Goal: Task Accomplishment & Management: Use online tool/utility

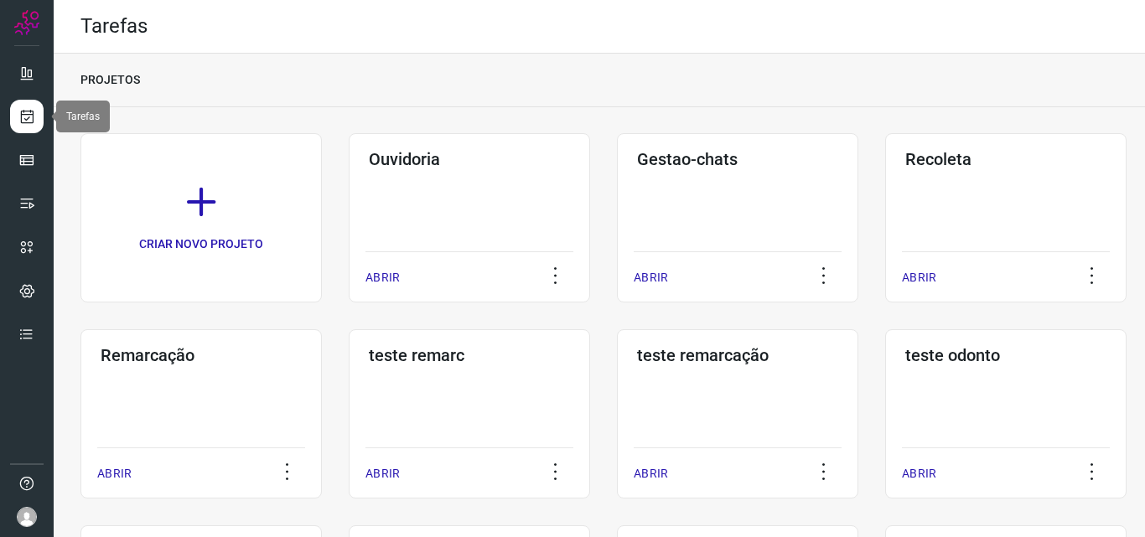
click at [28, 107] on link at bounding box center [27, 117] width 34 height 34
click at [153, 344] on div "Remarcação" at bounding box center [201, 352] width 208 height 27
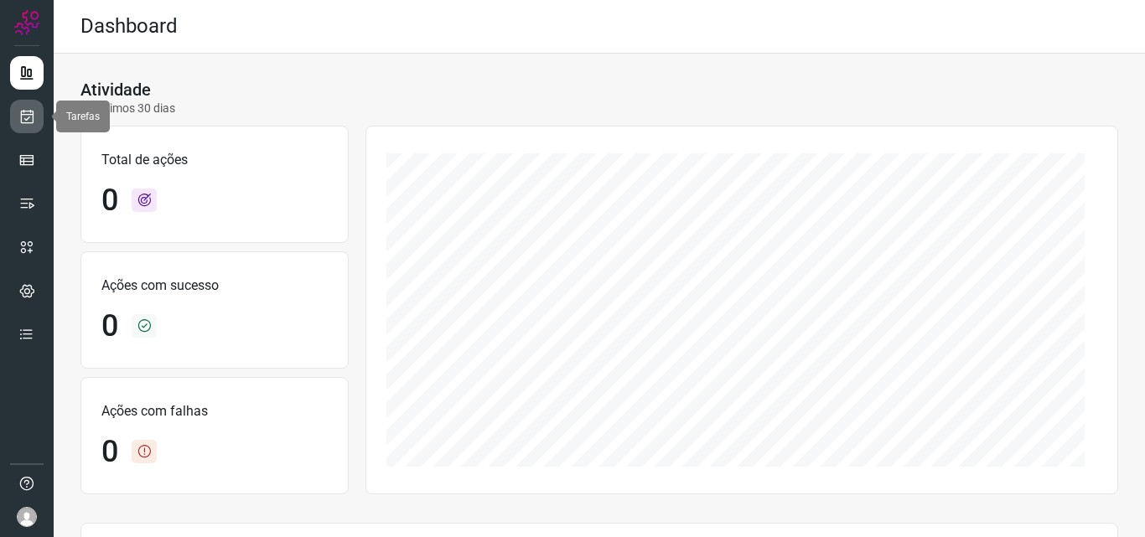
click at [30, 112] on icon at bounding box center [27, 116] width 18 height 17
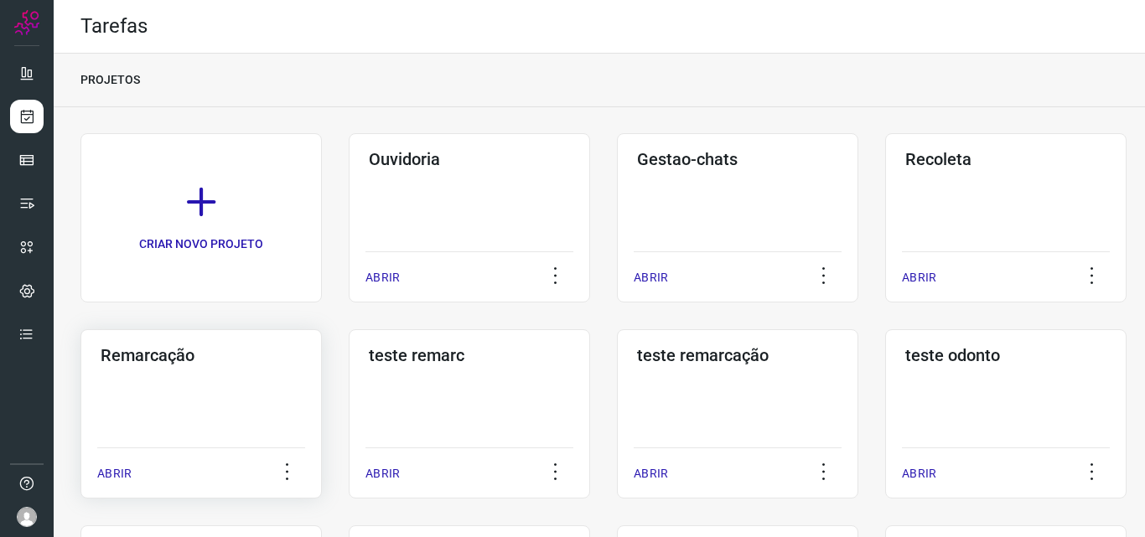
click at [140, 360] on h3 "Remarcação" at bounding box center [201, 355] width 201 height 20
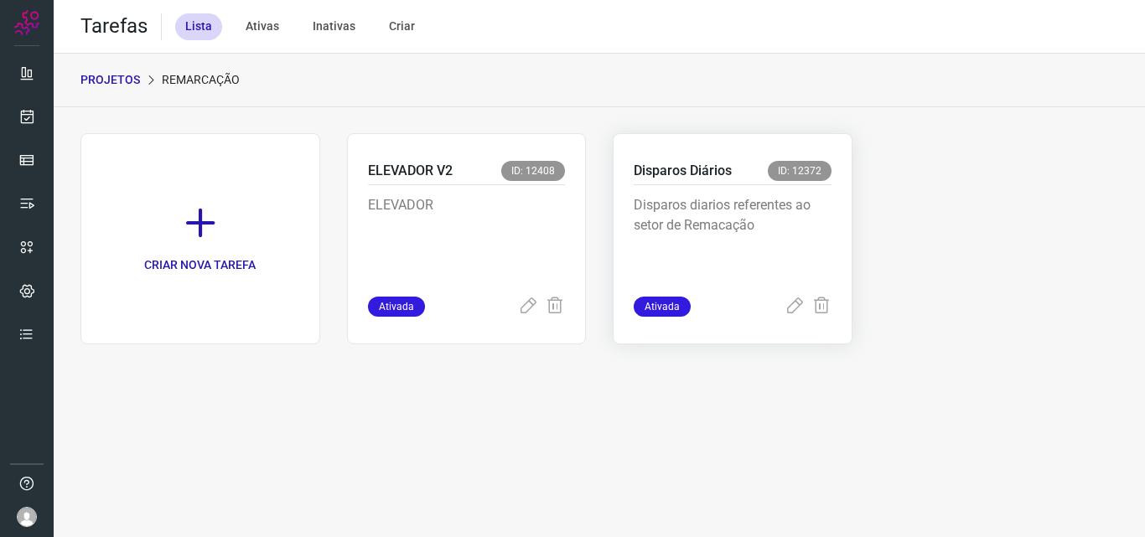
click at [695, 182] on div "Disparos Diários ID: 12372" at bounding box center [733, 173] width 198 height 24
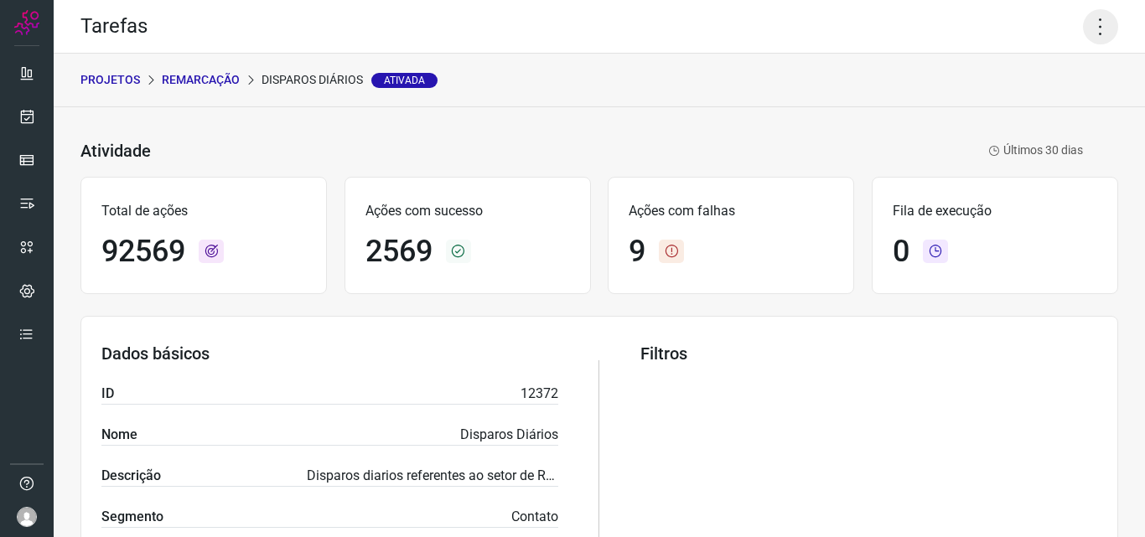
click at [1084, 29] on icon at bounding box center [1100, 26] width 35 height 35
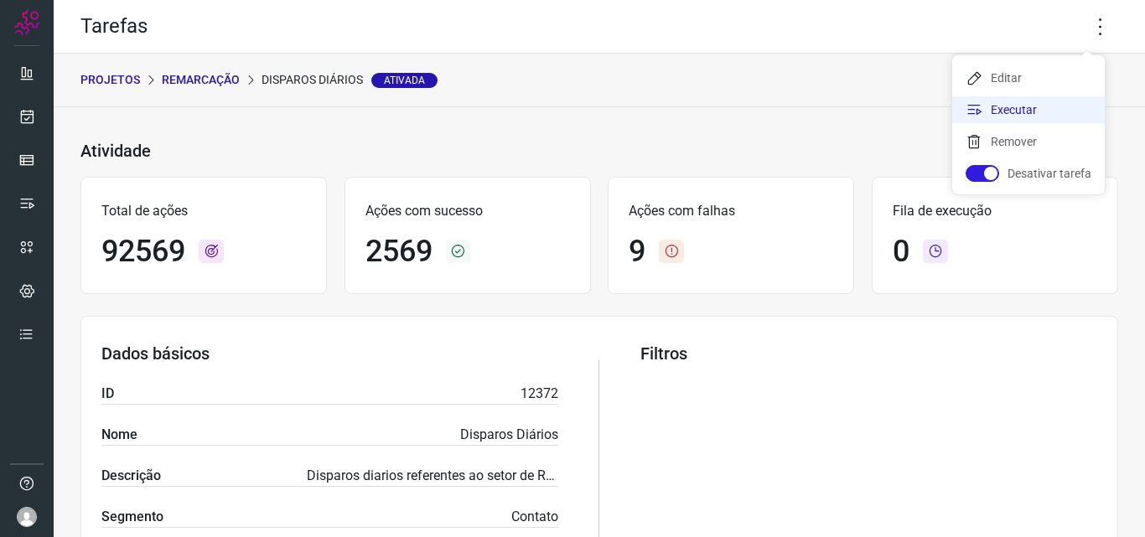
click at [991, 107] on li "Executar" at bounding box center [1028, 109] width 153 height 27
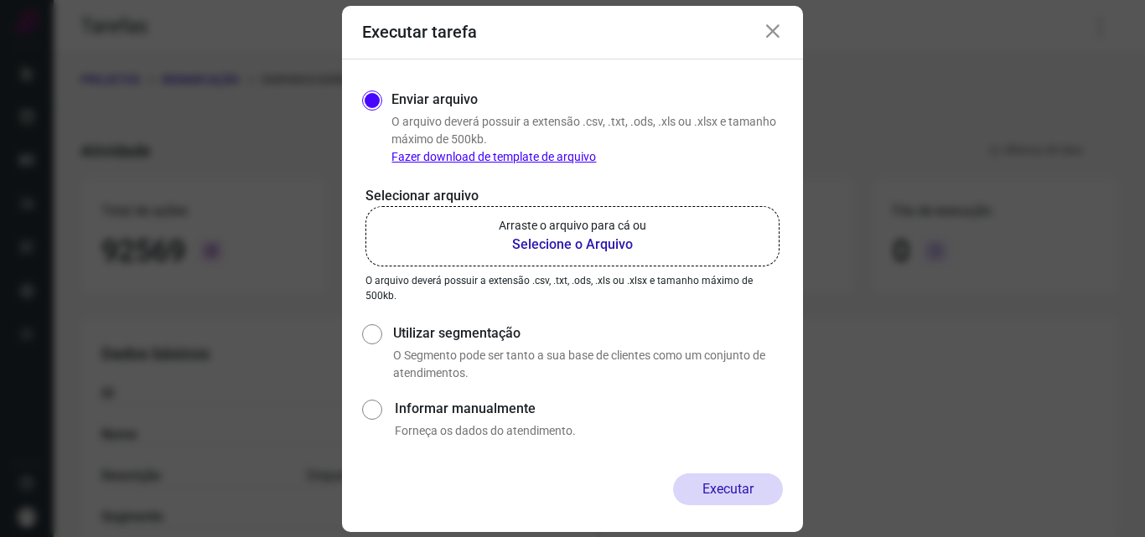
click at [536, 242] on b "Selecione o Arquivo" at bounding box center [573, 245] width 148 height 20
click at [0, 0] on input "Arraste o arquivo para cá ou Selecione o Arquivo" at bounding box center [0, 0] width 0 height 0
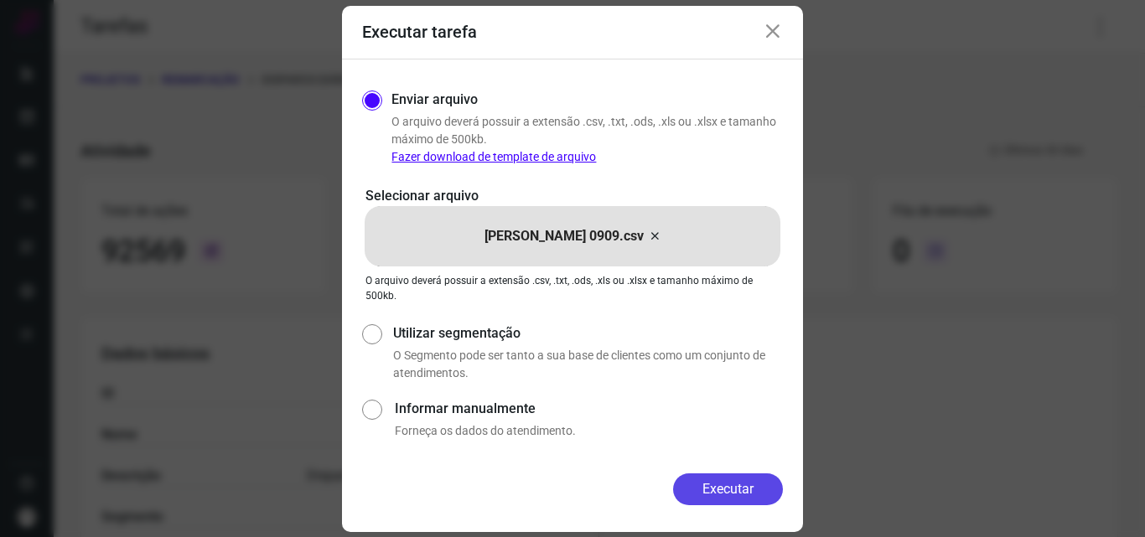
click at [727, 489] on button "Executar" at bounding box center [728, 490] width 110 height 32
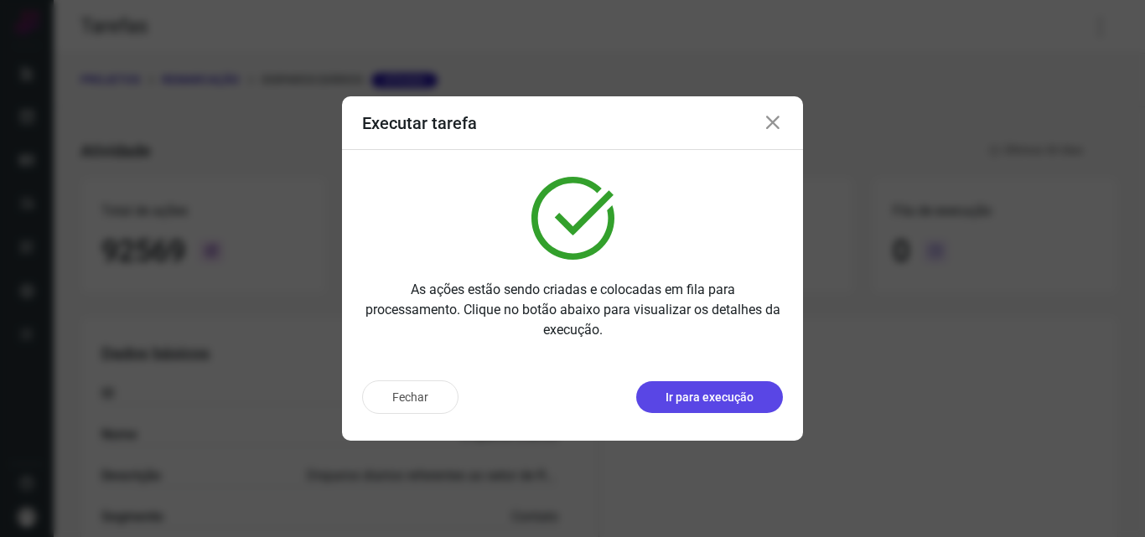
click at [743, 401] on p "Ir para execução" at bounding box center [709, 398] width 88 height 18
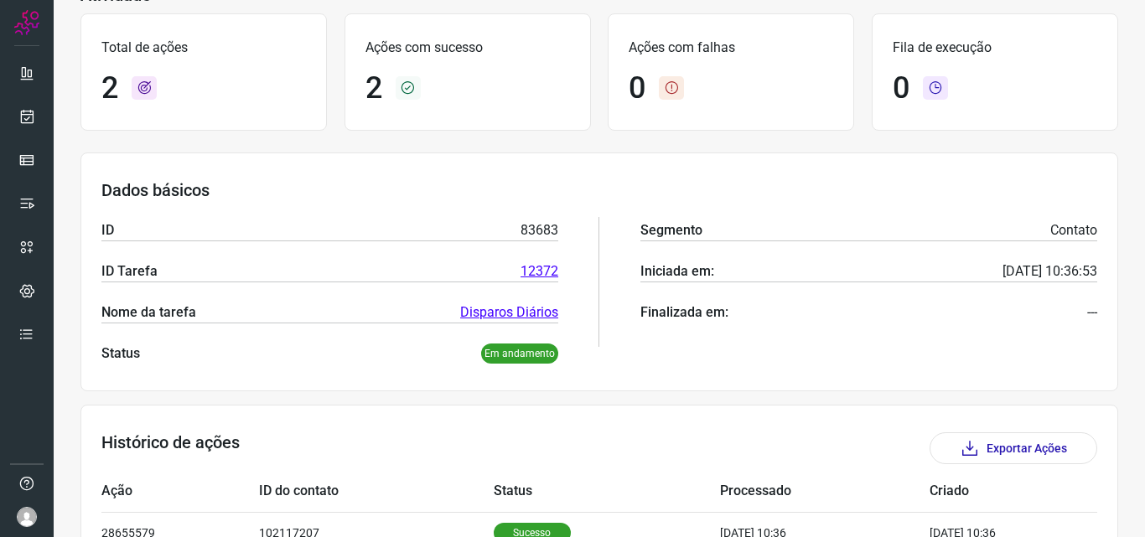
scroll to position [236, 0]
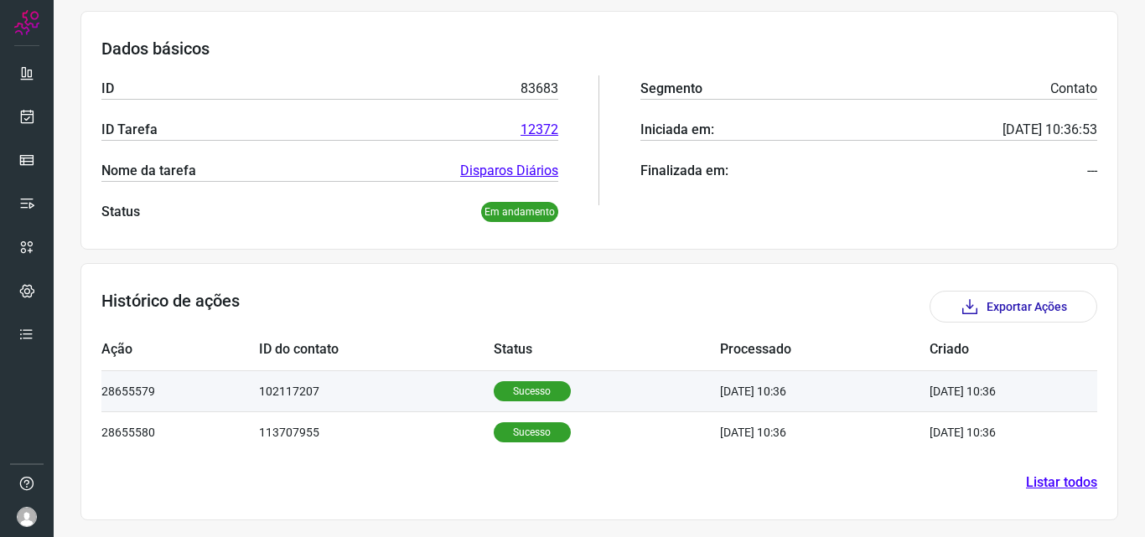
click at [528, 391] on p "Sucesso" at bounding box center [532, 391] width 77 height 20
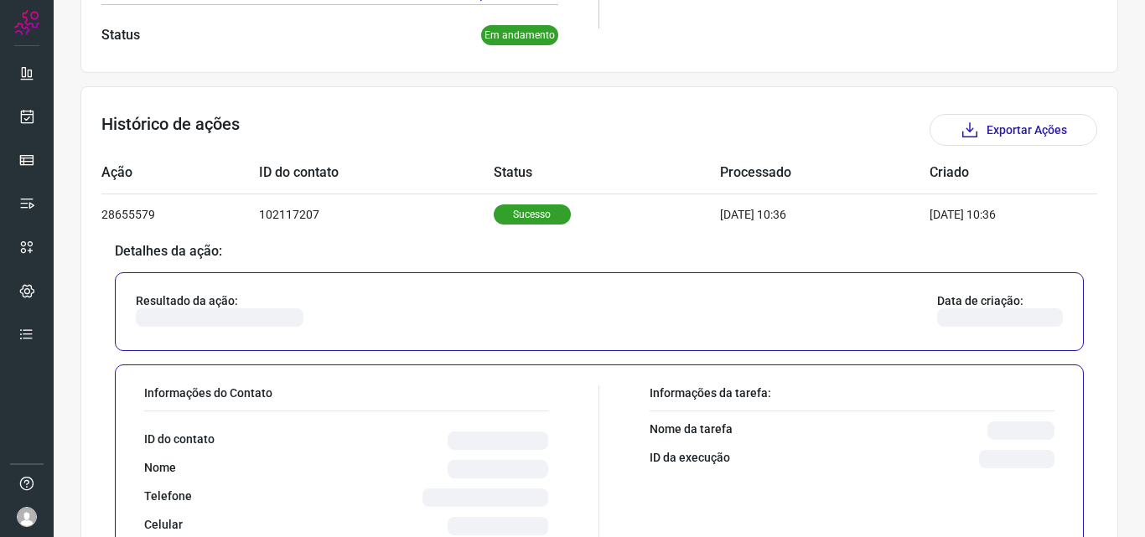
scroll to position [572, 0]
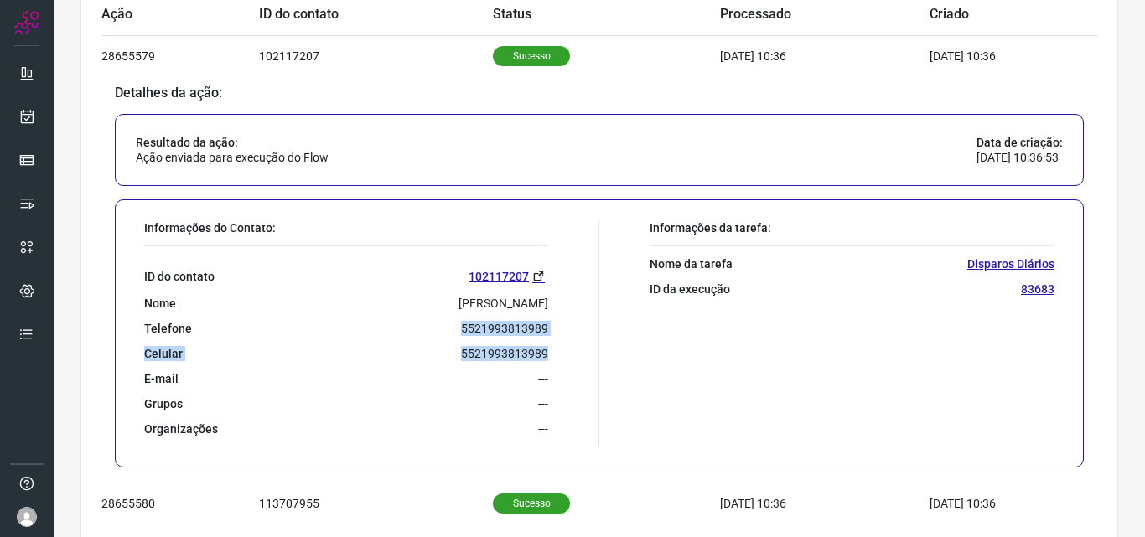
drag, startPoint x: 444, startPoint y: 325, endPoint x: 588, endPoint y: 336, distance: 144.6
click at [588, 336] on div "Informações do Contato: ID do contato 102117207 Nome Valeria Telefone 552199381…" at bounding box center [367, 333] width 463 height 226
click at [421, 339] on div "ID do contato 102117207 Nome Valeria Telefone 5521993813989 Celular 55219938139…" at bounding box center [346, 341] width 404 height 190
drag, startPoint x: 452, startPoint y: 326, endPoint x: 560, endPoint y: 333, distance: 108.3
click at [560, 333] on div "Informações do Contato: ID do contato 102117207 Nome Valeria Telefone 552199381…" at bounding box center [367, 333] width 463 height 226
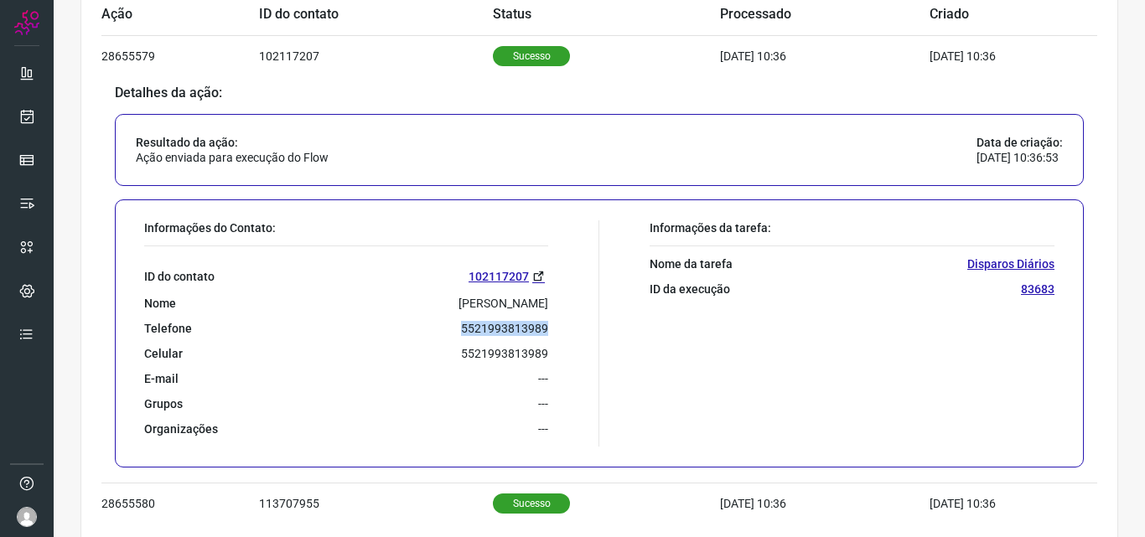
copy p "5521993813989"
click at [20, 113] on icon at bounding box center [27, 116] width 18 height 17
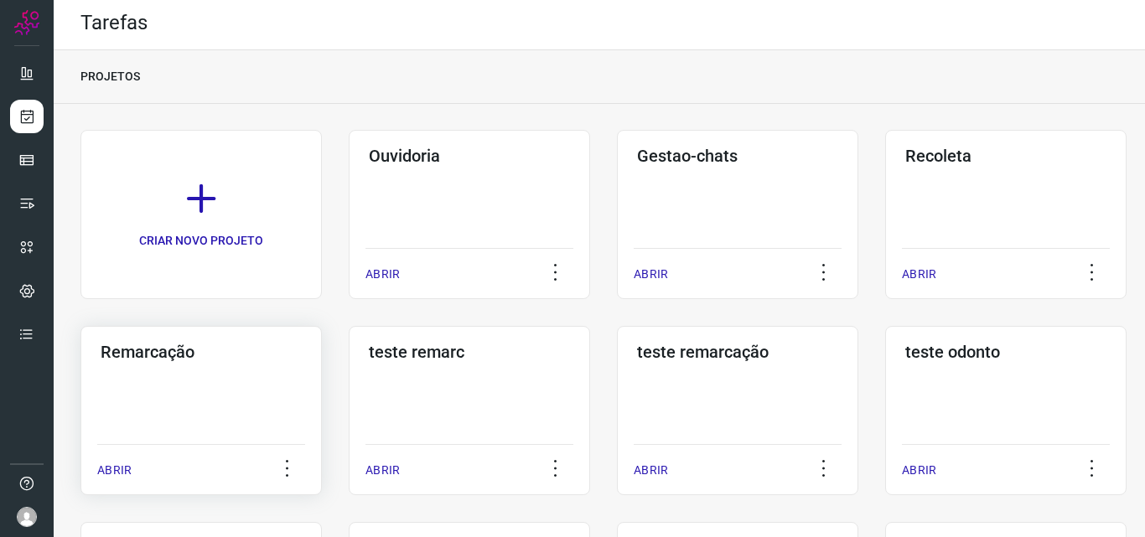
click at [140, 349] on h3 "Remarcação" at bounding box center [201, 352] width 201 height 20
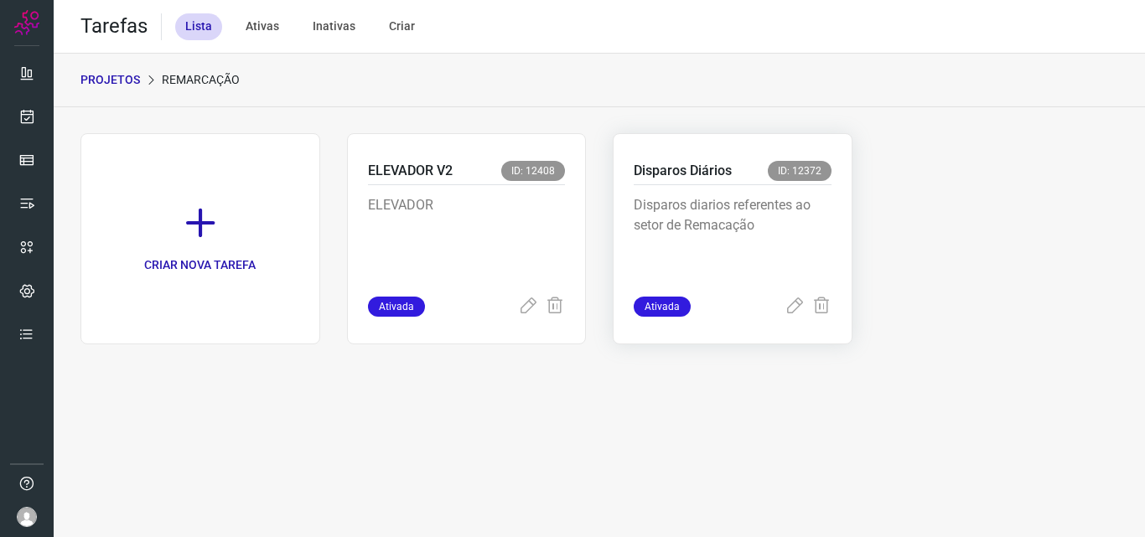
click at [696, 172] on p "Disparos Diários" at bounding box center [683, 171] width 98 height 20
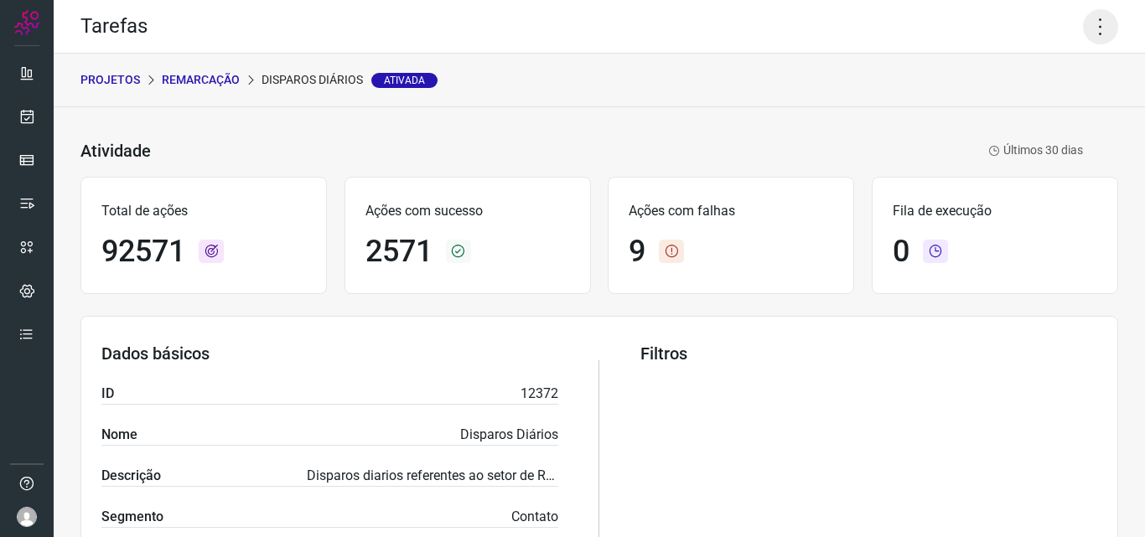
click at [1083, 31] on icon at bounding box center [1100, 26] width 35 height 35
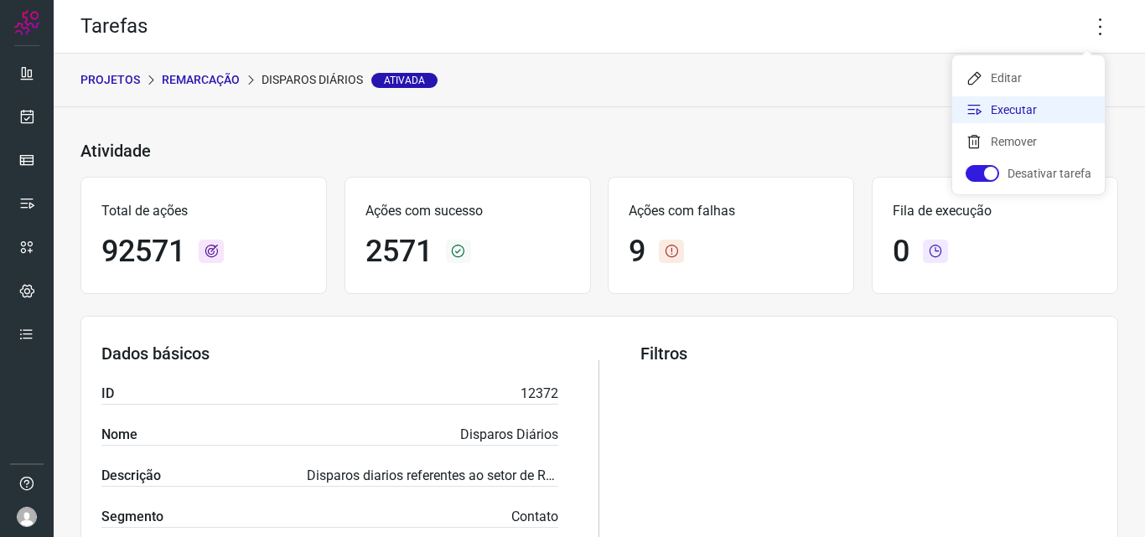
click at [1004, 103] on li "Executar" at bounding box center [1028, 109] width 153 height 27
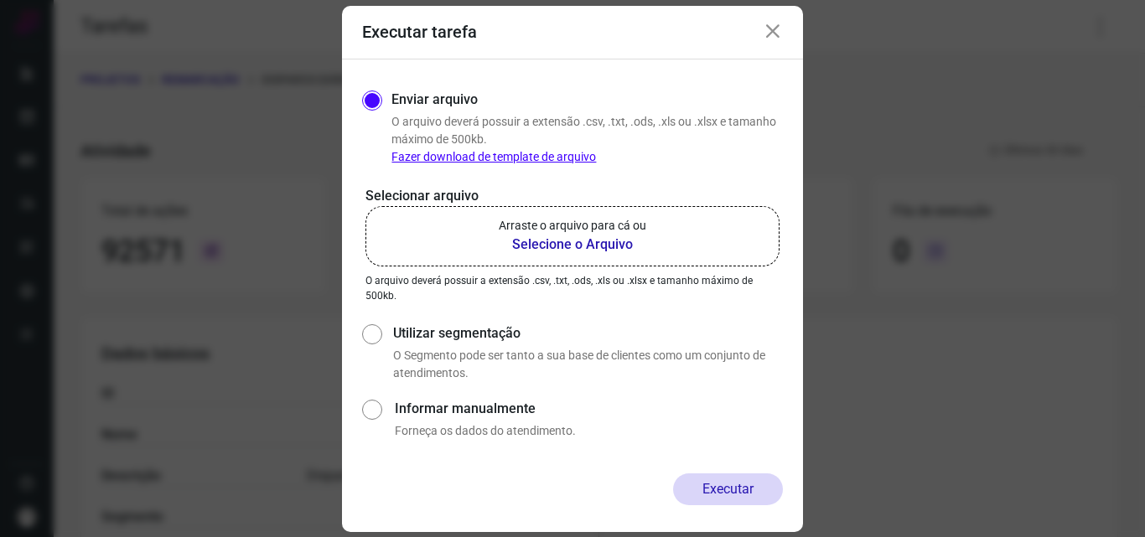
click at [554, 241] on b "Selecione o Arquivo" at bounding box center [573, 245] width 148 height 20
click at [0, 0] on input "Arraste o arquivo para cá ou Selecione o Arquivo" at bounding box center [0, 0] width 0 height 0
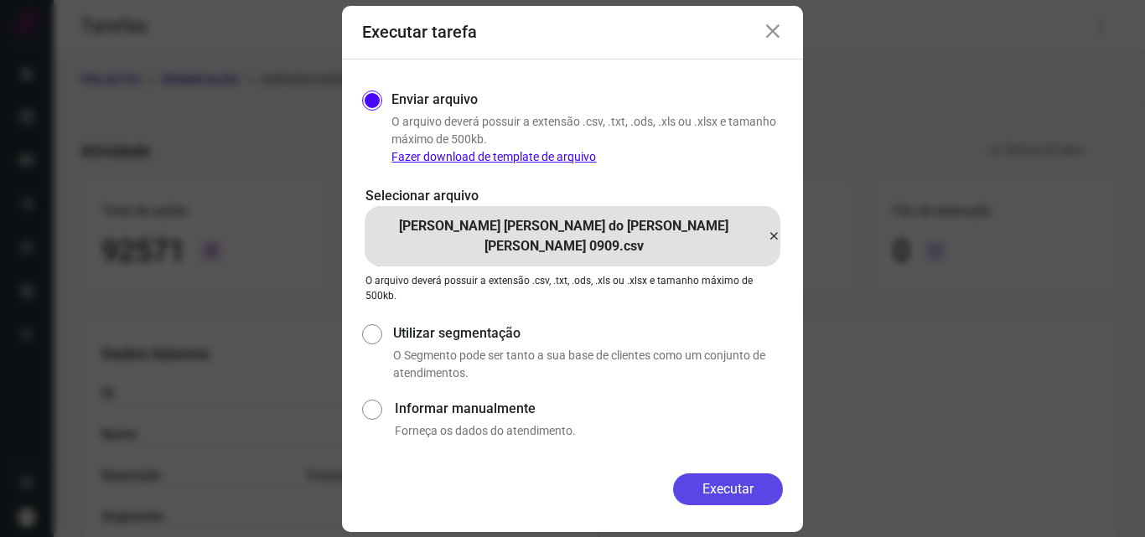
click at [718, 492] on button "Executar" at bounding box center [728, 490] width 110 height 32
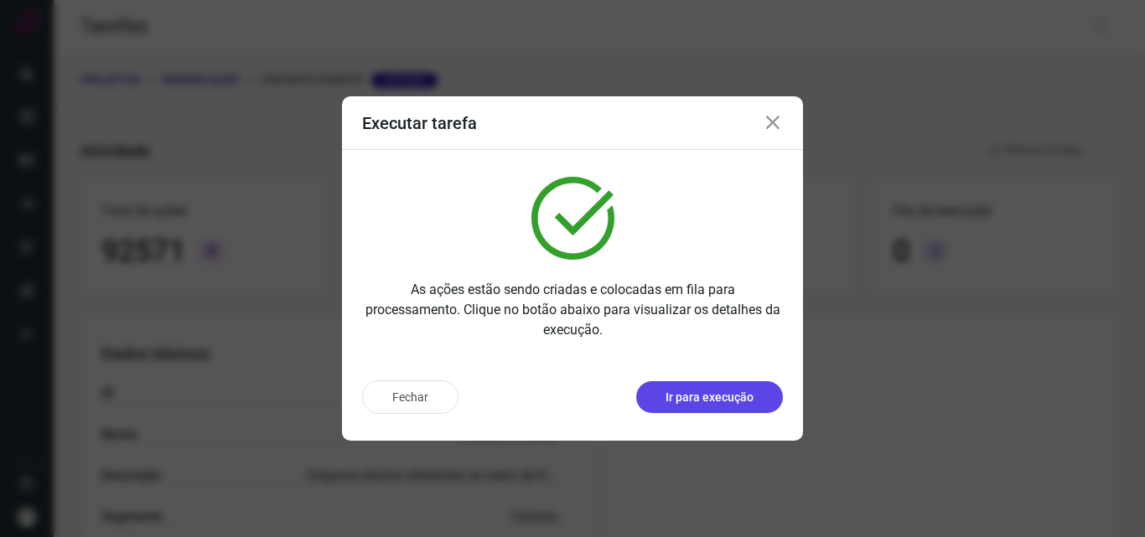
click at [724, 396] on p "Ir para execução" at bounding box center [709, 398] width 88 height 18
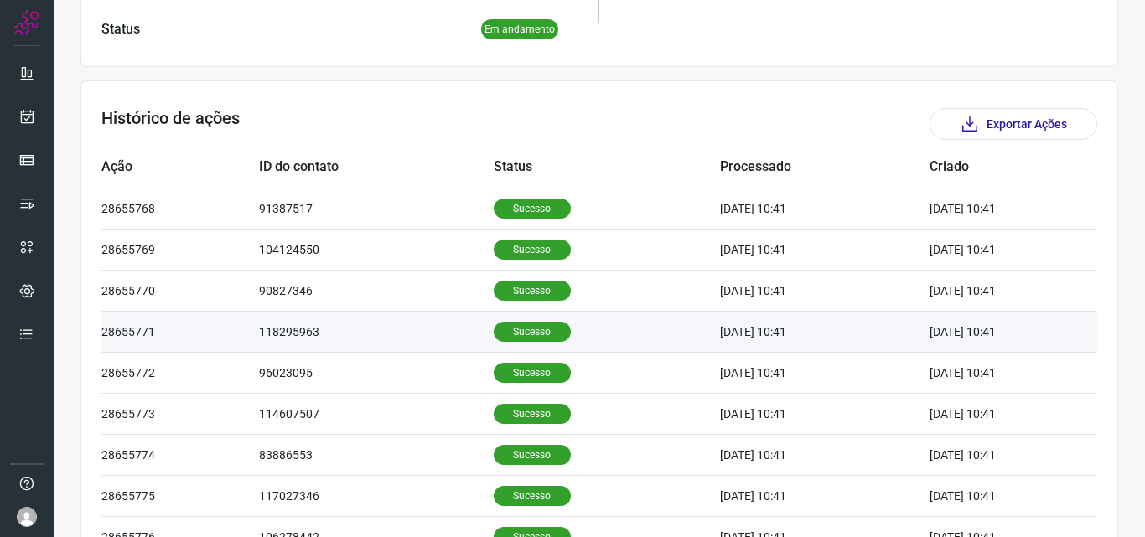
scroll to position [474, 0]
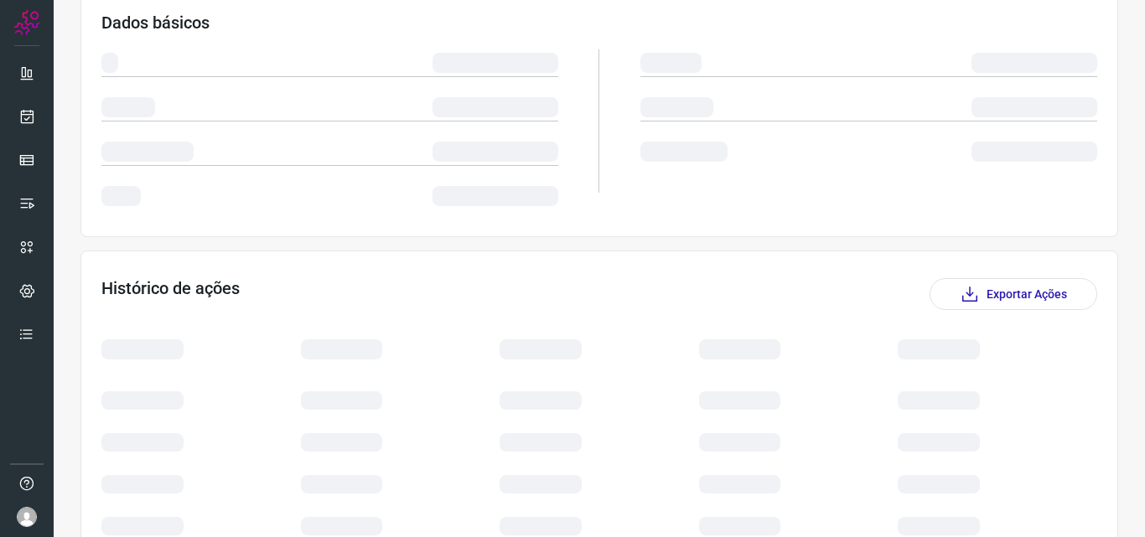
scroll to position [335, 0]
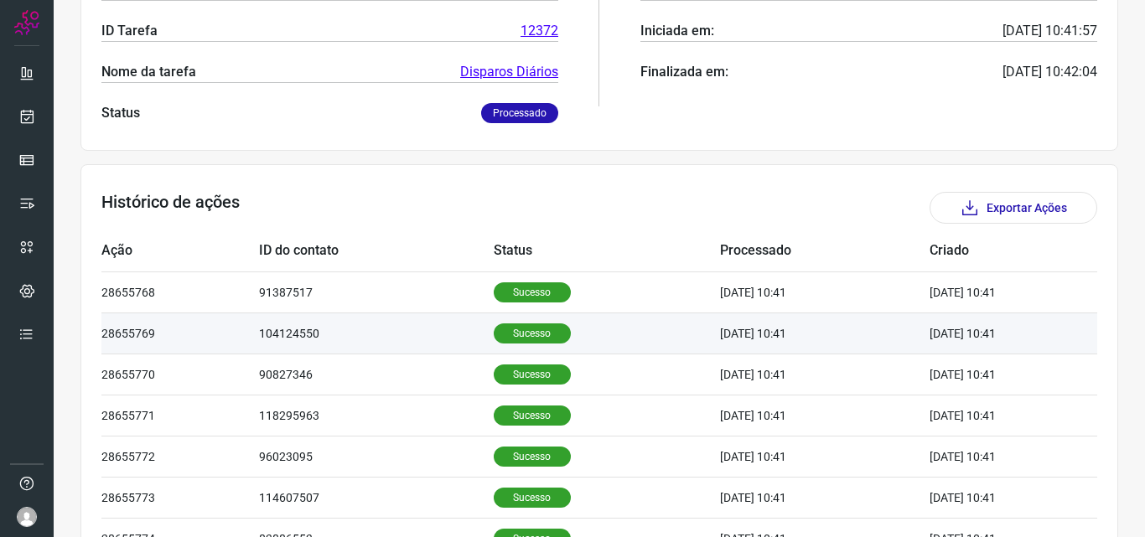
click at [500, 330] on p "Sucesso" at bounding box center [532, 334] width 77 height 20
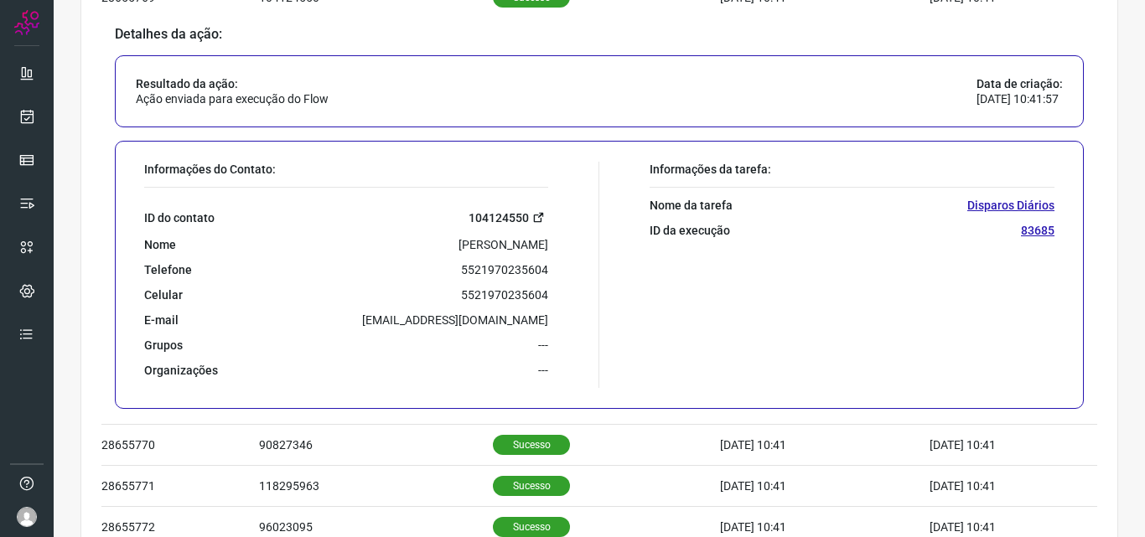
scroll to position [670, 0]
drag, startPoint x: 445, startPoint y: 263, endPoint x: 556, endPoint y: 270, distance: 111.7
click at [556, 270] on div "Informações do Contato: ID do contato 104124550 Nome Camila [PERSON_NAME] Telef…" at bounding box center [367, 276] width 463 height 226
copy p "5521970235604"
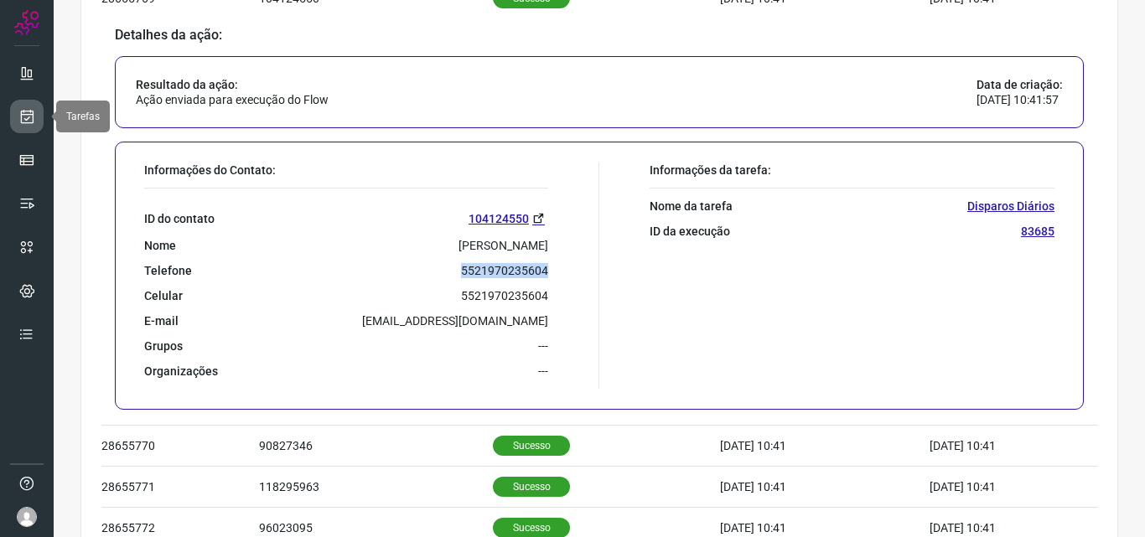
click at [26, 114] on icon at bounding box center [27, 116] width 18 height 17
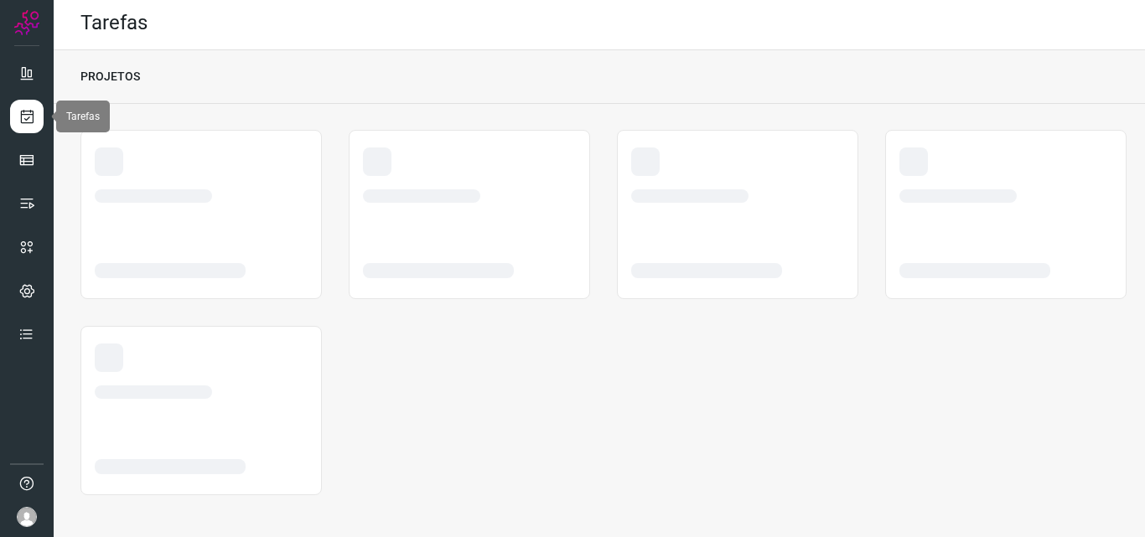
scroll to position [3, 0]
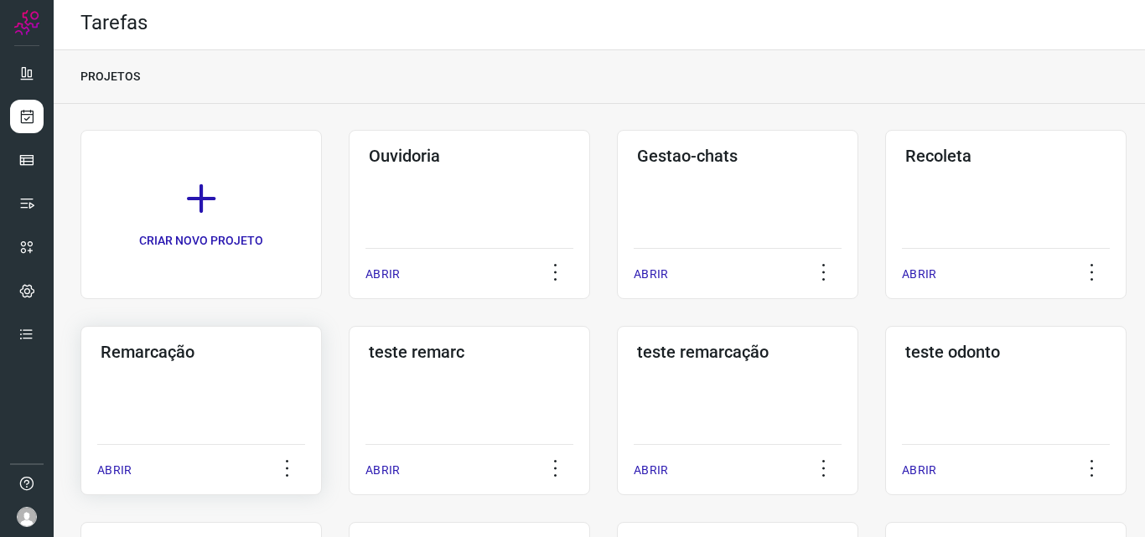
click at [148, 341] on div "Remarcação" at bounding box center [201, 348] width 208 height 27
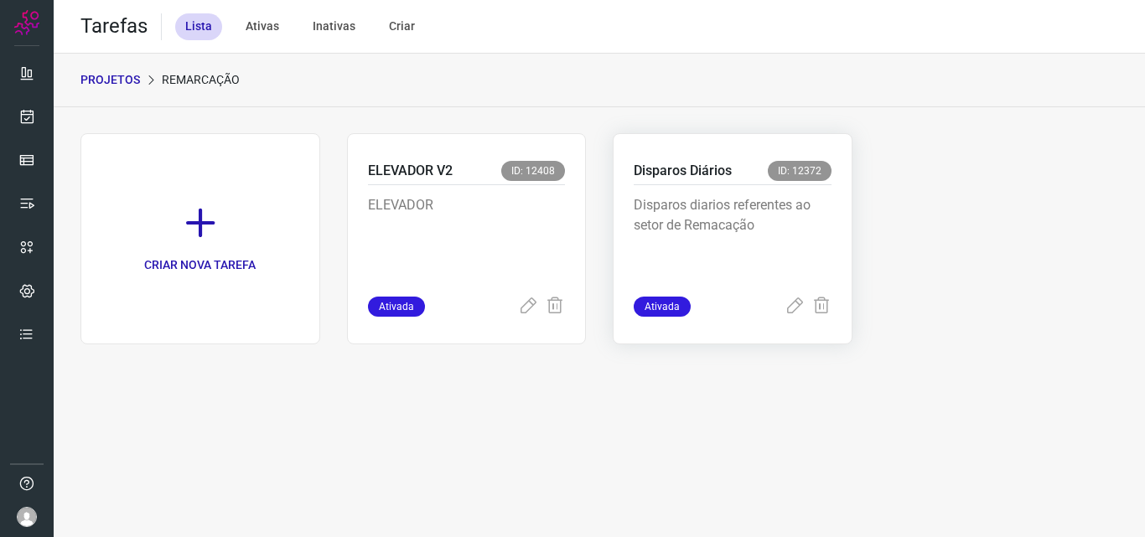
click at [691, 163] on p "Disparos Diários" at bounding box center [683, 171] width 98 height 20
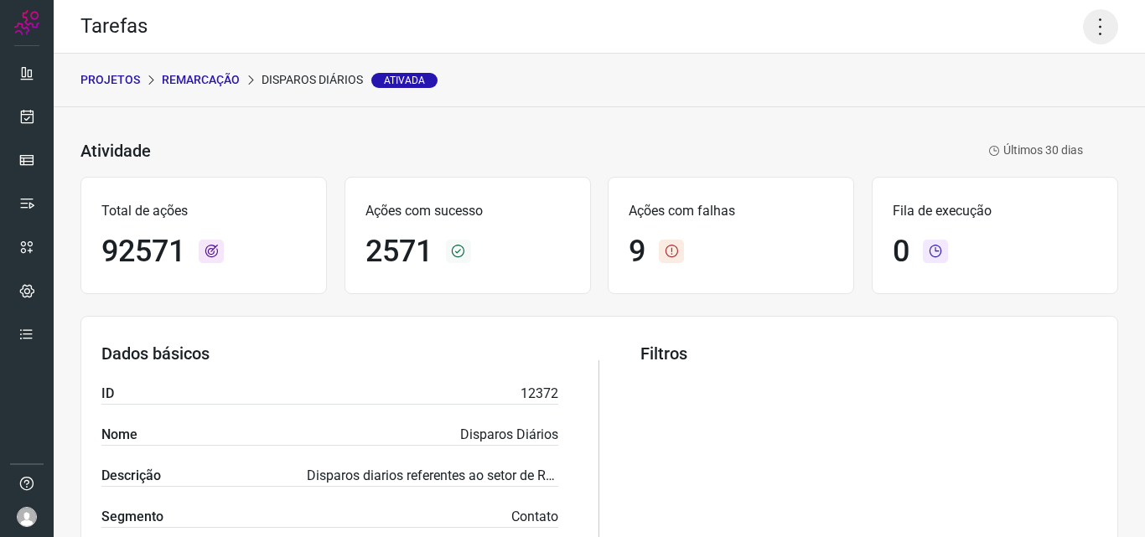
click at [1091, 30] on icon at bounding box center [1100, 26] width 35 height 35
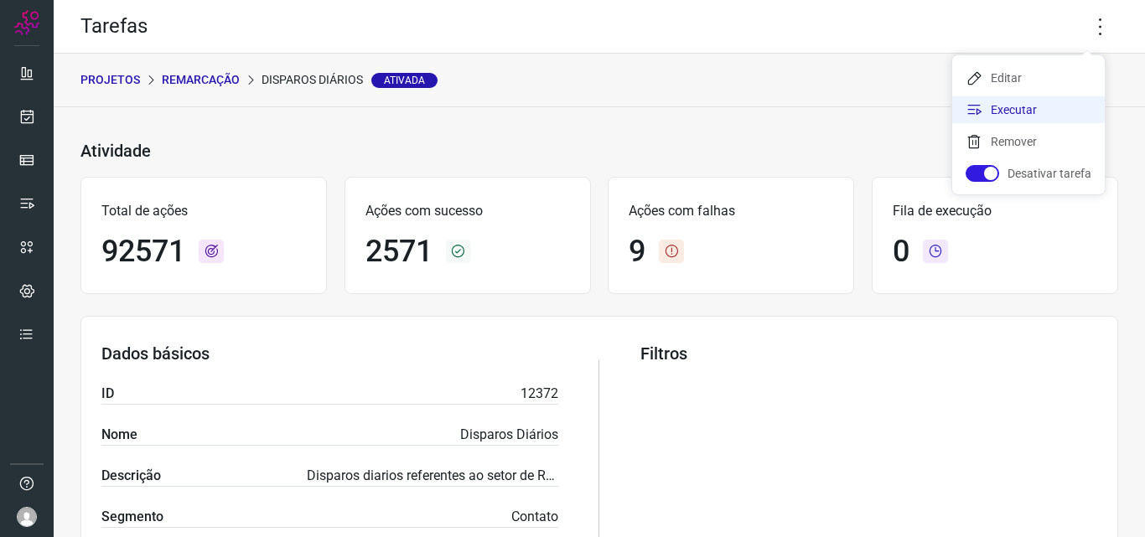
click at [1012, 111] on li "Executar" at bounding box center [1028, 109] width 153 height 27
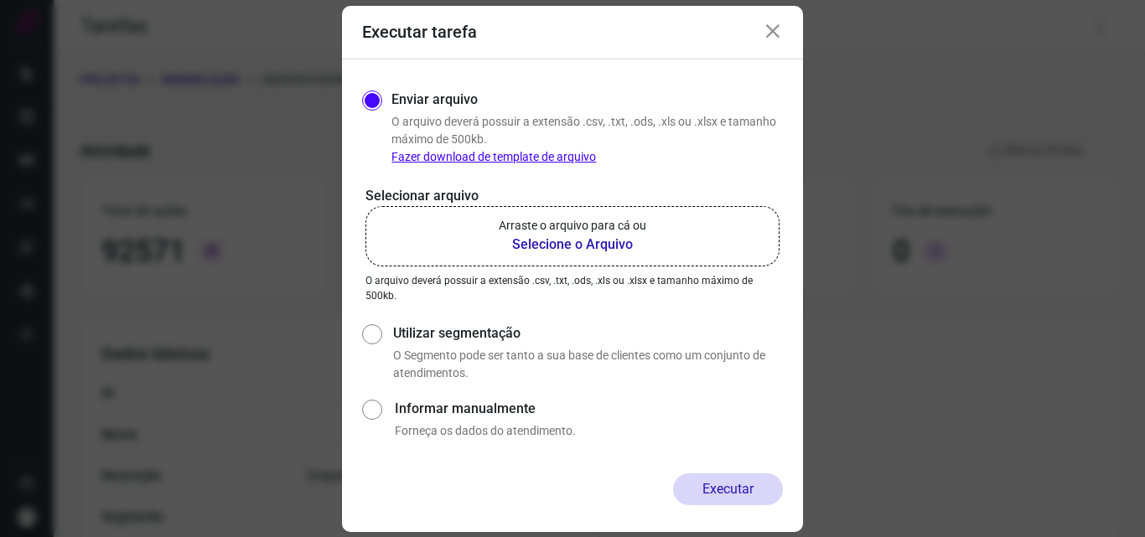
click at [572, 242] on b "Selecione o Arquivo" at bounding box center [573, 245] width 148 height 20
click at [0, 0] on input "Arraste o arquivo para cá ou Selecione o Arquivo" at bounding box center [0, 0] width 0 height 0
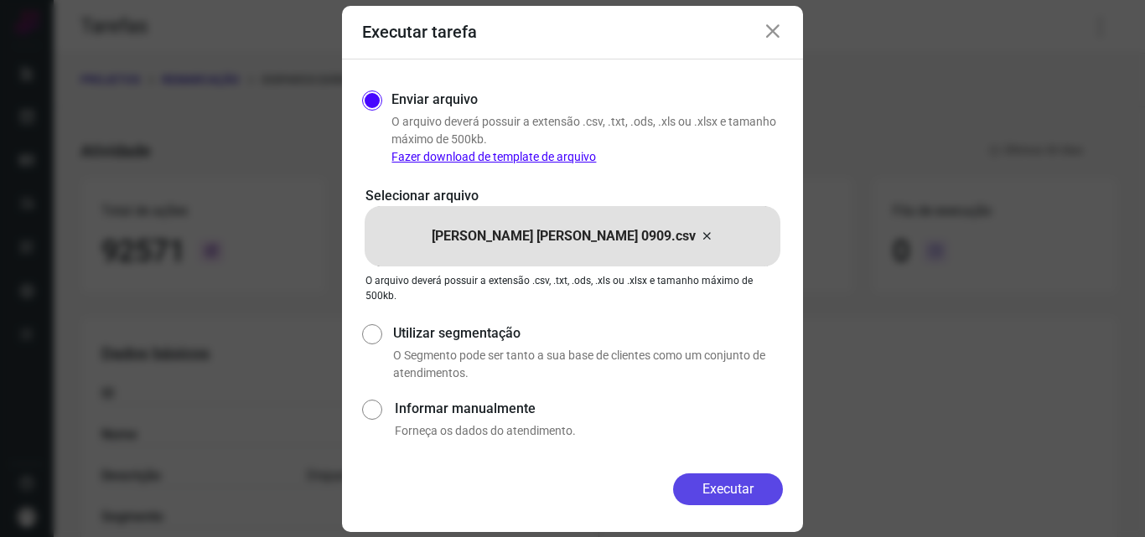
click at [720, 480] on button "Executar" at bounding box center [728, 490] width 110 height 32
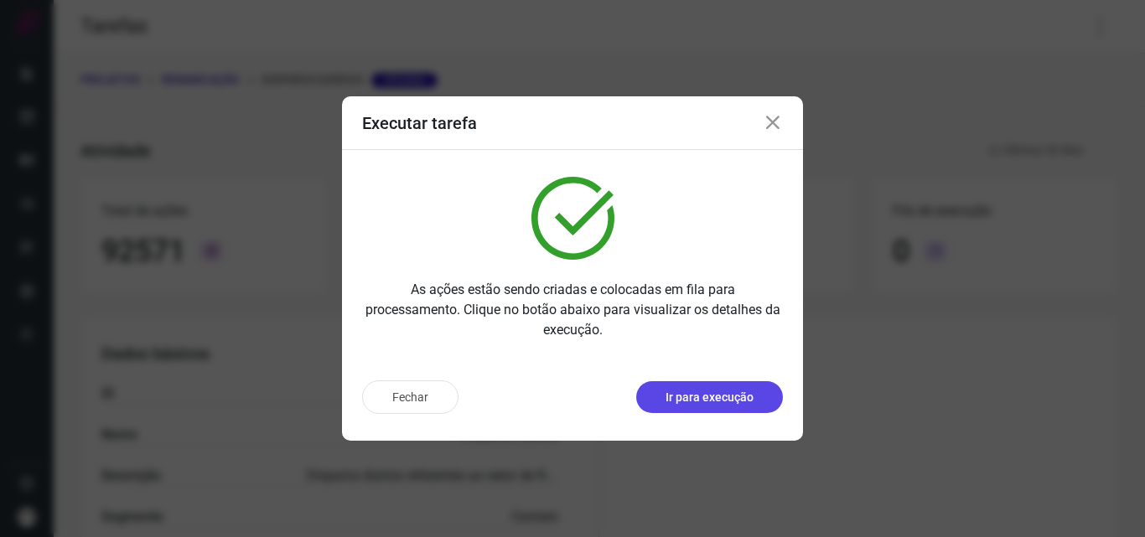
click at [728, 393] on p "Ir para execução" at bounding box center [709, 398] width 88 height 18
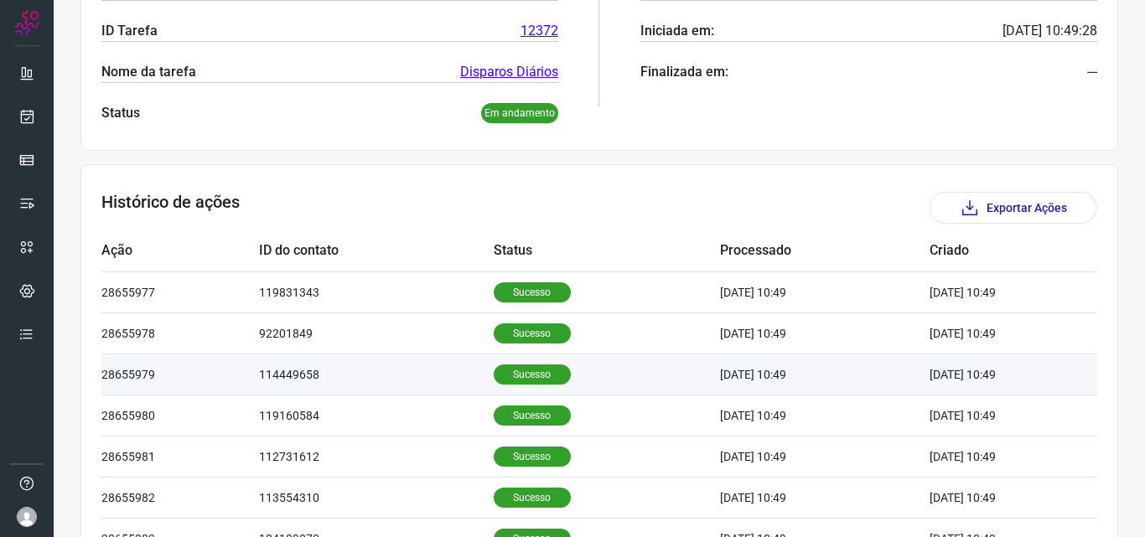
scroll to position [389, 0]
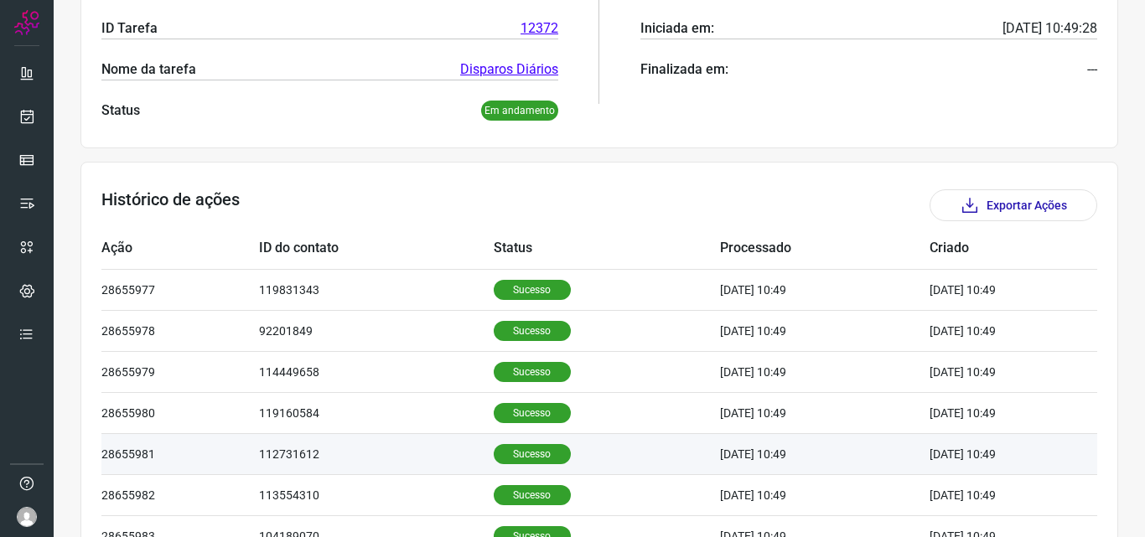
scroll to position [419, 0]
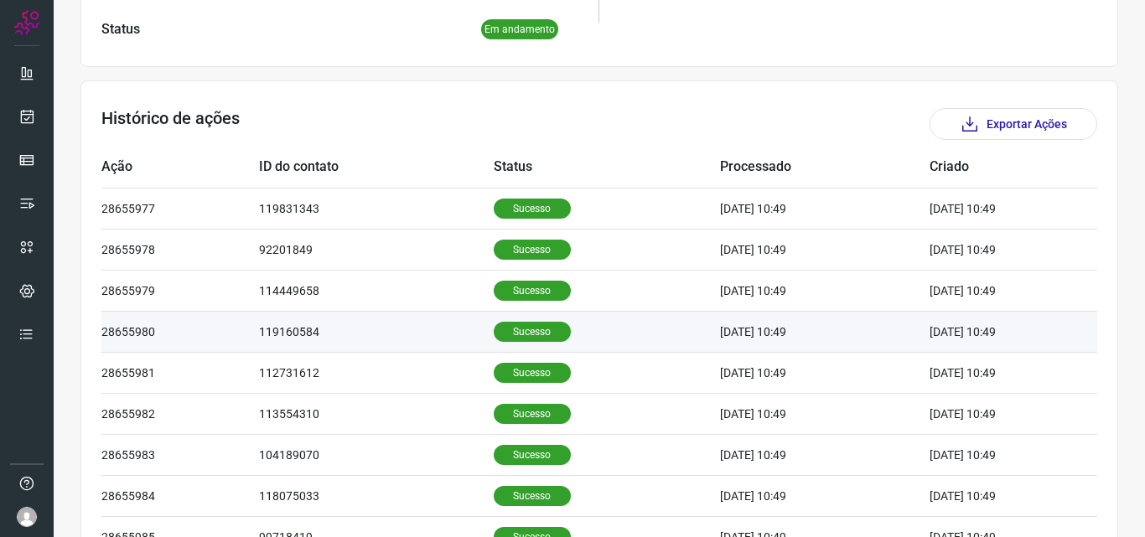
click at [494, 344] on td "Sucesso" at bounding box center [607, 331] width 227 height 41
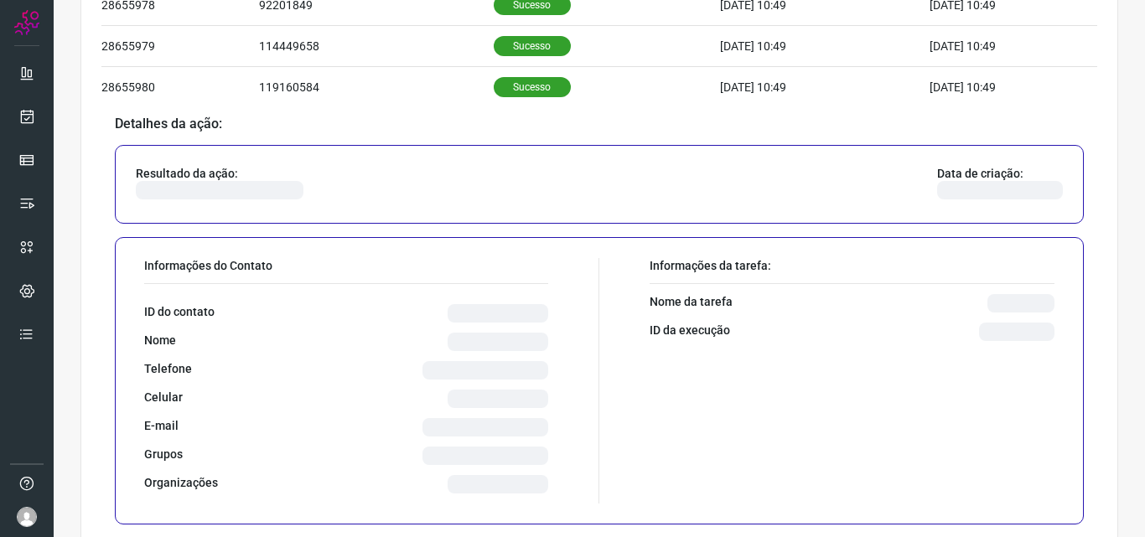
scroll to position [670, 0]
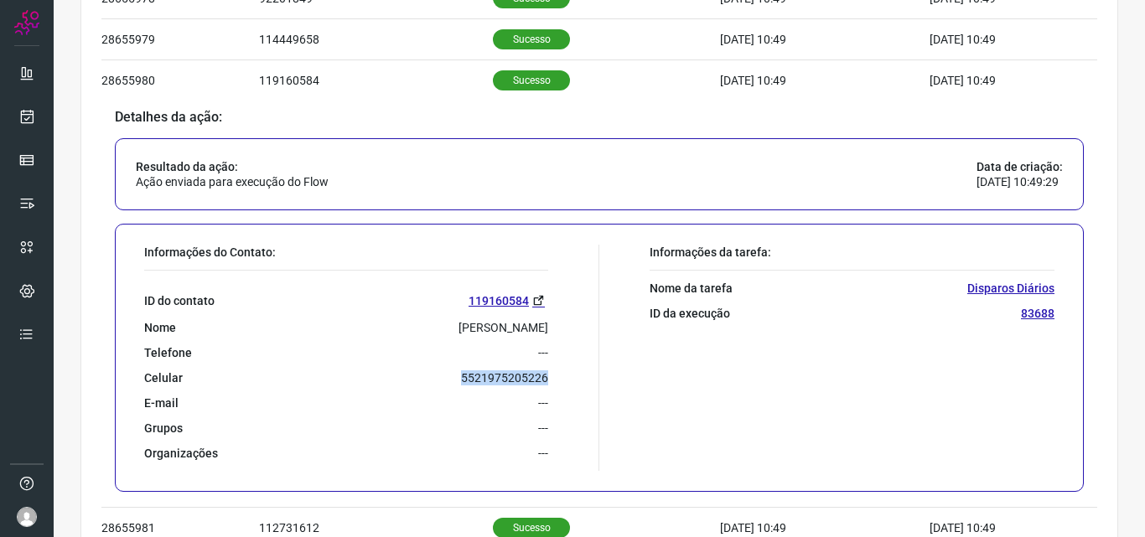
drag, startPoint x: 450, startPoint y: 379, endPoint x: 591, endPoint y: 380, distance: 140.8
click at [591, 380] on div "Informações do Contato: ID do contato 119160584 Nome Carla Augusto Da Silva Tel…" at bounding box center [367, 358] width 463 height 226
copy p "5521975205226"
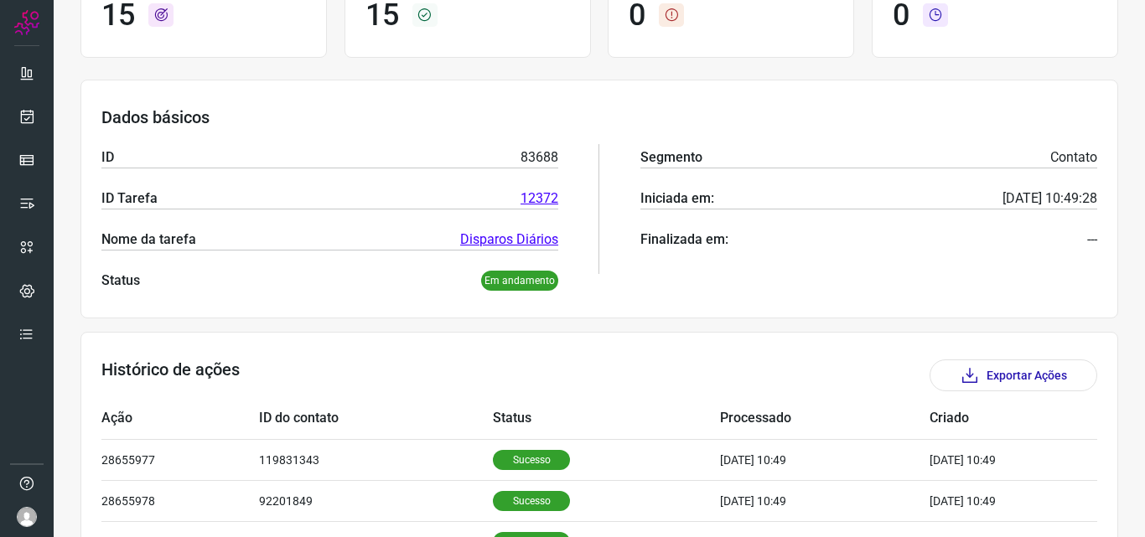
scroll to position [0, 0]
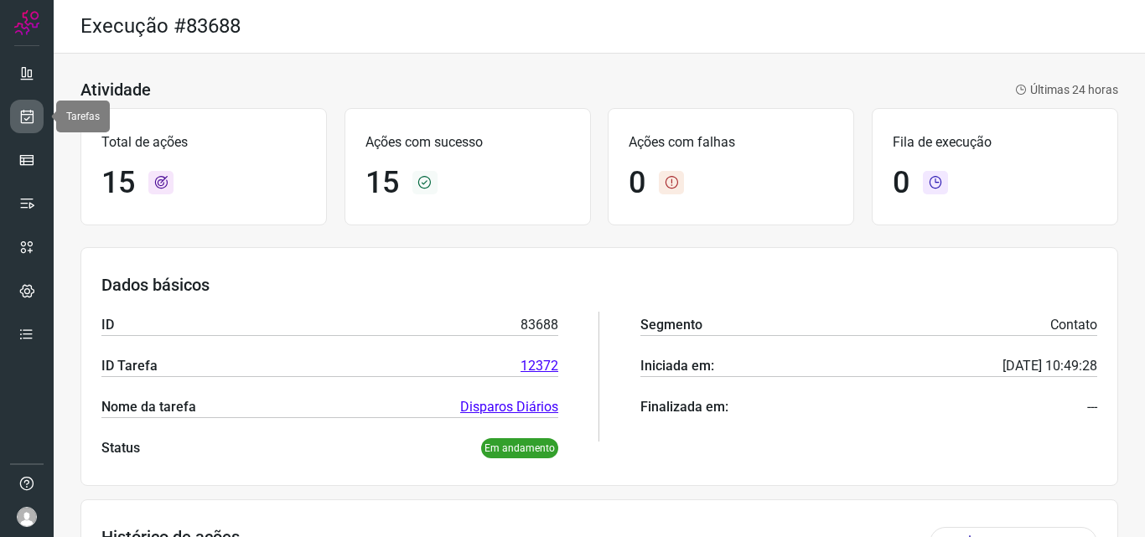
click at [22, 116] on icon at bounding box center [27, 116] width 18 height 17
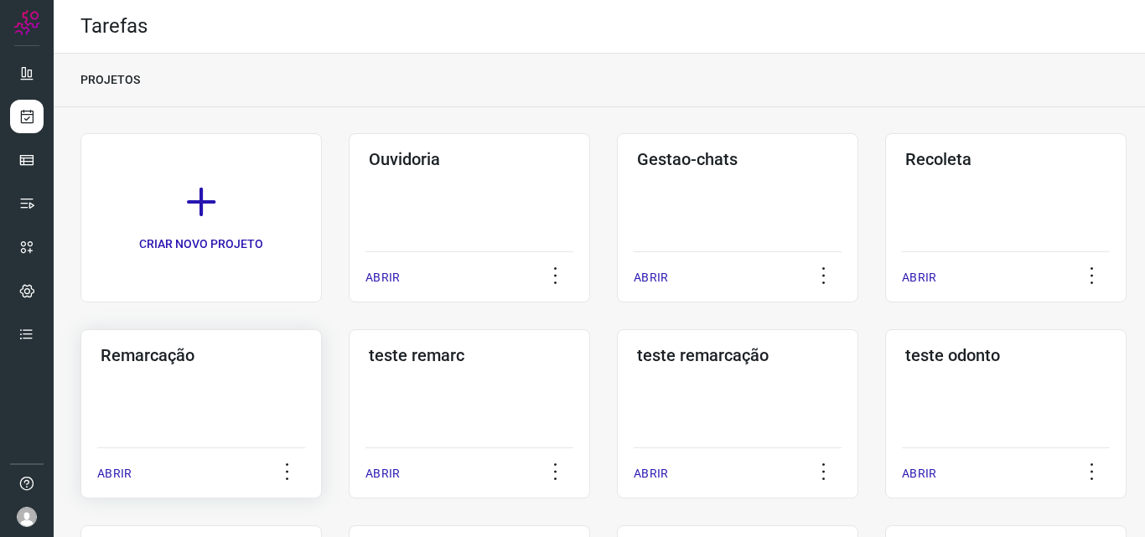
click at [147, 358] on h3 "Remarcação" at bounding box center [201, 355] width 201 height 20
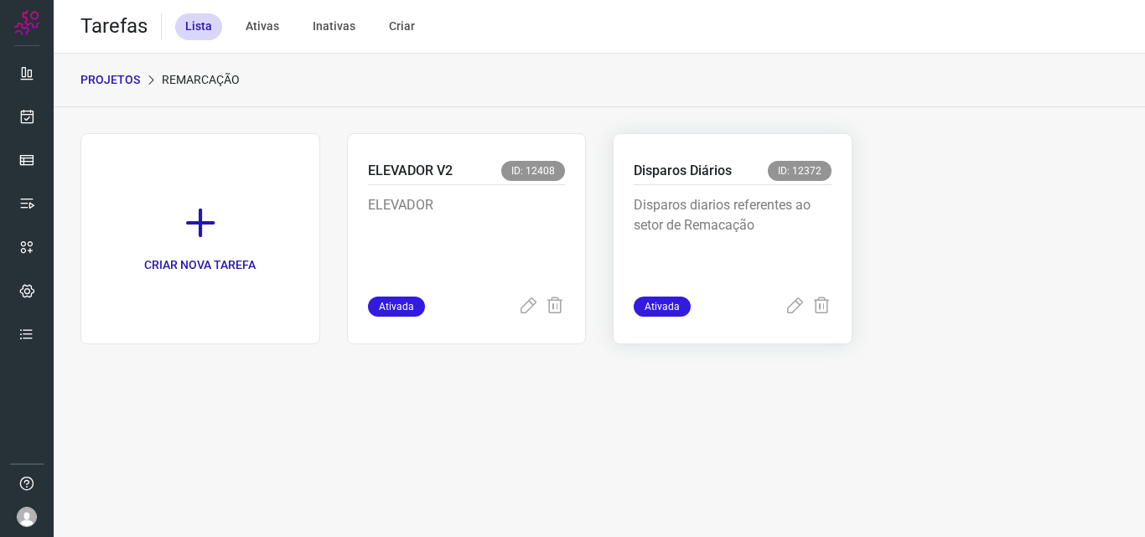
click at [690, 161] on p "Disparos Diários" at bounding box center [683, 171] width 98 height 20
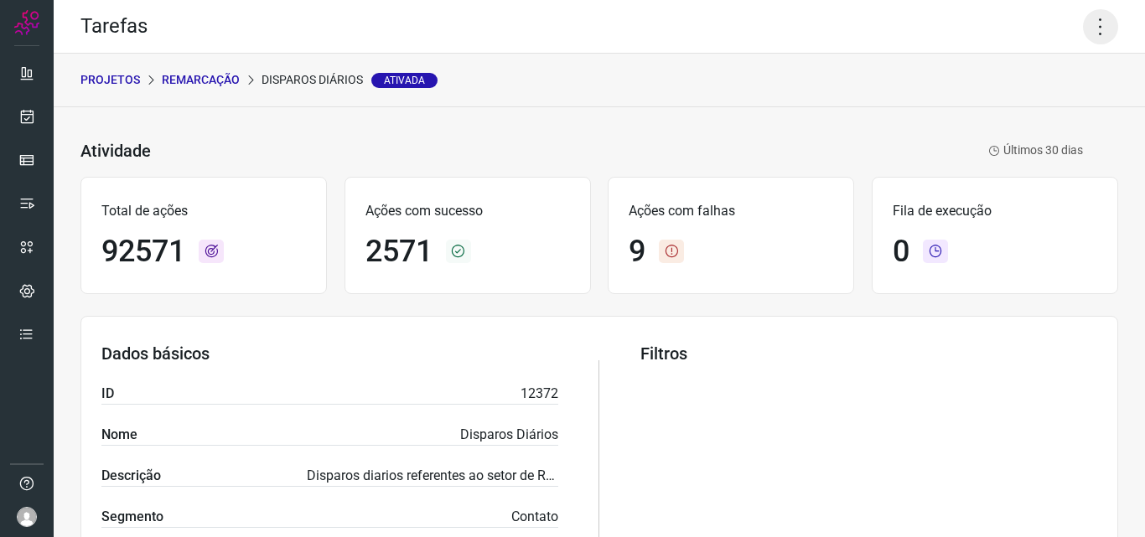
click at [1084, 14] on icon at bounding box center [1100, 26] width 35 height 35
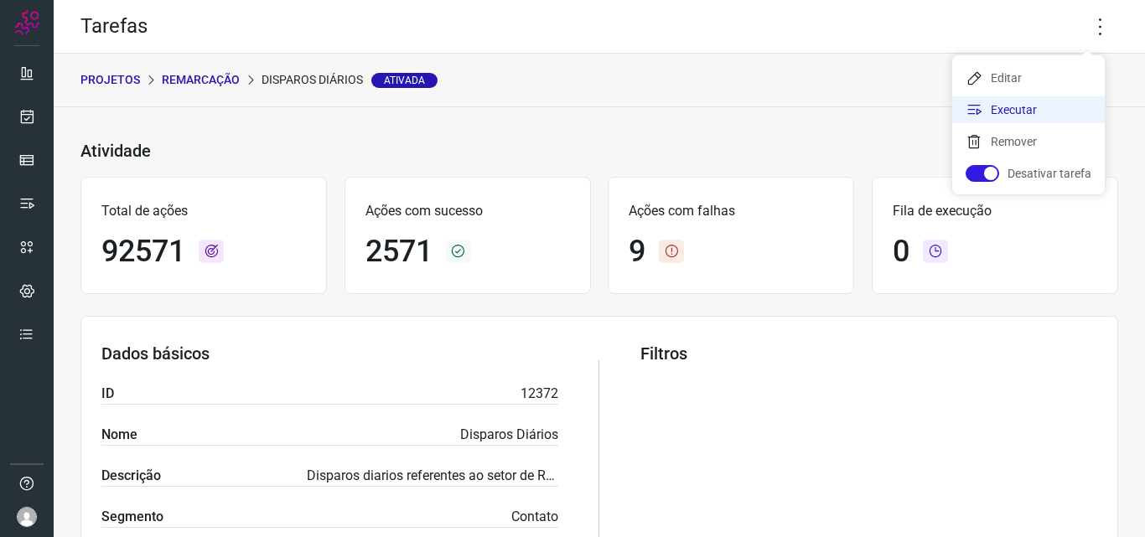
click at [1014, 102] on li "Executar" at bounding box center [1028, 109] width 153 height 27
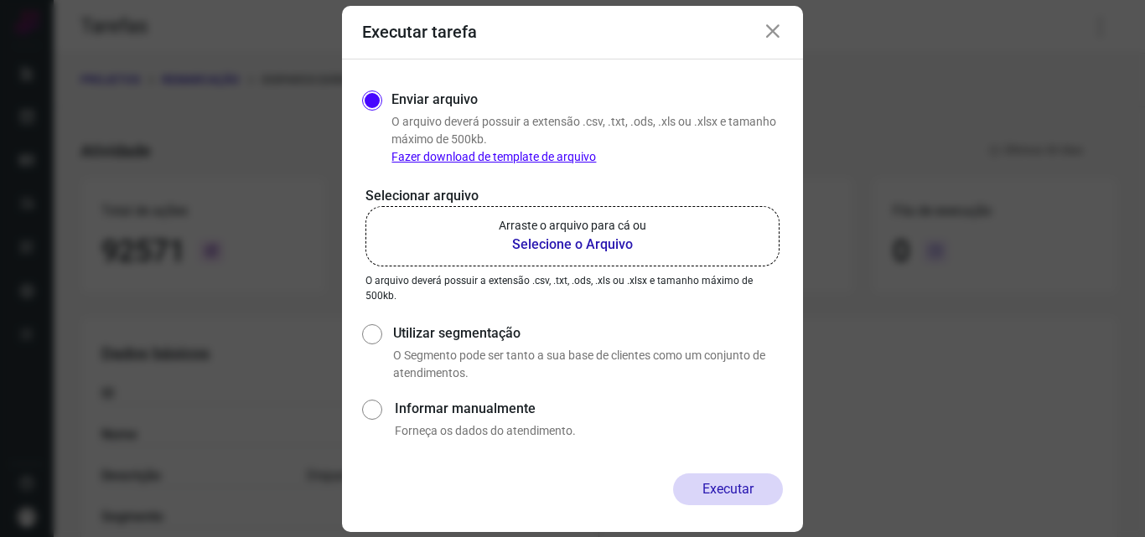
click at [600, 239] on b "Selecione o Arquivo" at bounding box center [573, 245] width 148 height 20
click at [0, 0] on input "Arraste o arquivo para cá ou Selecione o Arquivo" at bounding box center [0, 0] width 0 height 0
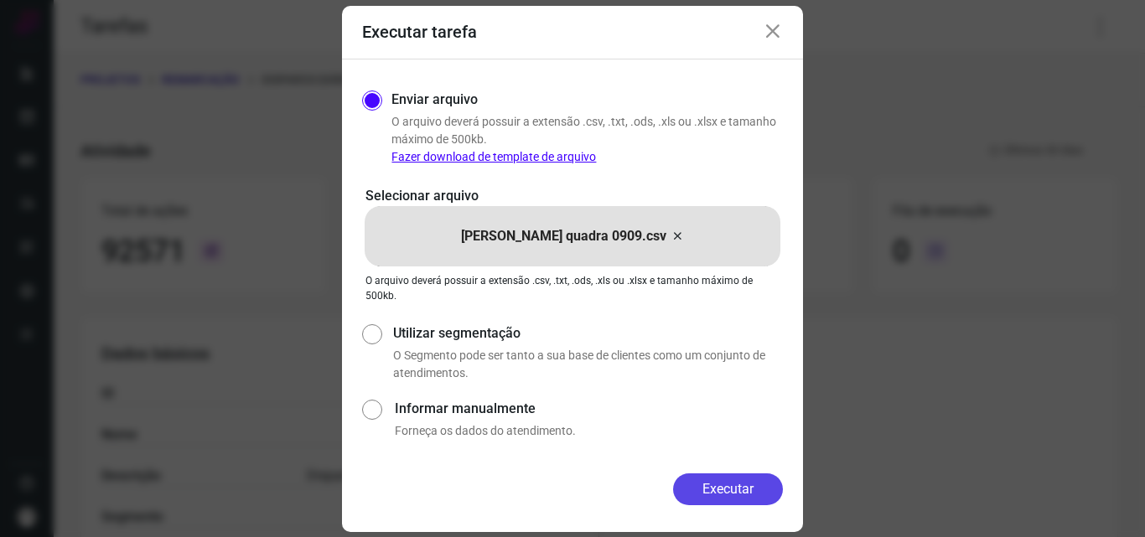
click at [744, 476] on button "Executar" at bounding box center [728, 490] width 110 height 32
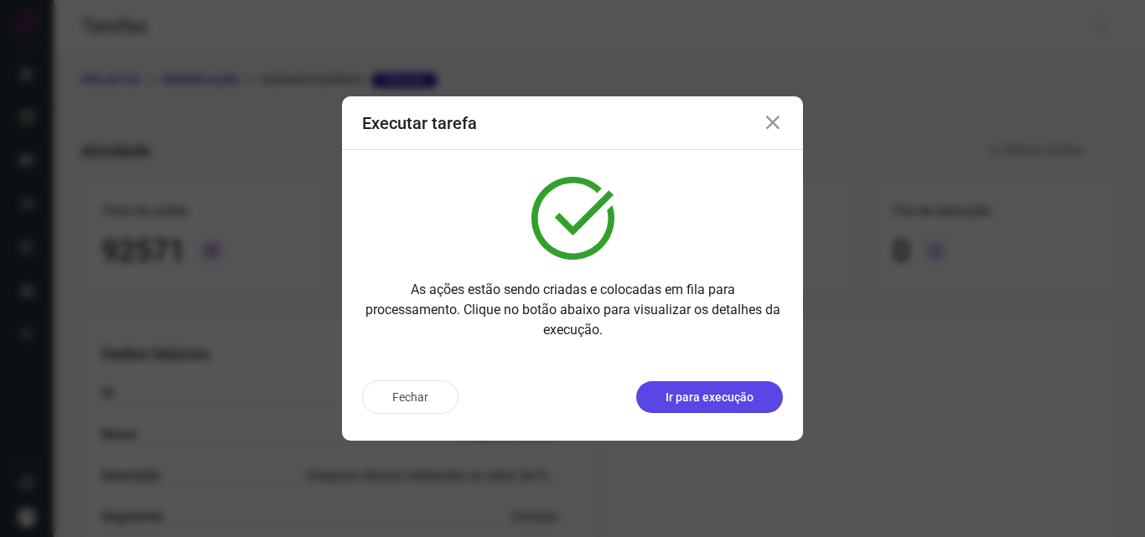
click at [745, 386] on button "Ir para execução" at bounding box center [709, 397] width 147 height 32
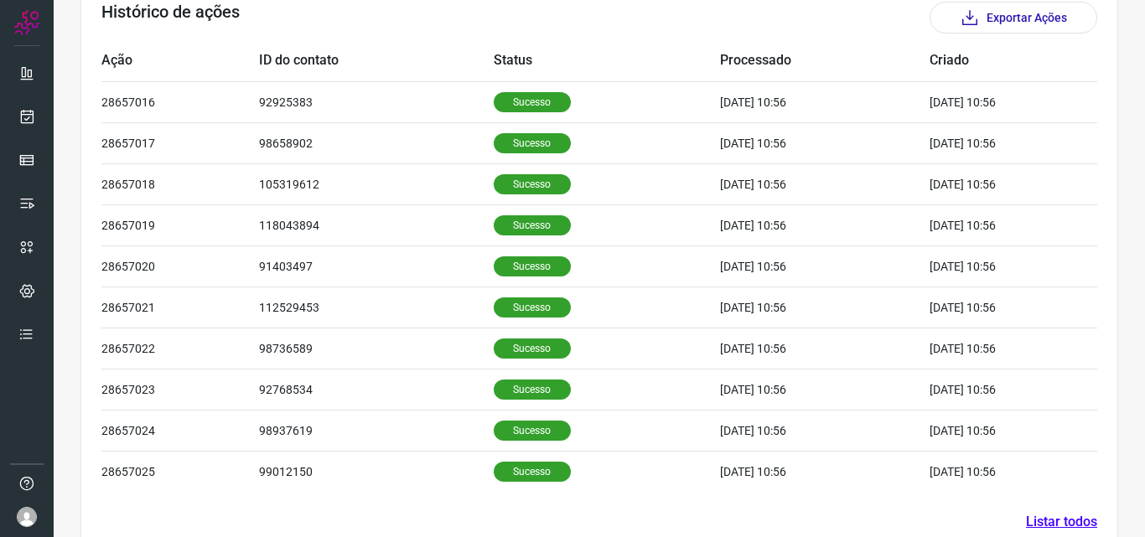
scroll to position [565, 0]
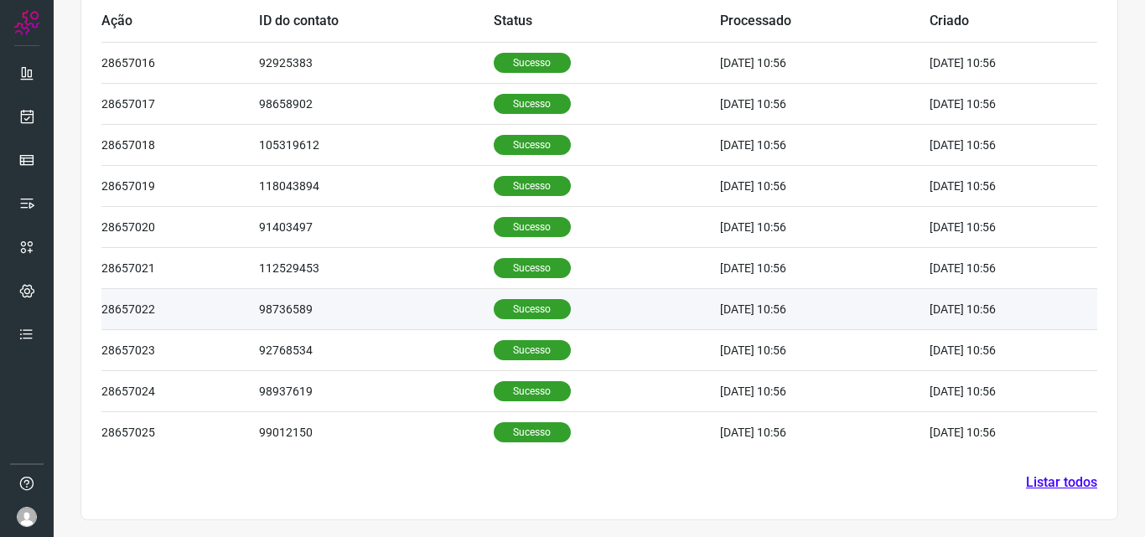
click at [502, 301] on p "Sucesso" at bounding box center [532, 309] width 77 height 20
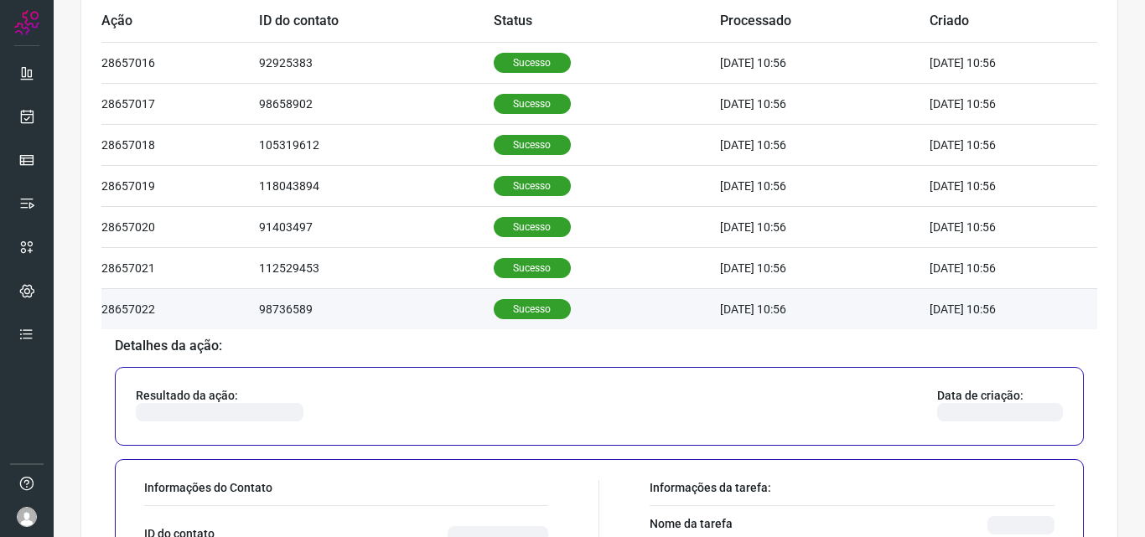
scroll to position [900, 0]
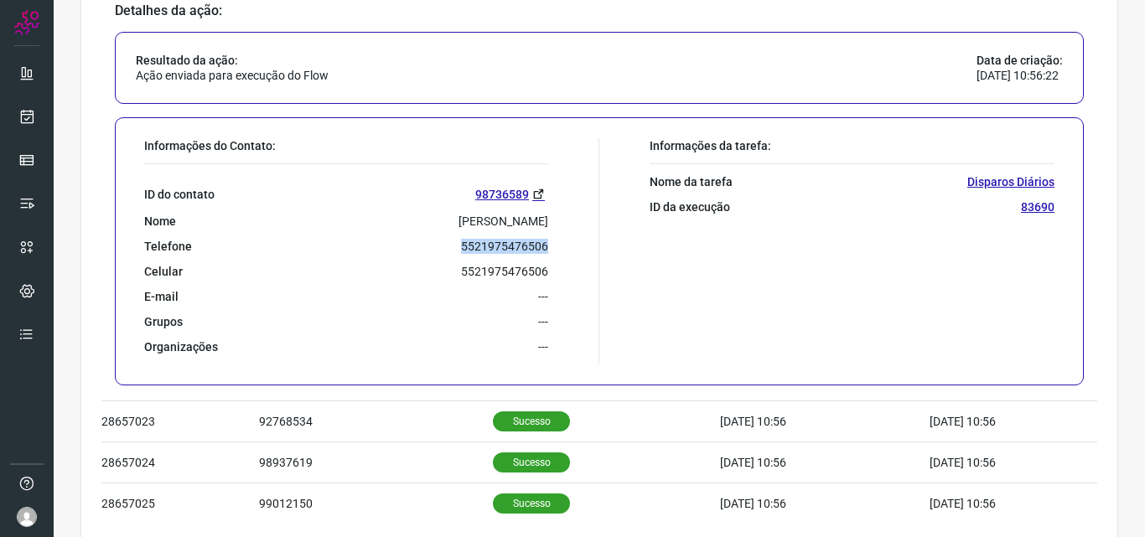
drag, startPoint x: 438, startPoint y: 252, endPoint x: 553, endPoint y: 251, distance: 114.8
click at [553, 251] on div "Informações do Contato: ID do contato 98736589 Nome Selma Regina Silva De Souza…" at bounding box center [367, 251] width 463 height 226
copy p "5521975476506"
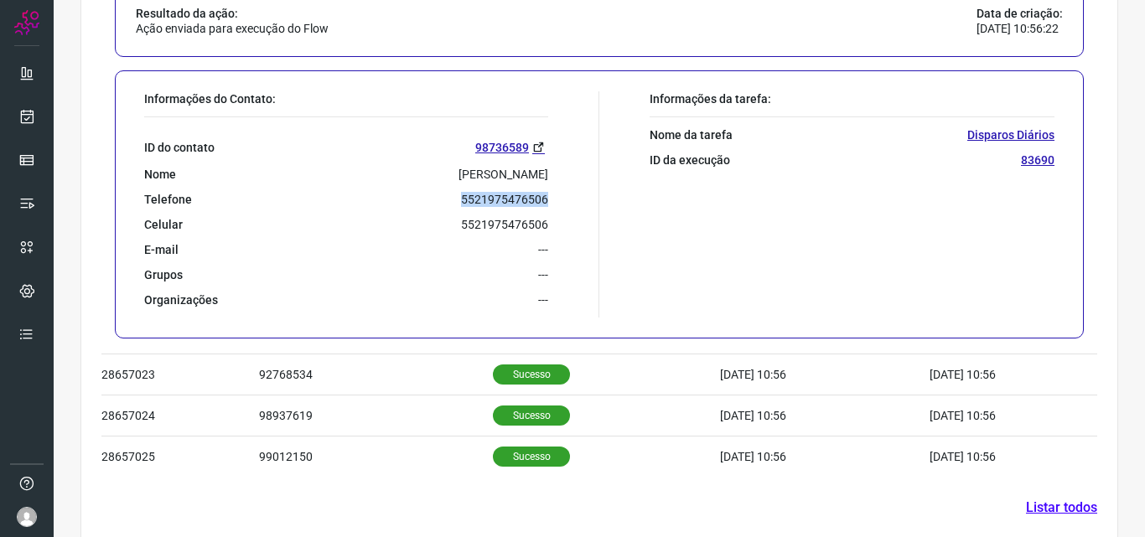
scroll to position [972, 0]
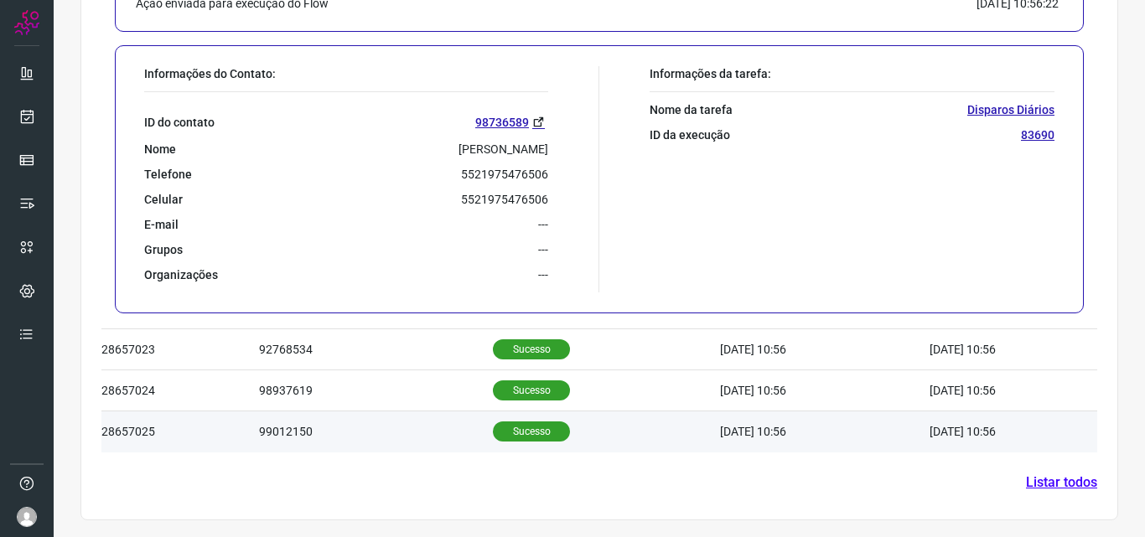
click at [526, 422] on p "Sucesso" at bounding box center [531, 432] width 77 height 20
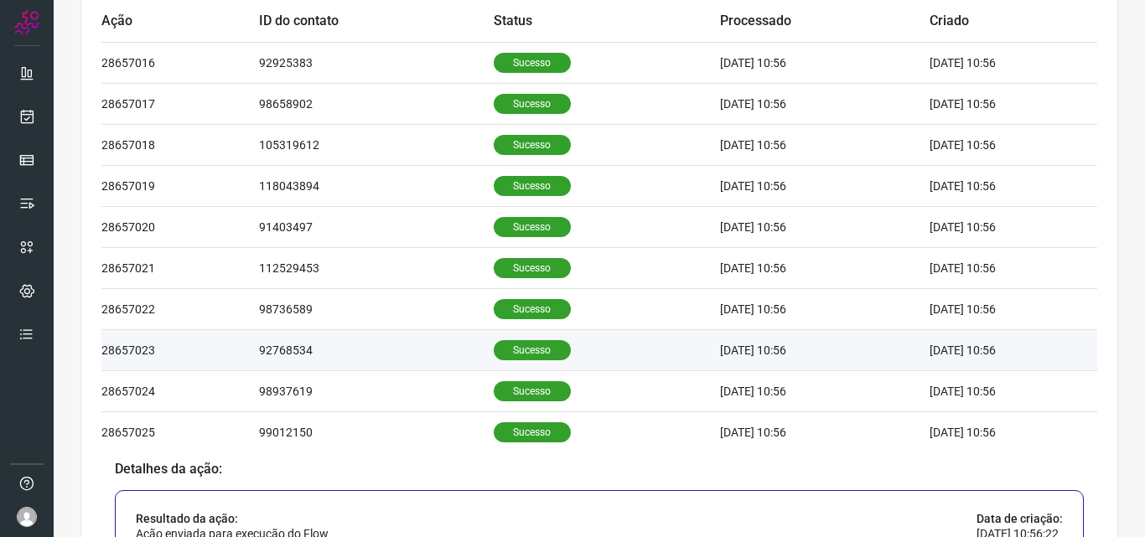
click at [510, 349] on p "Sucesso" at bounding box center [532, 350] width 77 height 20
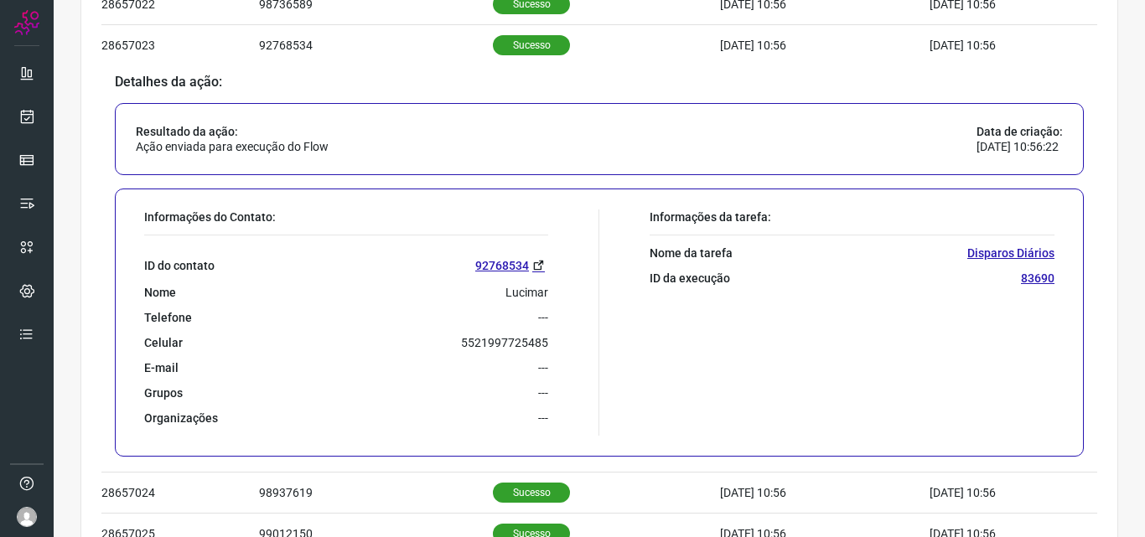
scroll to position [900, 0]
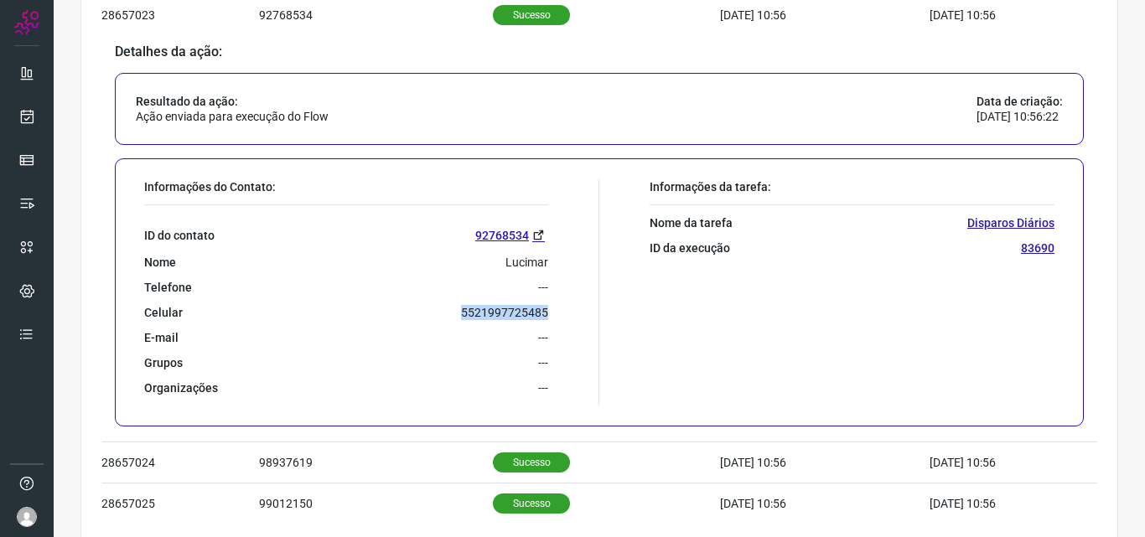
drag, startPoint x: 444, startPoint y: 312, endPoint x: 558, endPoint y: 308, distance: 114.0
click at [558, 308] on div "Informações do Contato: ID do contato 92768534 Nome Lucimar Telefone --- Celula…" at bounding box center [367, 292] width 463 height 226
copy p "5521997725485"
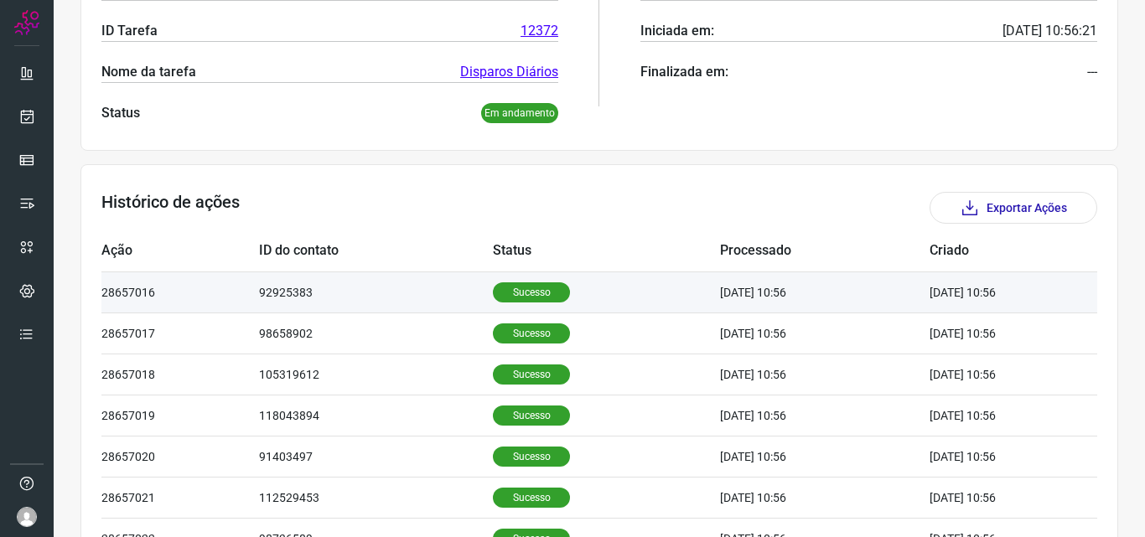
scroll to position [168, 0]
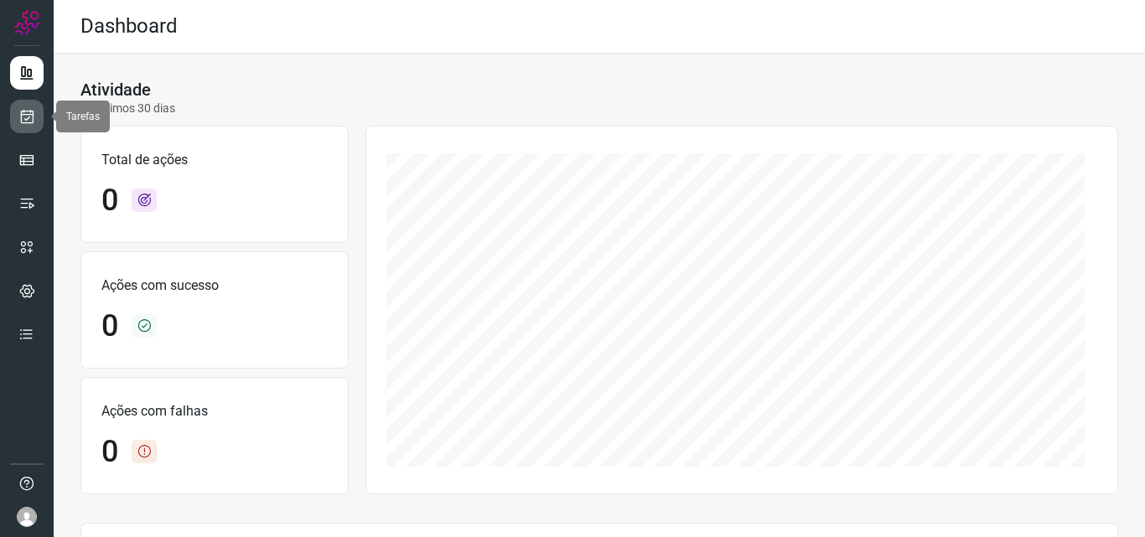
click at [25, 113] on icon at bounding box center [27, 116] width 18 height 17
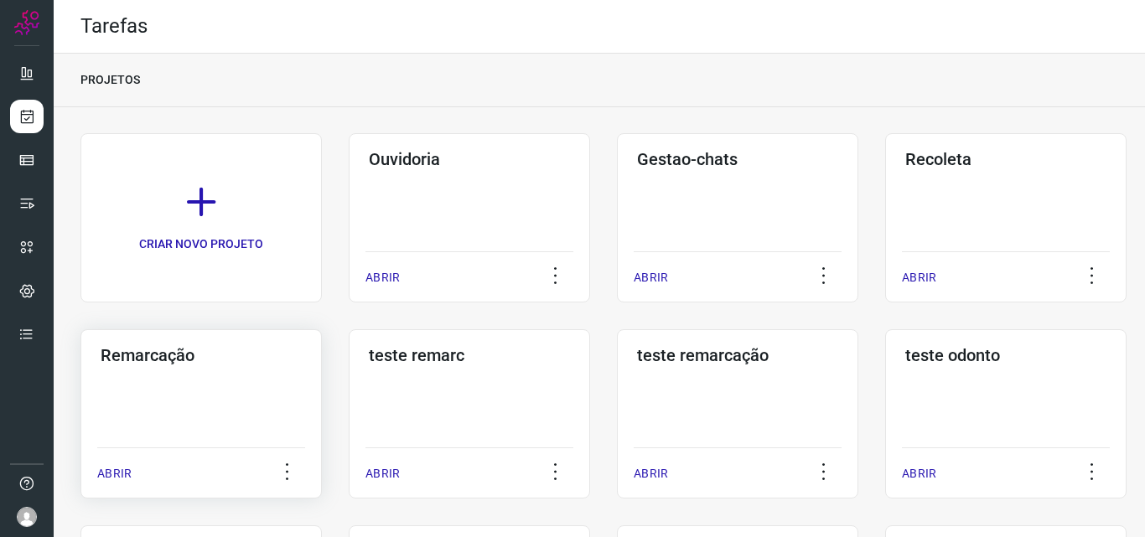
click at [158, 356] on h3 "Remarcação" at bounding box center [201, 355] width 201 height 20
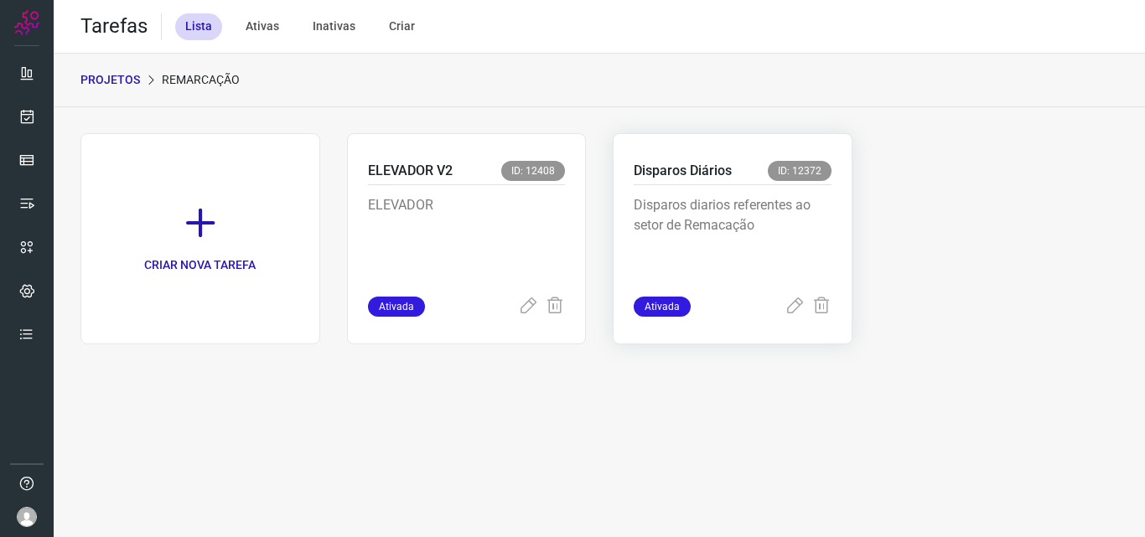
click at [665, 176] on p "Disparos Diários" at bounding box center [683, 171] width 98 height 20
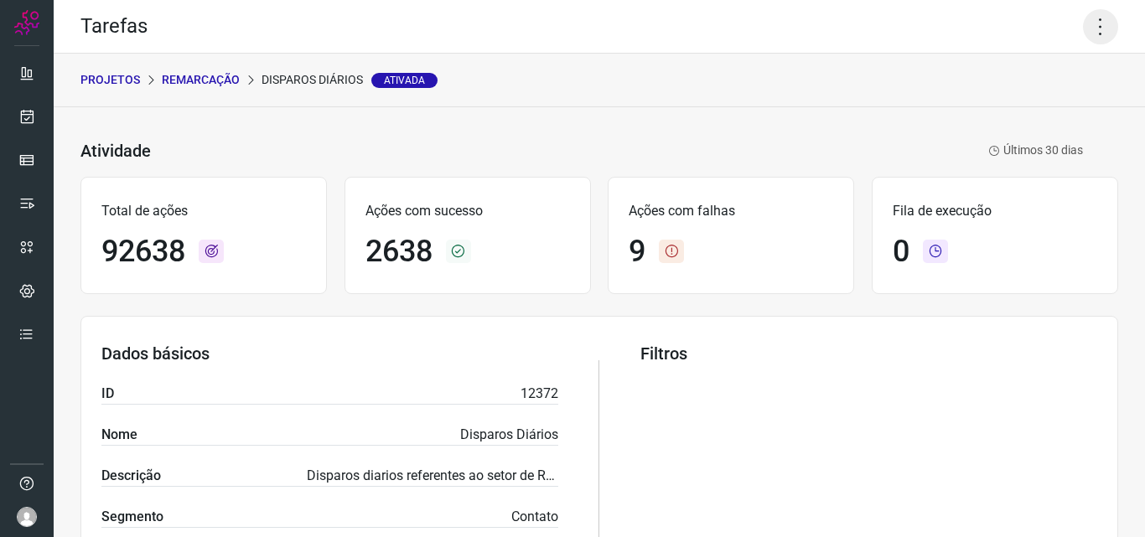
click at [1083, 22] on icon at bounding box center [1100, 26] width 35 height 35
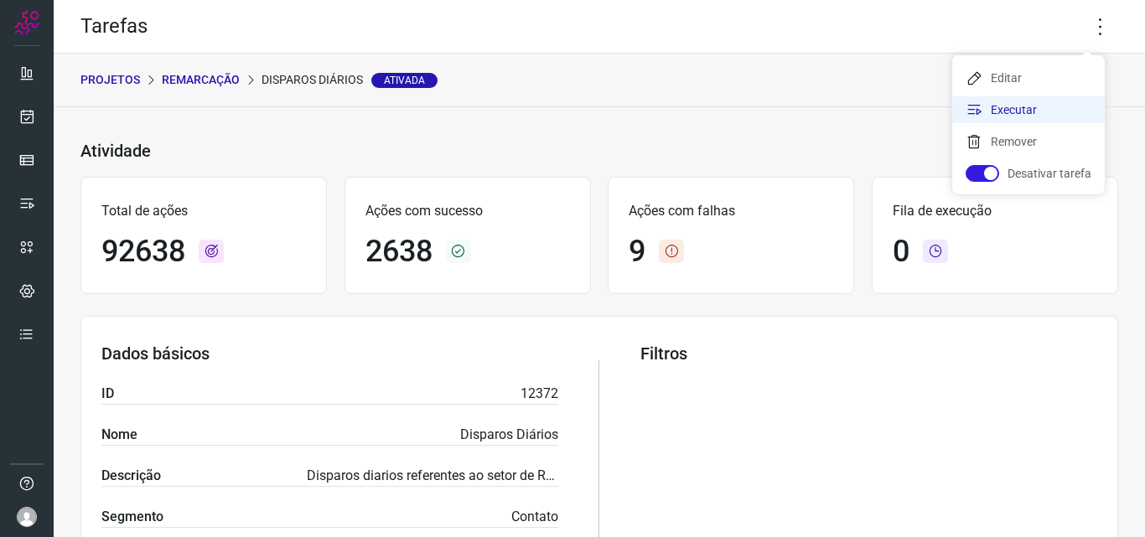
click at [1000, 108] on li "Executar" at bounding box center [1028, 109] width 153 height 27
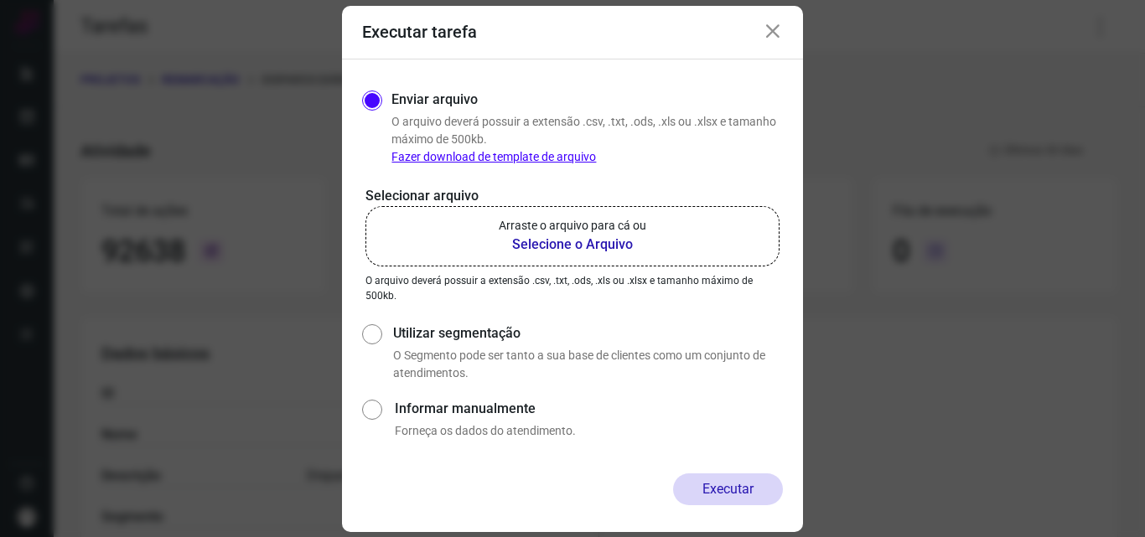
click at [556, 243] on b "Selecione o Arquivo" at bounding box center [573, 245] width 148 height 20
click at [0, 0] on input "Arraste o arquivo para cá ou Selecione o Arquivo" at bounding box center [0, 0] width 0 height 0
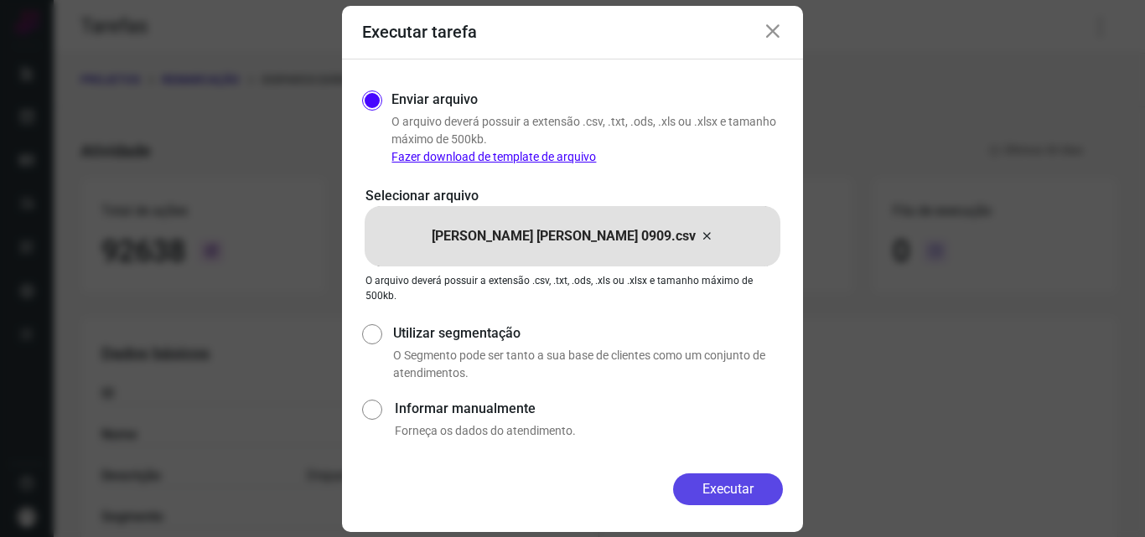
click at [727, 481] on button "Executar" at bounding box center [728, 490] width 110 height 32
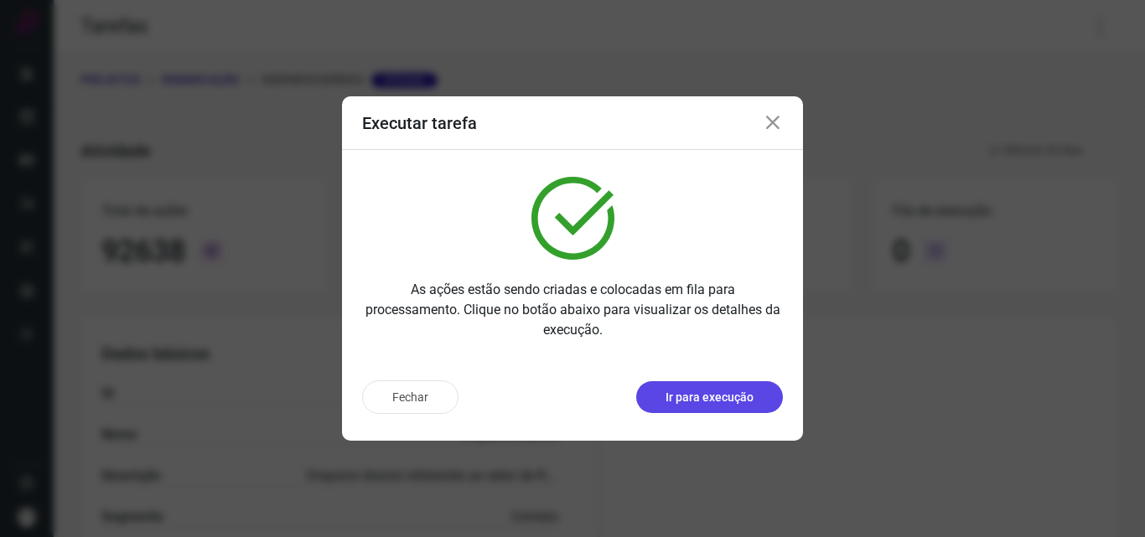
click at [755, 406] on button "Ir para execução" at bounding box center [709, 397] width 147 height 32
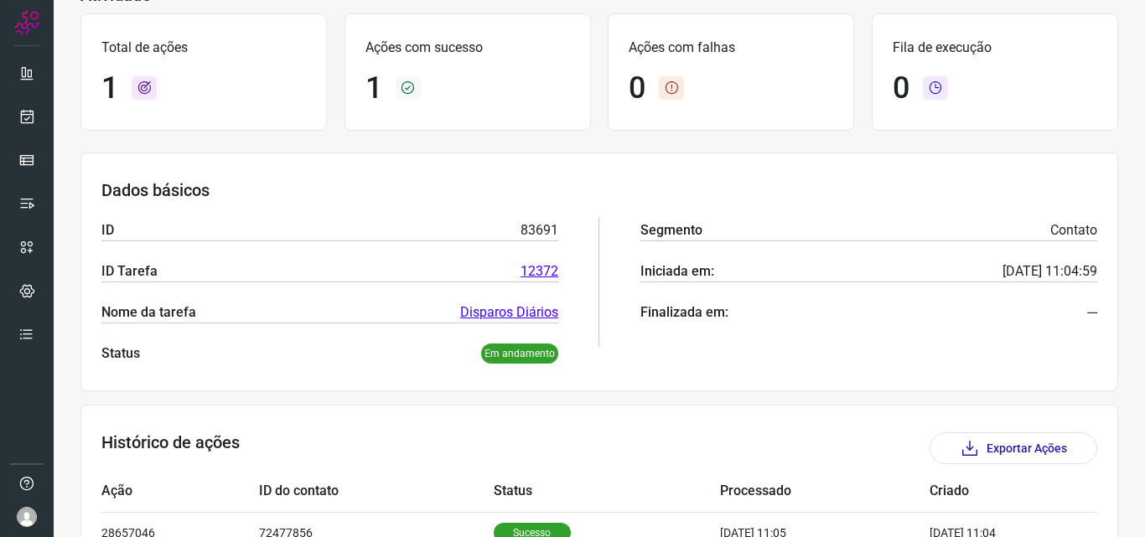
scroll to position [195, 0]
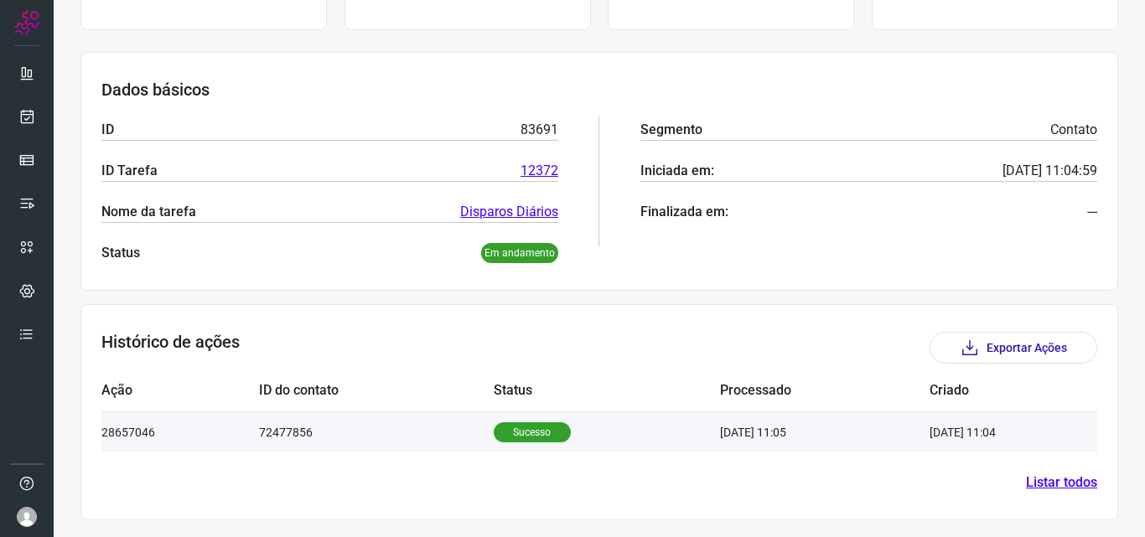
click at [509, 438] on p "Sucesso" at bounding box center [532, 432] width 77 height 20
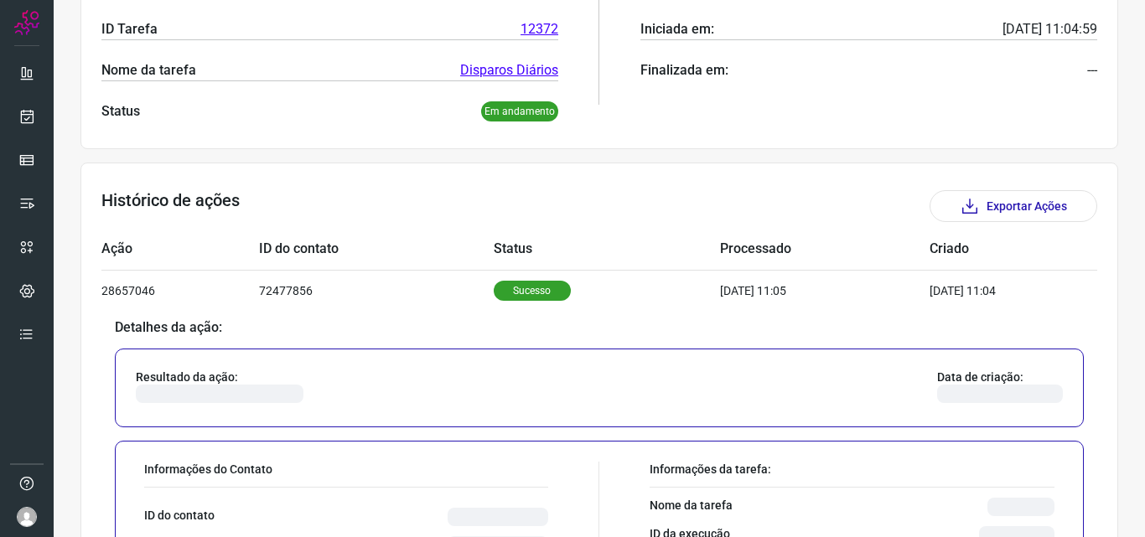
scroll to position [531, 0]
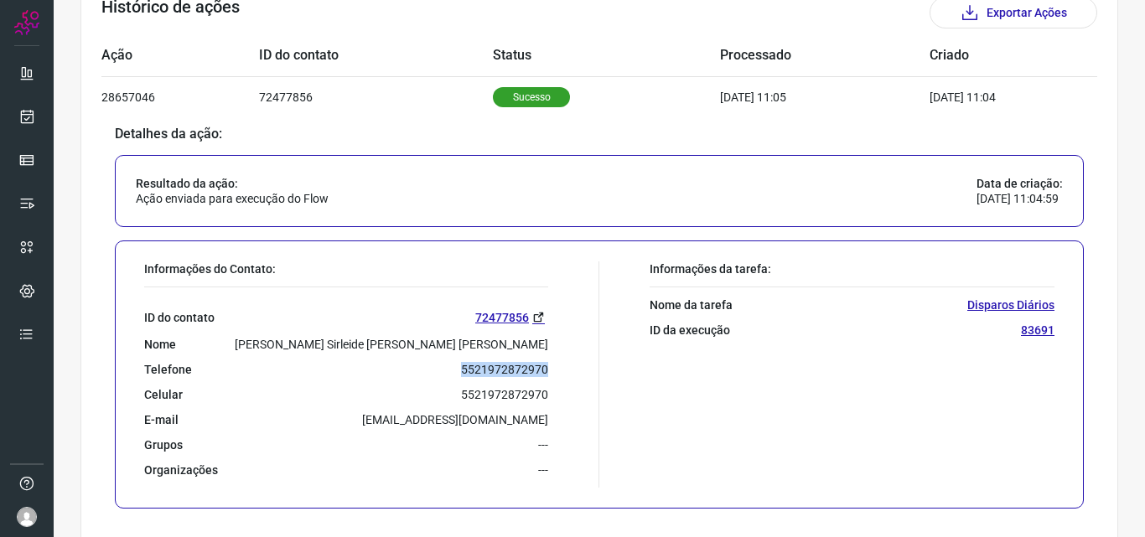
drag, startPoint x: 443, startPoint y: 371, endPoint x: 551, endPoint y: 370, distance: 109.0
click at [551, 370] on div "Informações do Contato: ID do contato 72477856 Nome [PERSON_NAME] [PERSON_NAME]…" at bounding box center [367, 374] width 463 height 226
copy p "5521972872970"
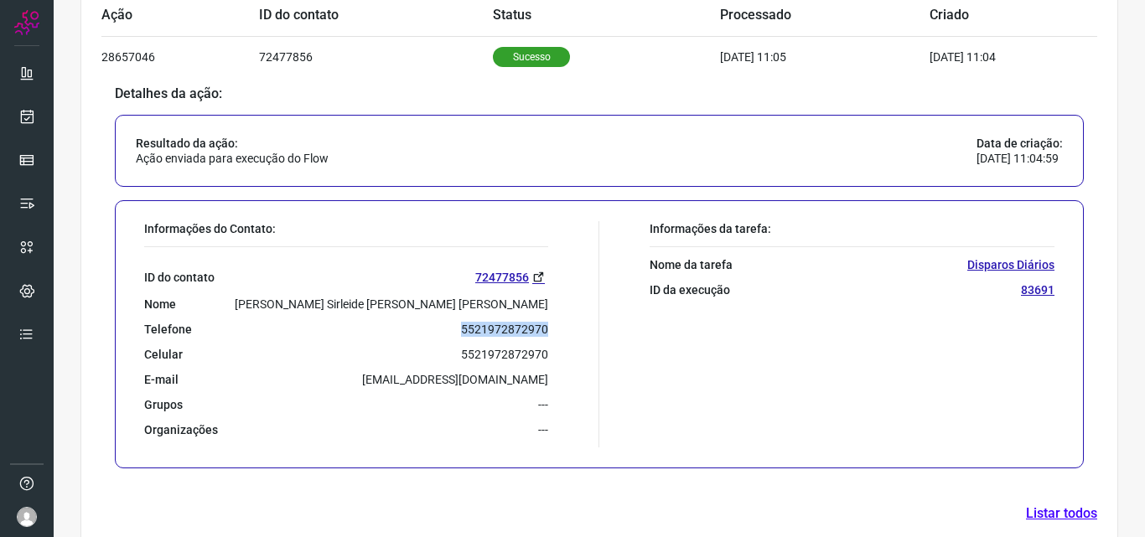
scroll to position [602, 0]
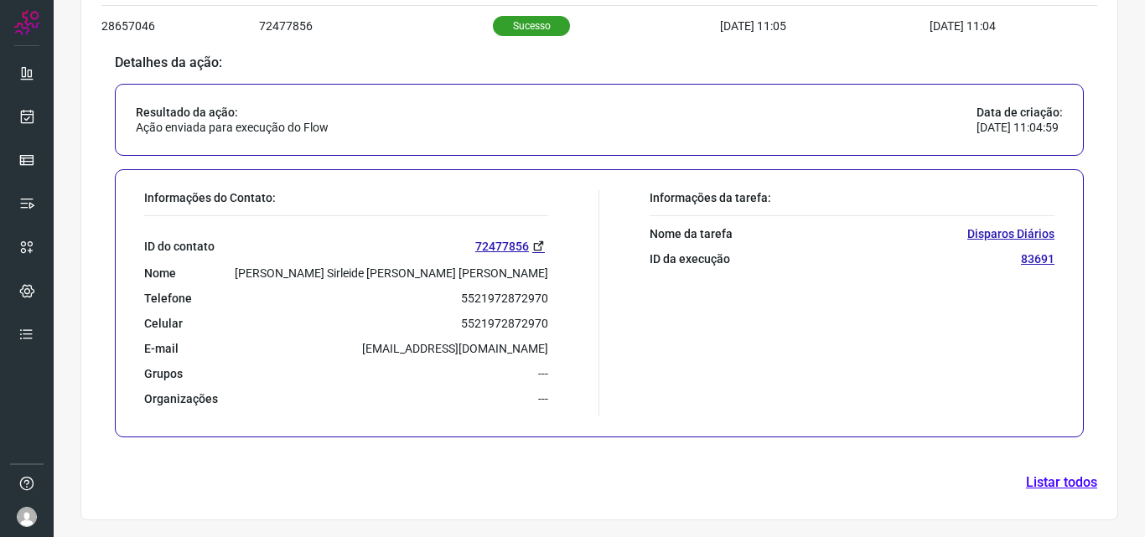
click at [356, 313] on div "ID do contato 72477856 Nome Maria Sirleide de Araujo Bottone Telefone 552197287…" at bounding box center [346, 311] width 404 height 190
drag, startPoint x: 453, startPoint y: 318, endPoint x: 578, endPoint y: 314, distance: 125.8
click at [578, 314] on div "Informações do Contato: ID do contato 72477856 Nome Maria Sirleide de Araujo Bo…" at bounding box center [367, 303] width 463 height 226
copy p "5521972872970"
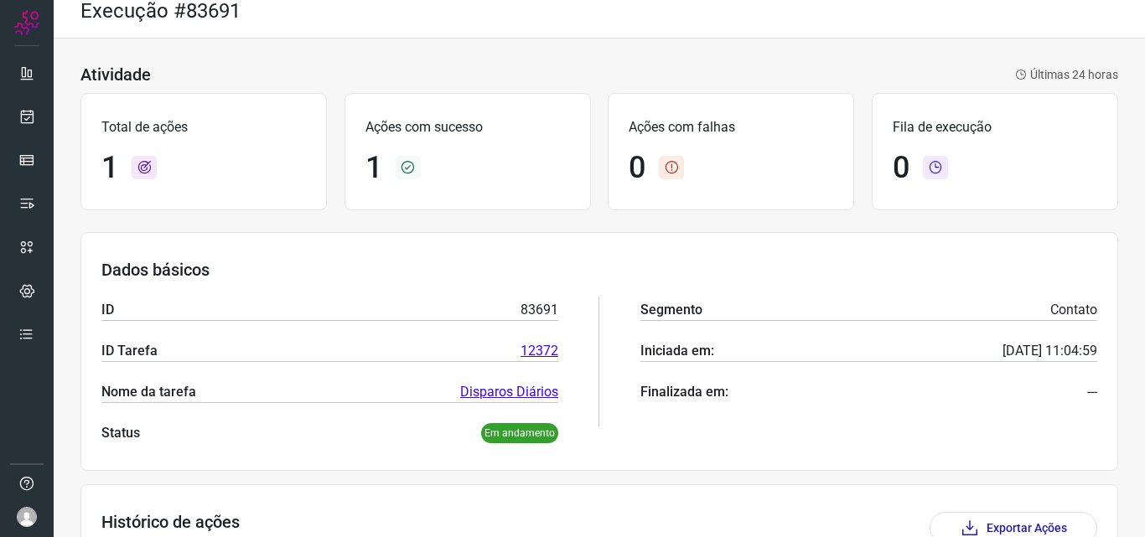
scroll to position [0, 0]
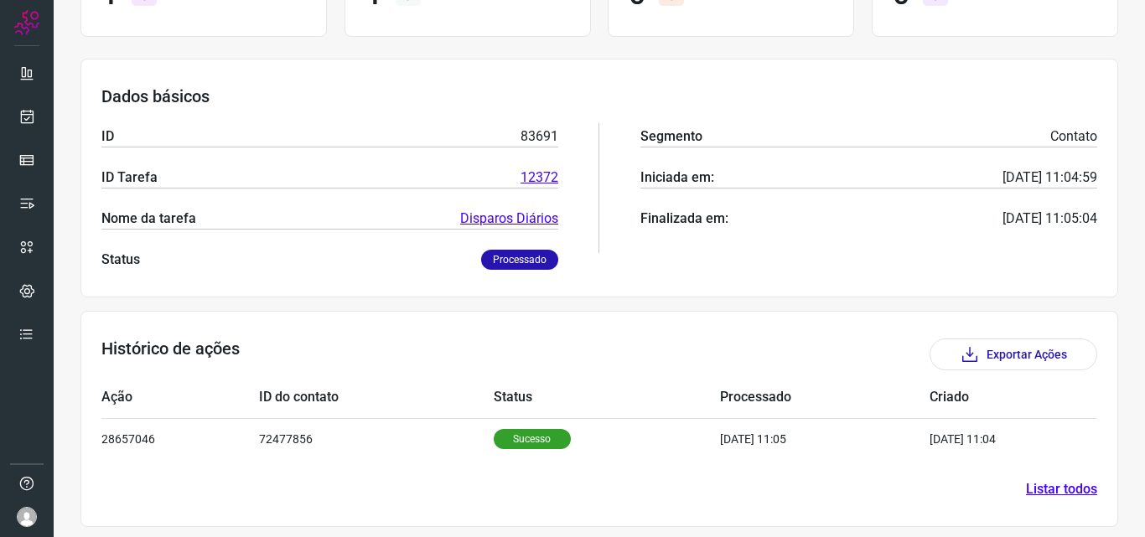
scroll to position [195, 0]
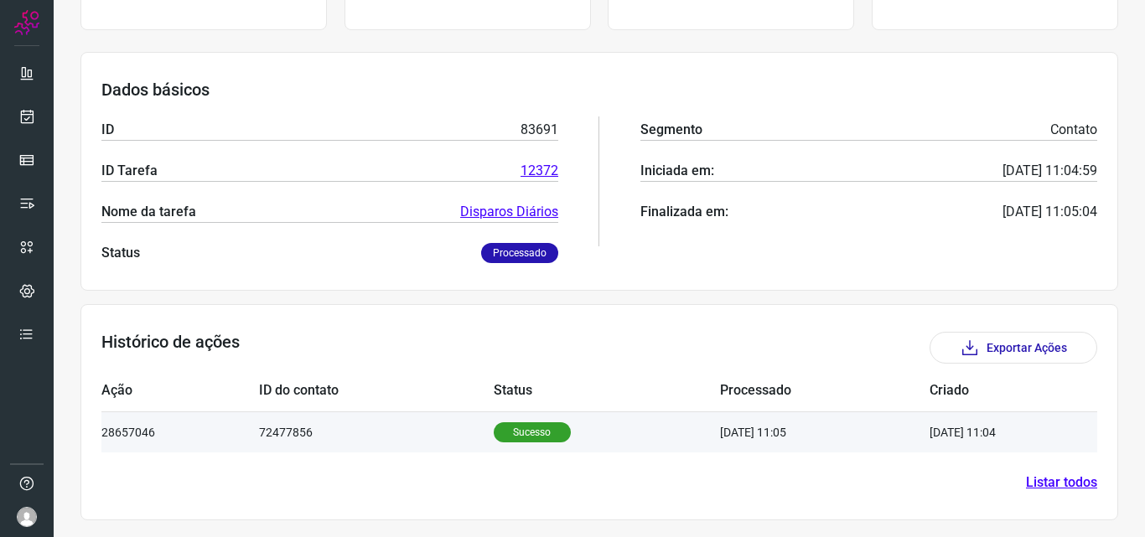
click at [515, 434] on p "Sucesso" at bounding box center [532, 432] width 77 height 20
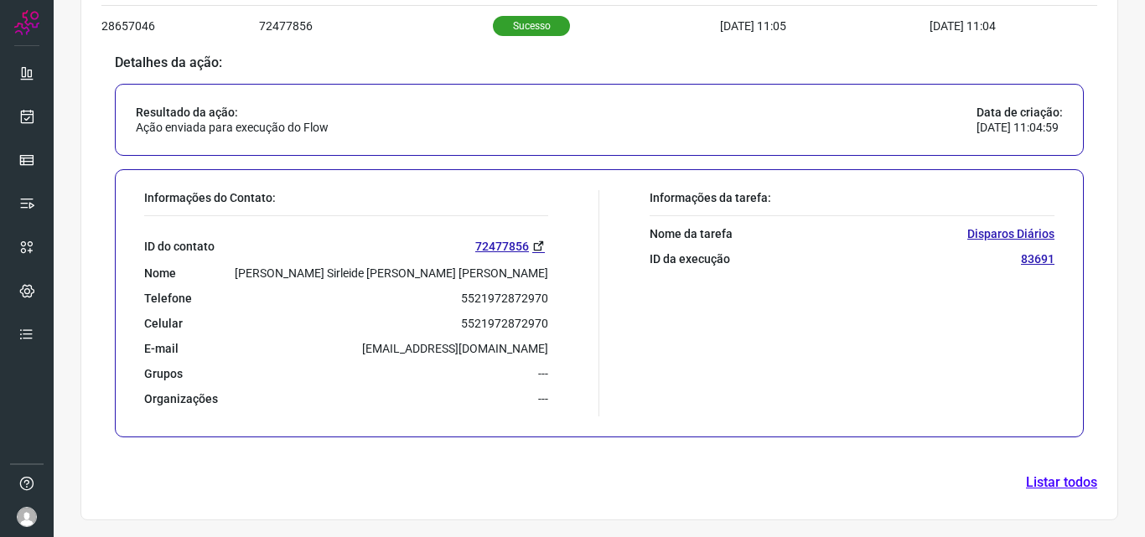
scroll to position [602, 0]
drag, startPoint x: 450, startPoint y: 296, endPoint x: 556, endPoint y: 298, distance: 105.6
click at [556, 298] on div "Informações do Contato: ID do contato 72477856 Nome Maria Sirleide de Araujo Bo…" at bounding box center [367, 303] width 463 height 226
copy p "5521972872970"
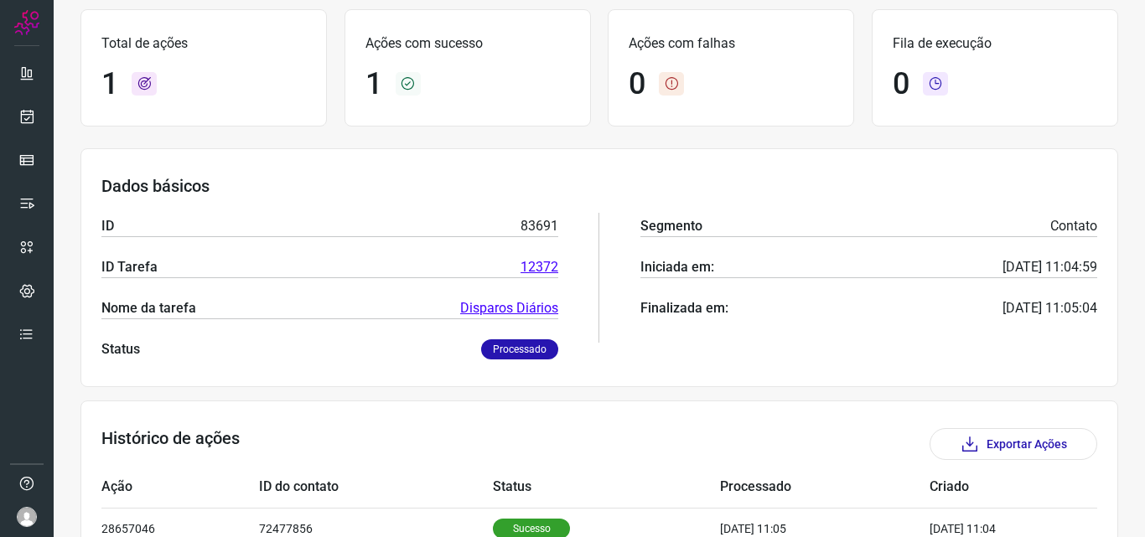
scroll to position [0, 0]
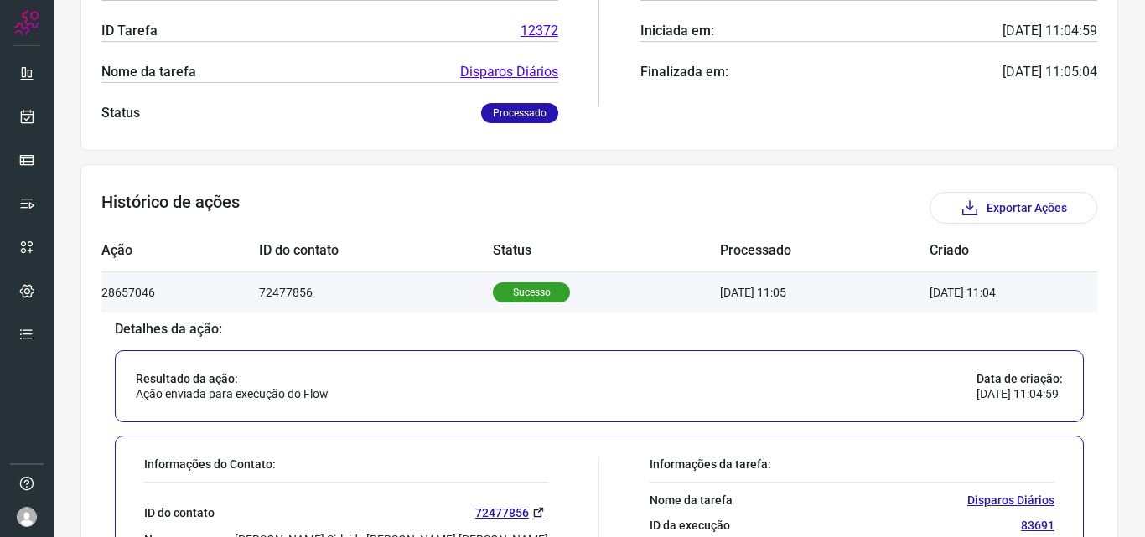
click at [502, 284] on p "Sucesso" at bounding box center [531, 292] width 77 height 20
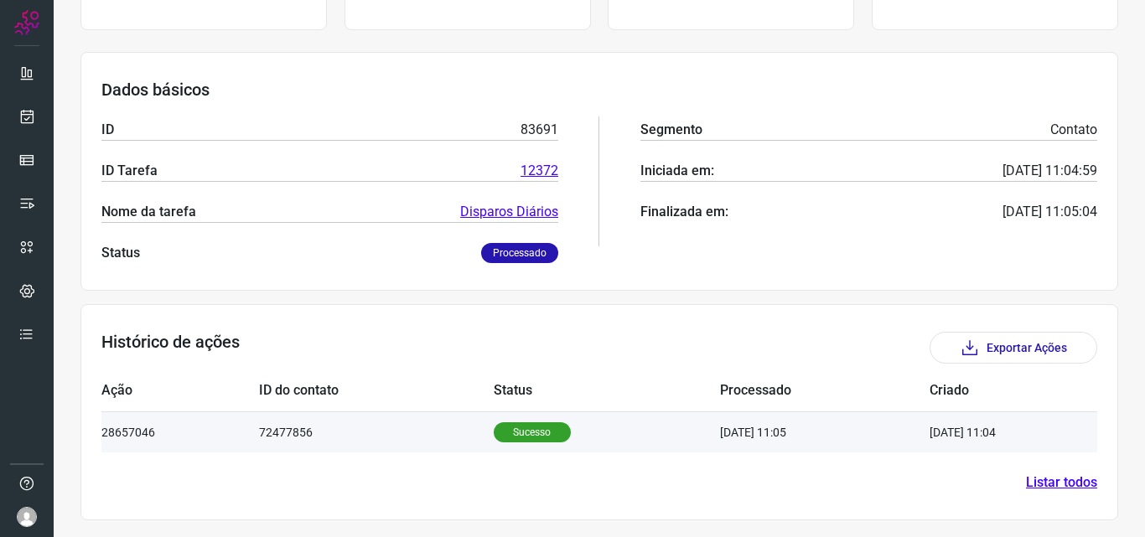
scroll to position [195, 0]
click at [521, 432] on p "Sucesso" at bounding box center [532, 432] width 77 height 20
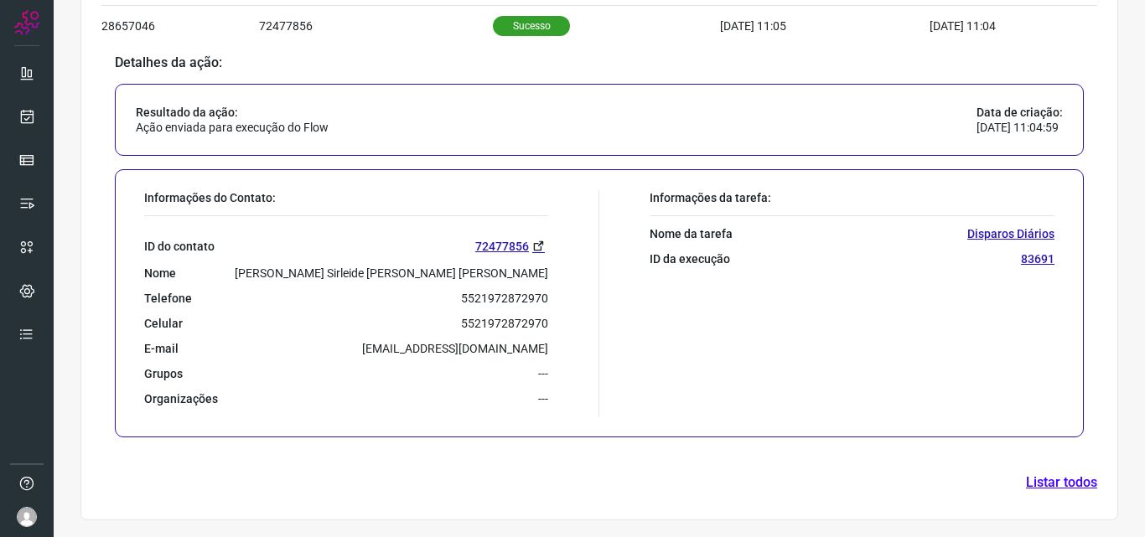
scroll to position [602, 0]
drag, startPoint x: 458, startPoint y: 301, endPoint x: 555, endPoint y: 301, distance: 97.2
click at [555, 301] on div "Informações do Contato: ID do contato 72477856 Nome [PERSON_NAME] [PERSON_NAME]…" at bounding box center [367, 303] width 463 height 226
copy p "5521972872970"
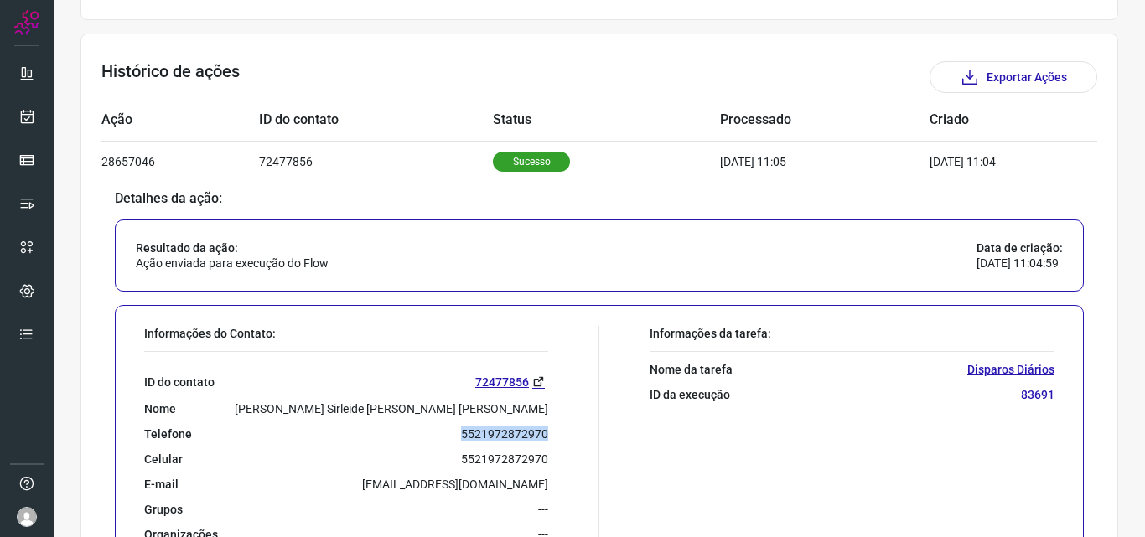
scroll to position [503, 0]
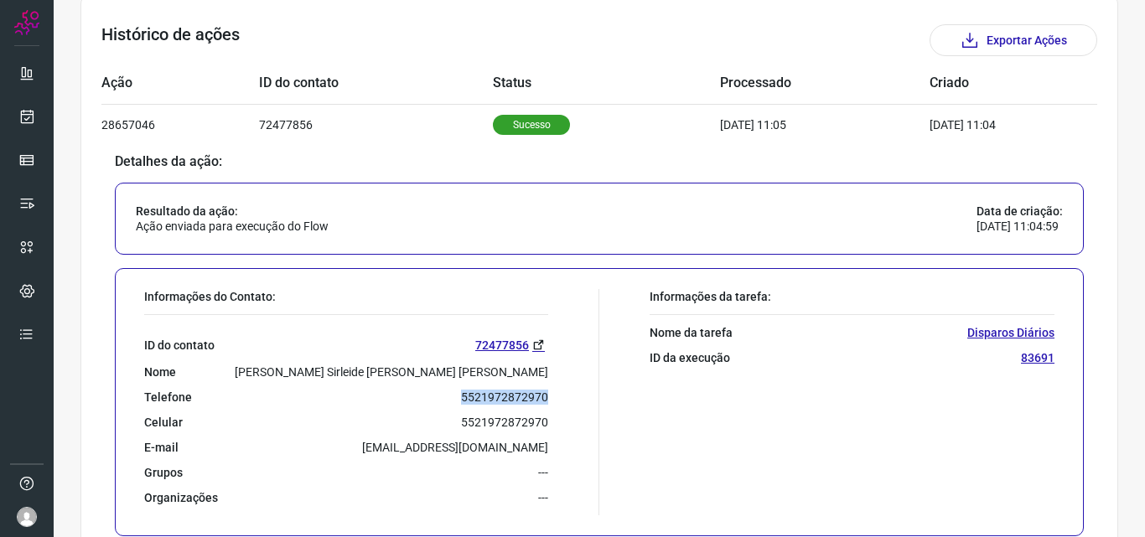
click at [384, 391] on div "Telefone 5521972872970" at bounding box center [346, 397] width 404 height 15
drag, startPoint x: 435, startPoint y: 402, endPoint x: 570, endPoint y: 398, distance: 135.0
click at [570, 398] on div "Informações do Contato: ID do contato 72477856 Nome [PERSON_NAME] [PERSON_NAME]…" at bounding box center [367, 402] width 463 height 226
copy p "5521972872970"
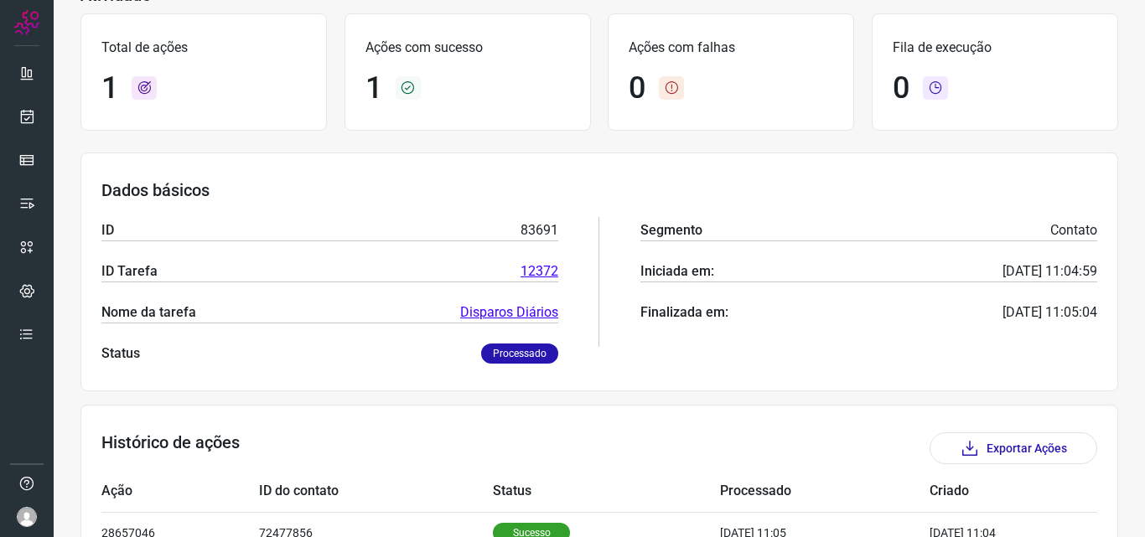
scroll to position [0, 0]
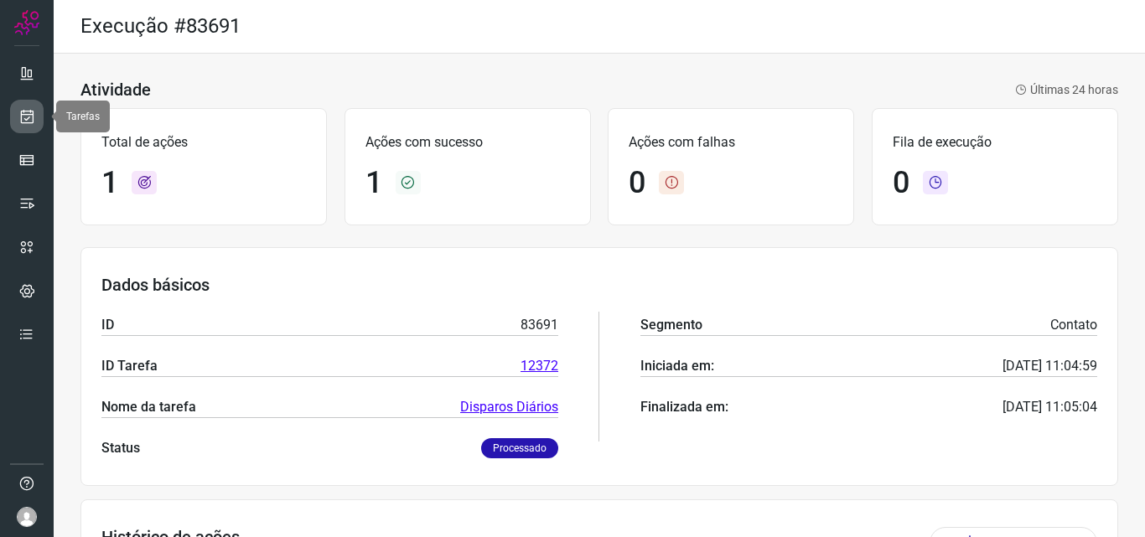
click at [25, 110] on icon at bounding box center [27, 116] width 18 height 17
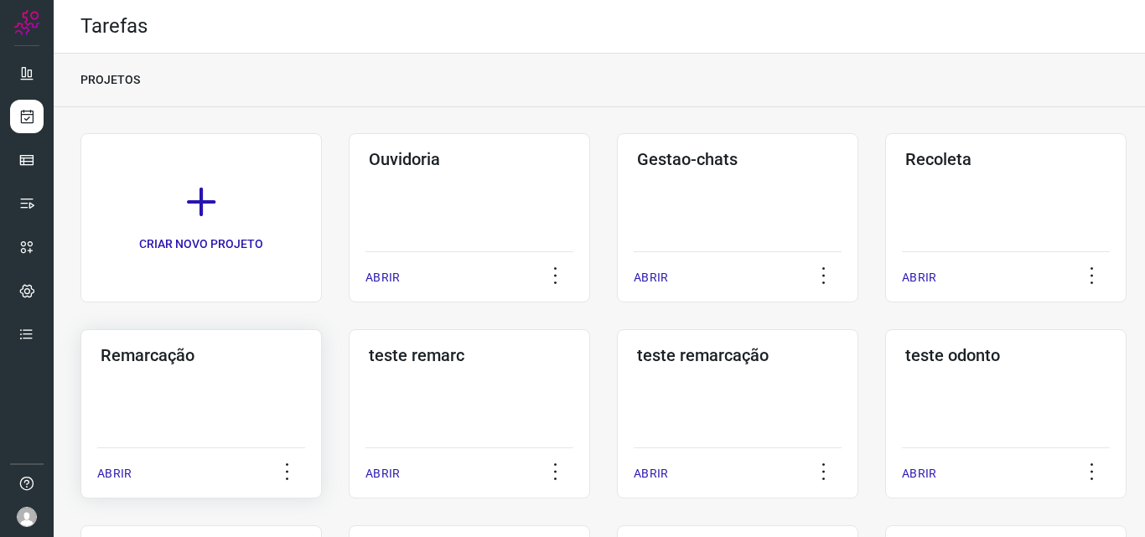
click at [168, 348] on h3 "Remarcação" at bounding box center [201, 355] width 201 height 20
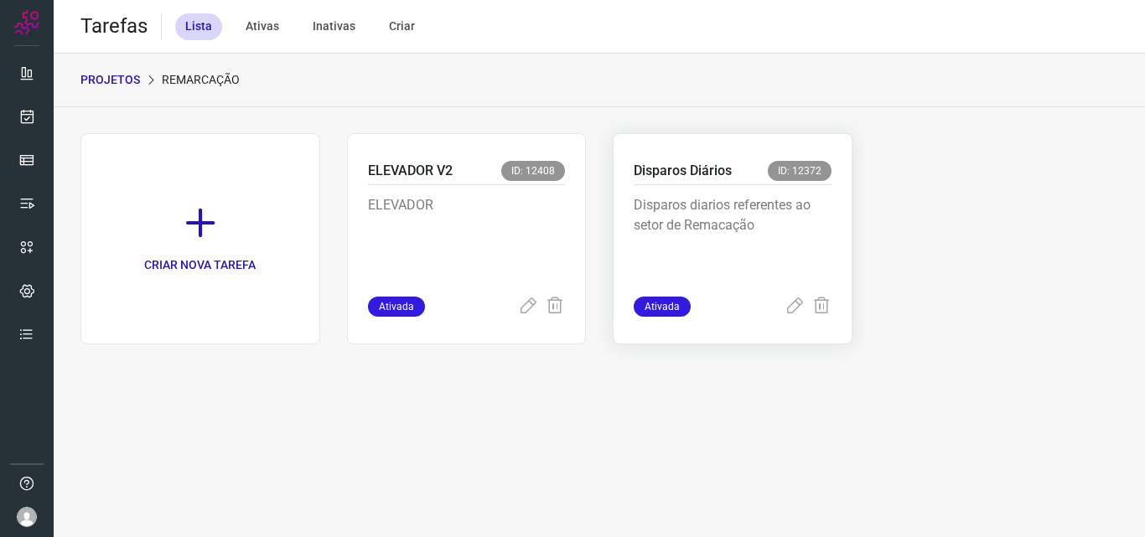
click at [704, 173] on p "Disparos Diários" at bounding box center [683, 171] width 98 height 20
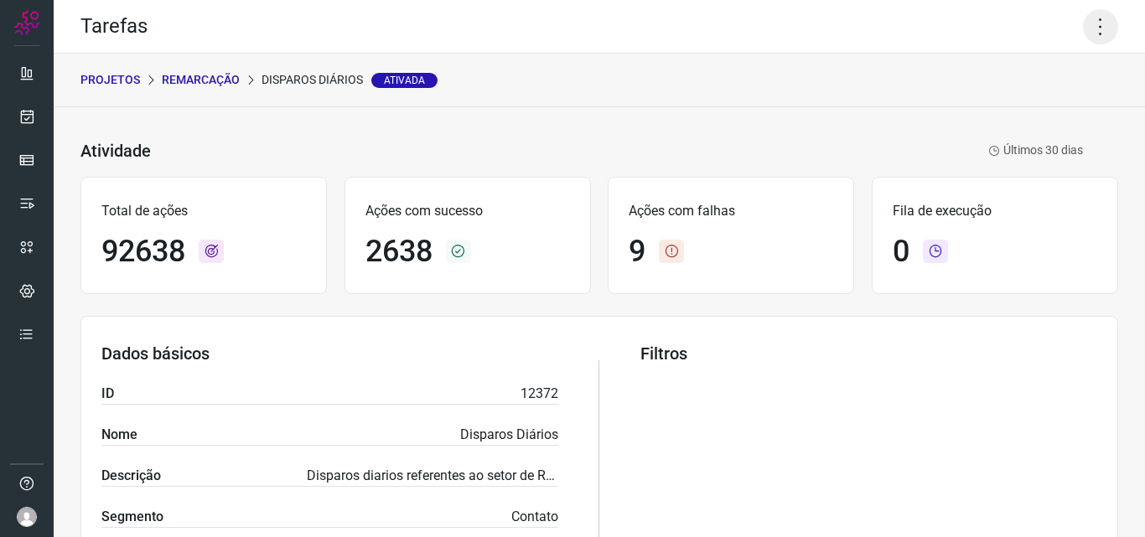
click at [1090, 23] on icon at bounding box center [1100, 26] width 35 height 35
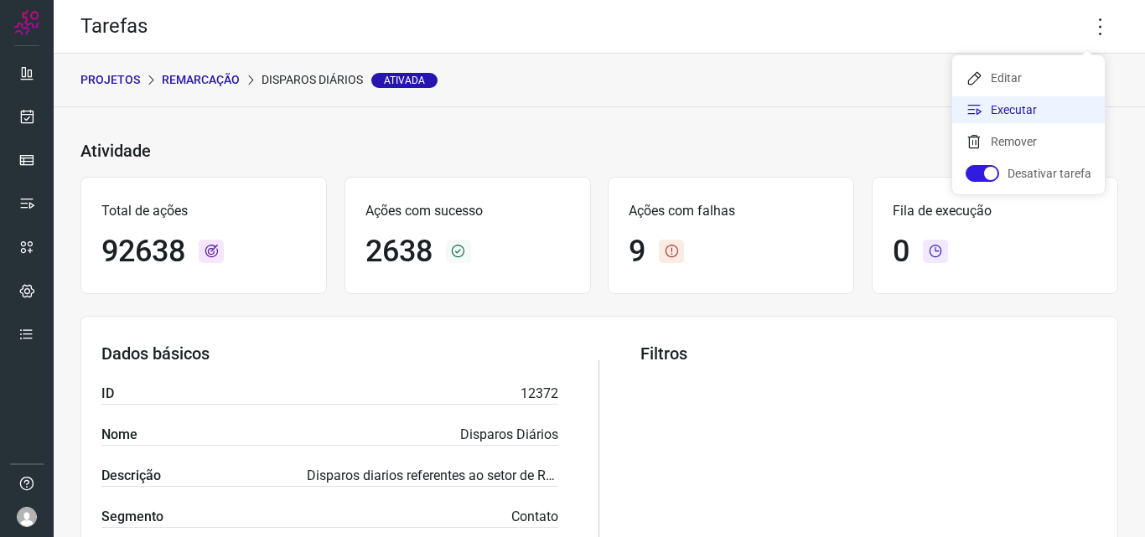
click at [1007, 106] on li "Executar" at bounding box center [1028, 109] width 153 height 27
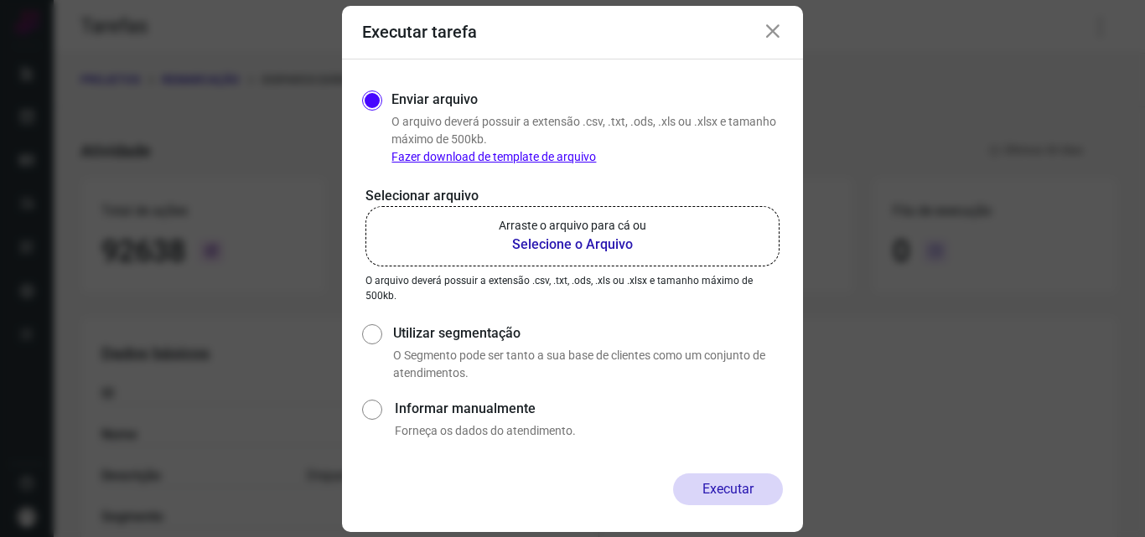
click at [565, 241] on b "Selecione o Arquivo" at bounding box center [573, 245] width 148 height 20
click at [0, 0] on input "Arraste o arquivo para cá ou Selecione o Arquivo" at bounding box center [0, 0] width 0 height 0
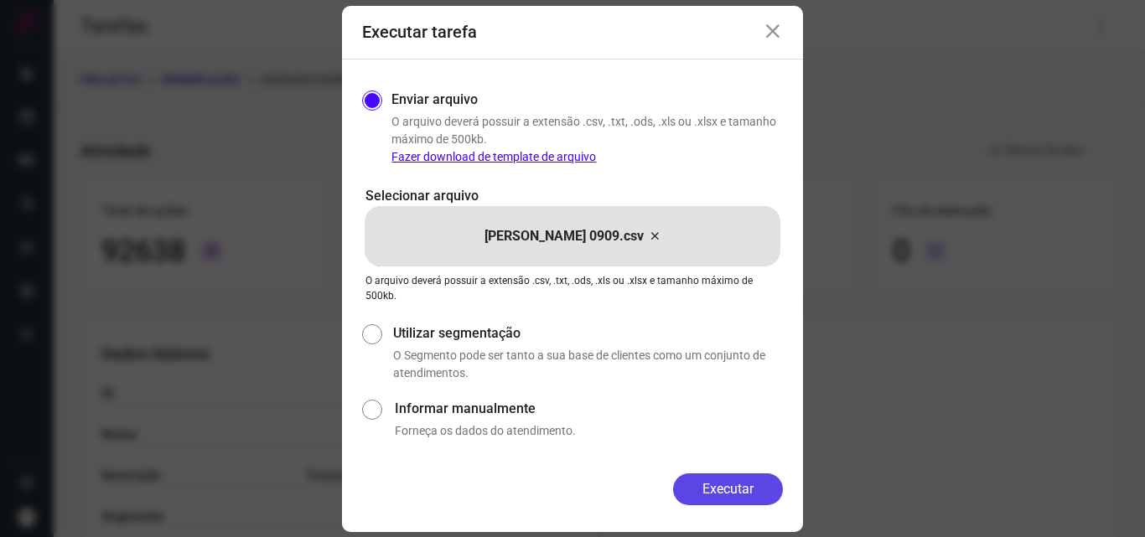
click at [731, 489] on button "Executar" at bounding box center [728, 490] width 110 height 32
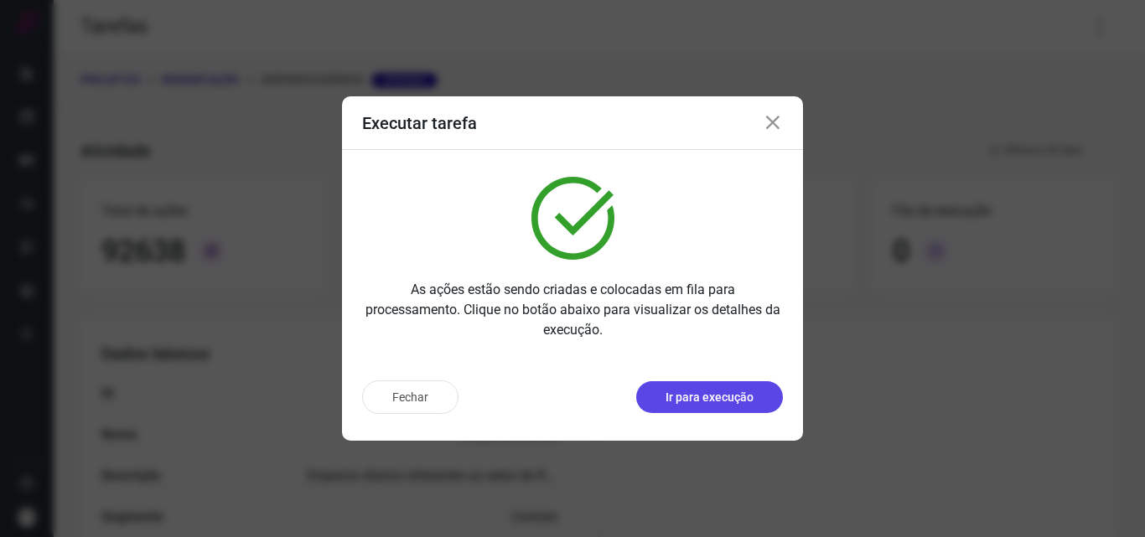
click at [723, 396] on p "Ir para execução" at bounding box center [709, 398] width 88 height 18
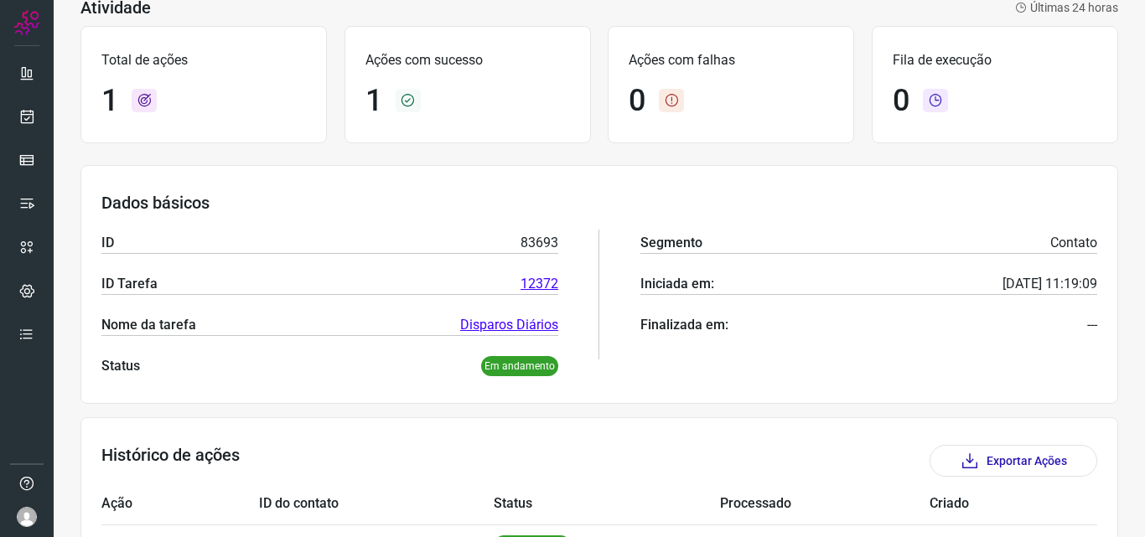
scroll to position [195, 0]
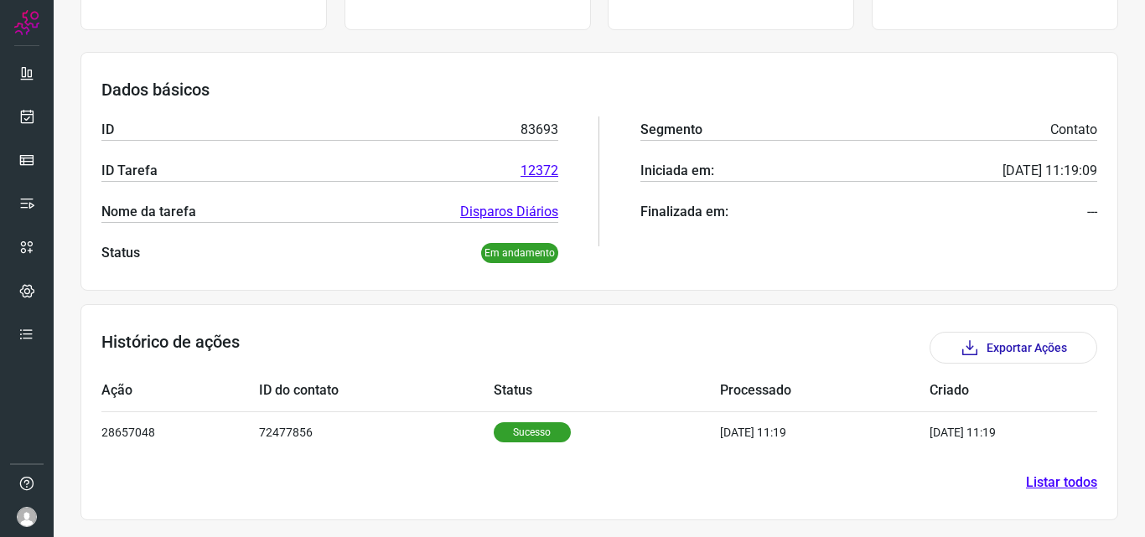
scroll to position [195, 0]
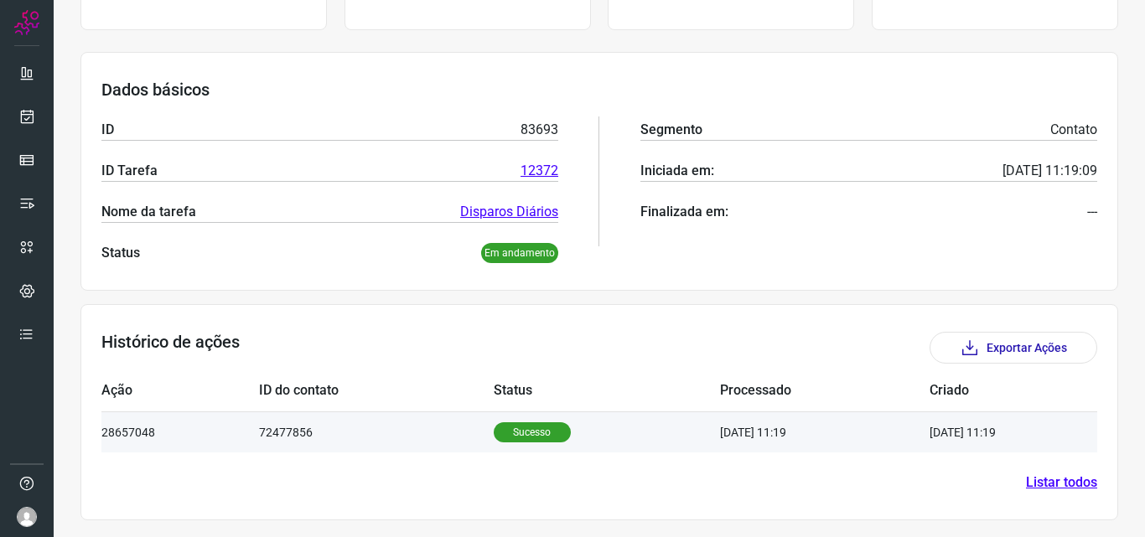
click at [509, 426] on p "Sucesso" at bounding box center [532, 432] width 77 height 20
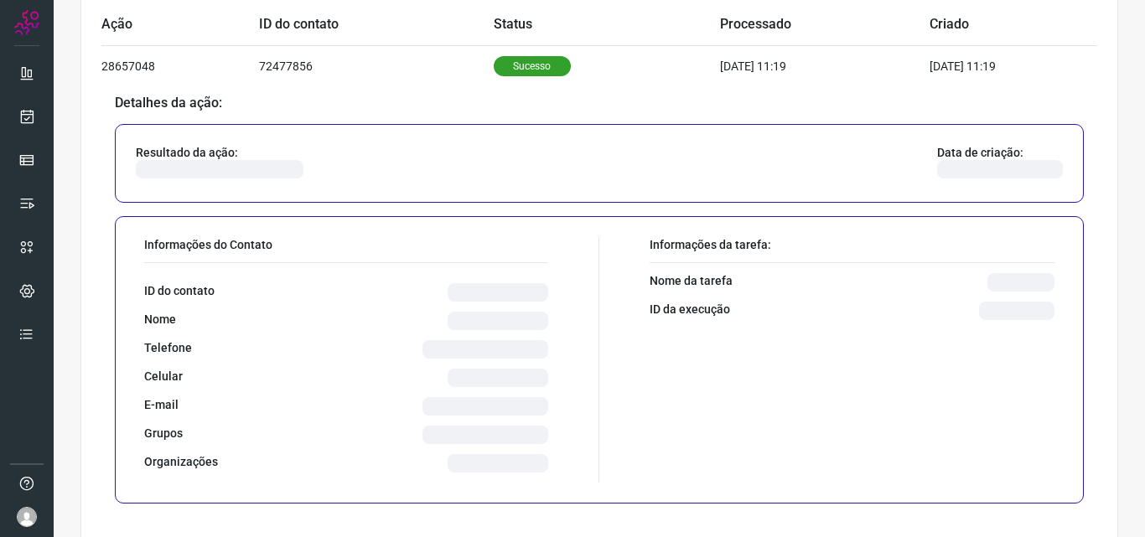
scroll to position [587, 0]
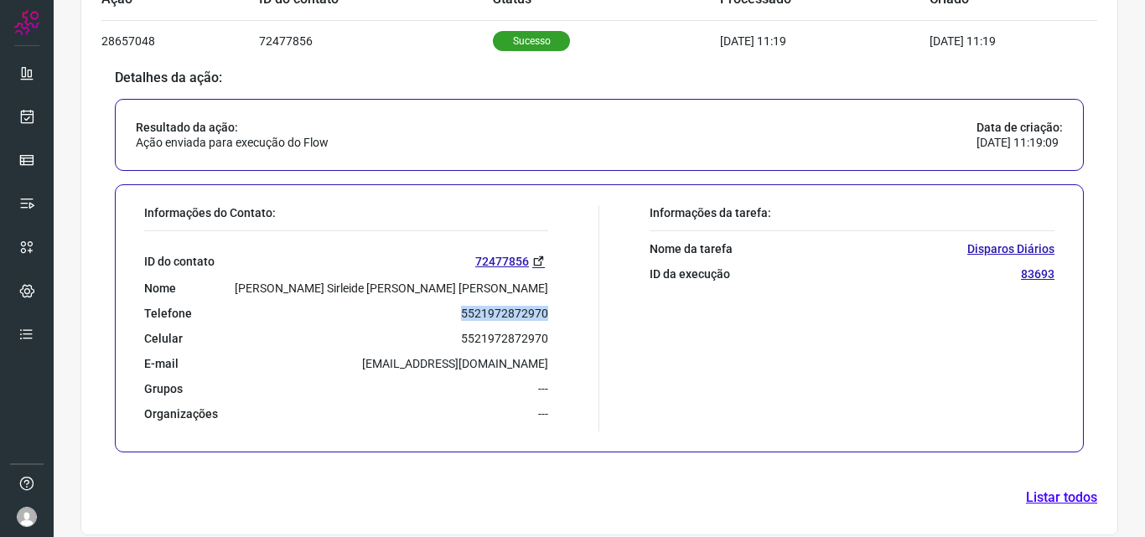
drag, startPoint x: 456, startPoint y: 313, endPoint x: 546, endPoint y: 313, distance: 89.7
click at [546, 313] on div "Informações do Contato: ID do contato 72477856 Nome [PERSON_NAME] [PERSON_NAME]…" at bounding box center [367, 318] width 463 height 226
copy p "5521972872970"
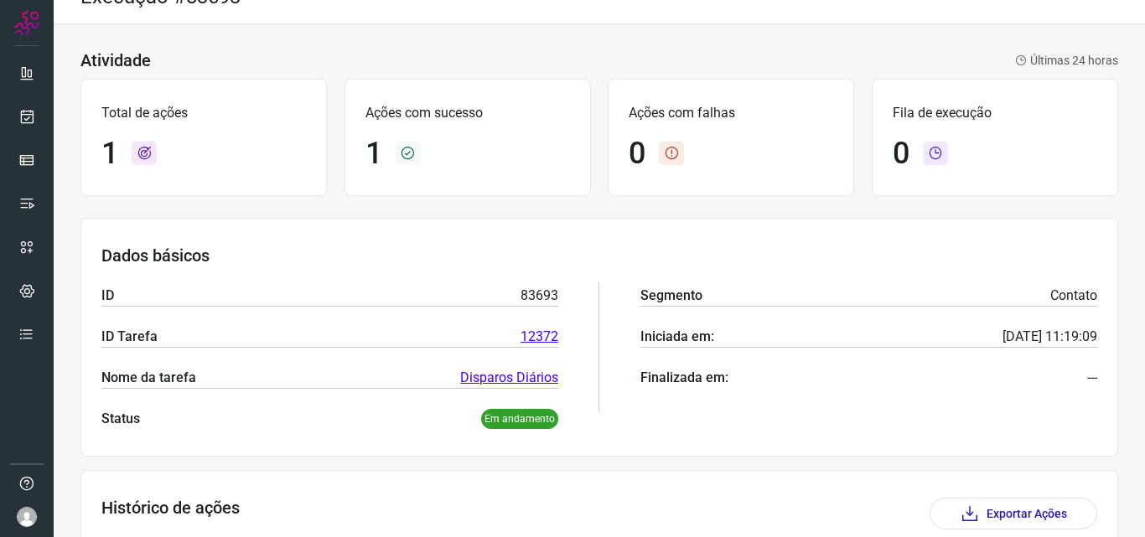
scroll to position [0, 0]
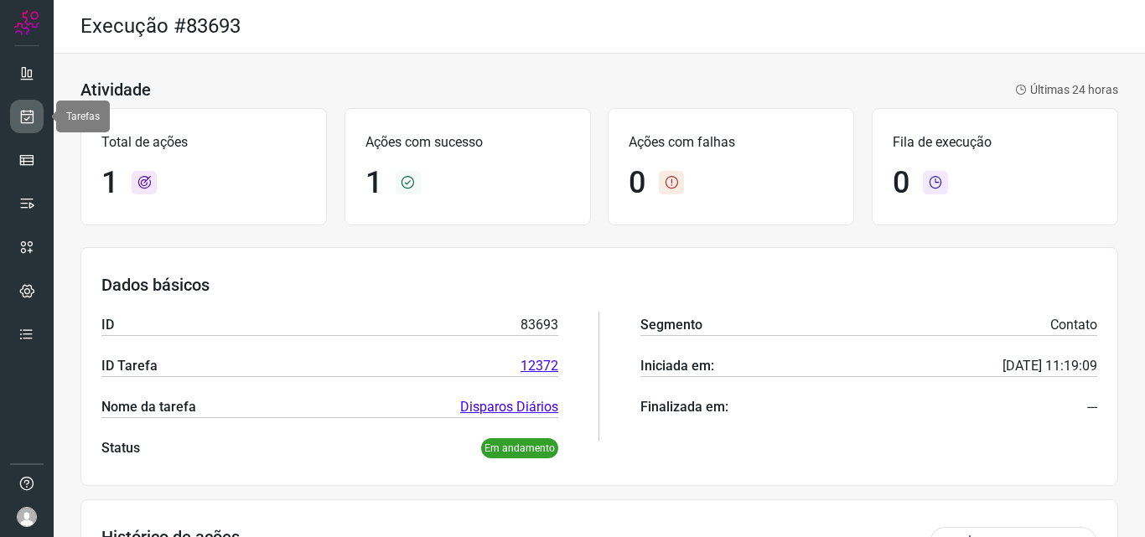
click at [25, 113] on icon at bounding box center [27, 116] width 18 height 17
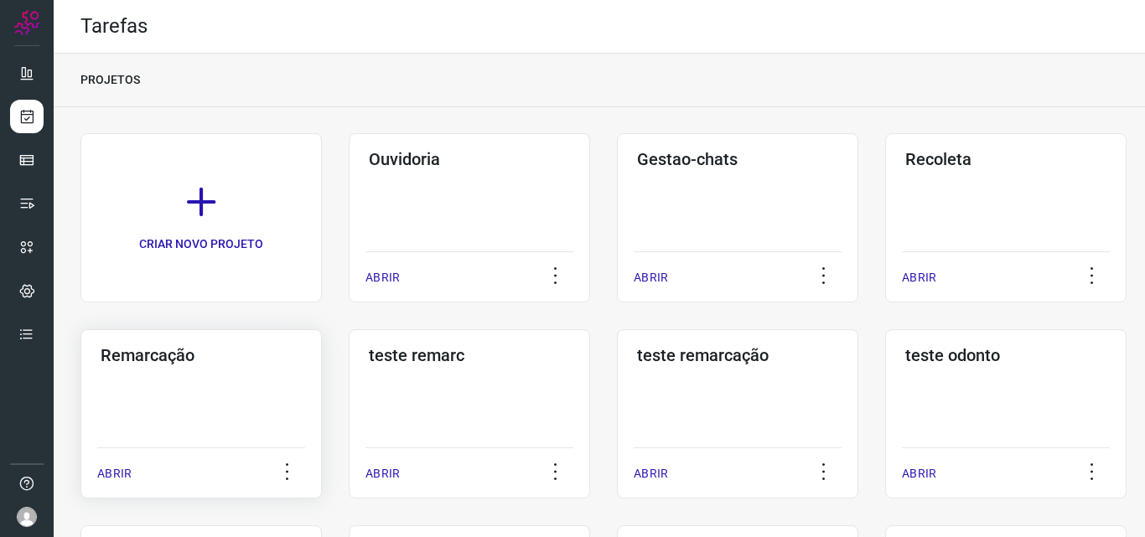
click at [148, 360] on h3 "Remarcação" at bounding box center [201, 355] width 201 height 20
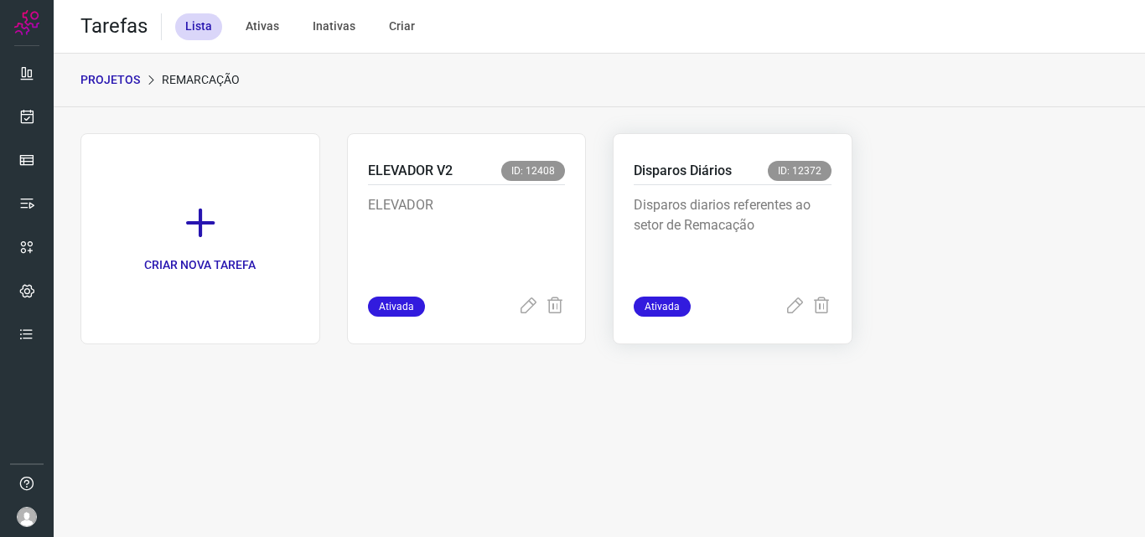
click at [696, 168] on p "Disparos Diários" at bounding box center [683, 171] width 98 height 20
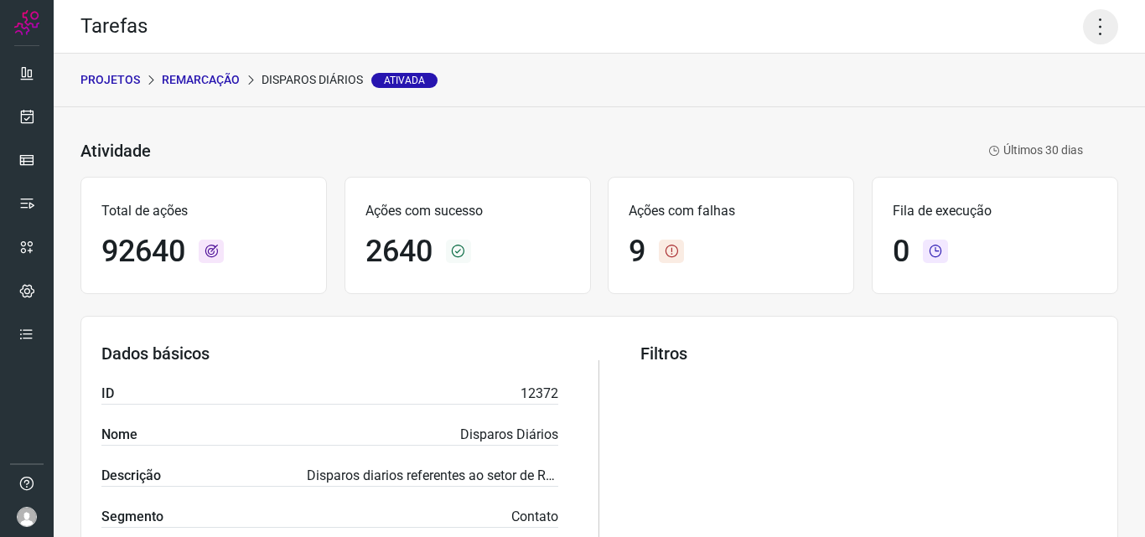
click at [1088, 30] on icon at bounding box center [1100, 26] width 35 height 35
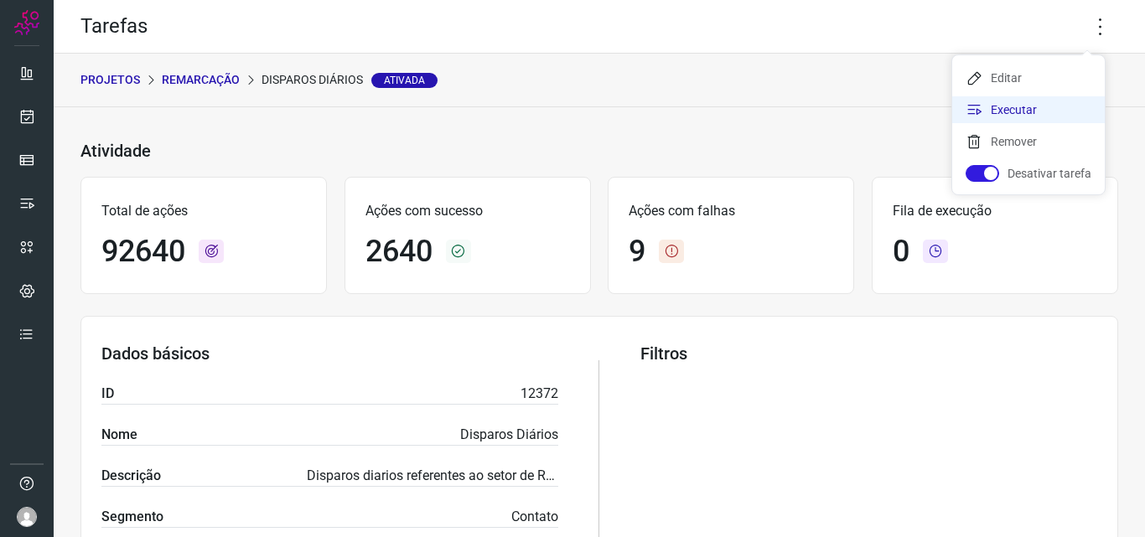
click at [1005, 111] on li "Executar" at bounding box center [1028, 109] width 153 height 27
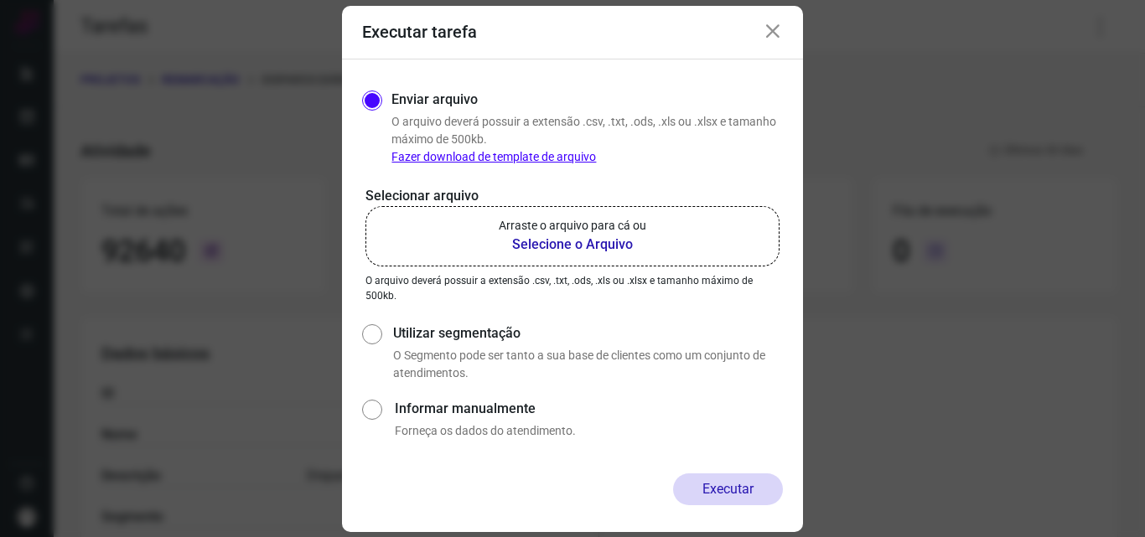
click at [565, 235] on b "Selecione o Arquivo" at bounding box center [573, 245] width 148 height 20
click at [0, 0] on input "Arraste o arquivo para cá ou Selecione o Arquivo" at bounding box center [0, 0] width 0 height 0
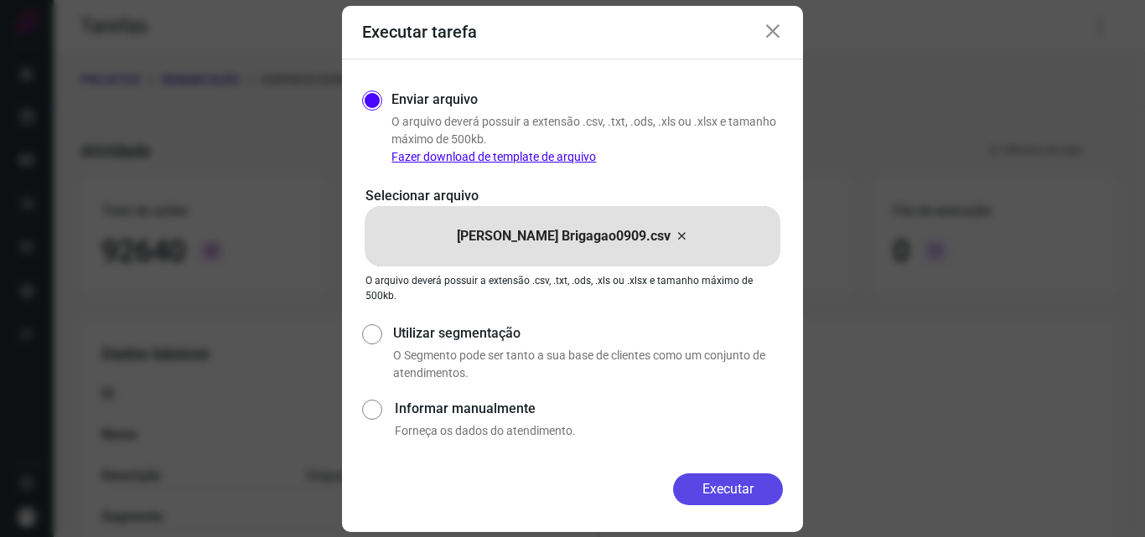
click at [727, 490] on button "Executar" at bounding box center [728, 490] width 110 height 32
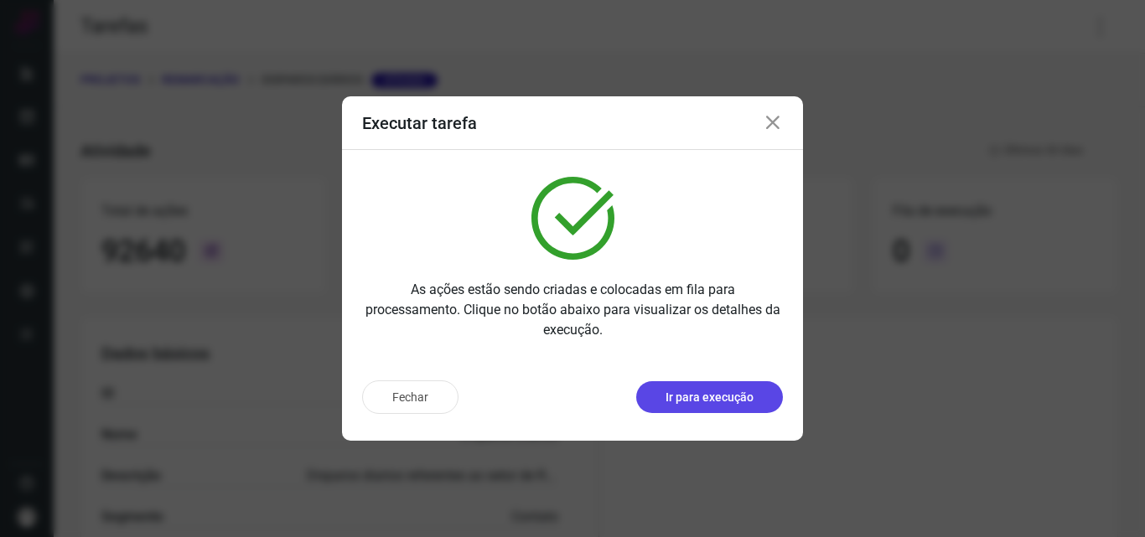
click at [696, 405] on p "Ir para execução" at bounding box center [709, 398] width 88 height 18
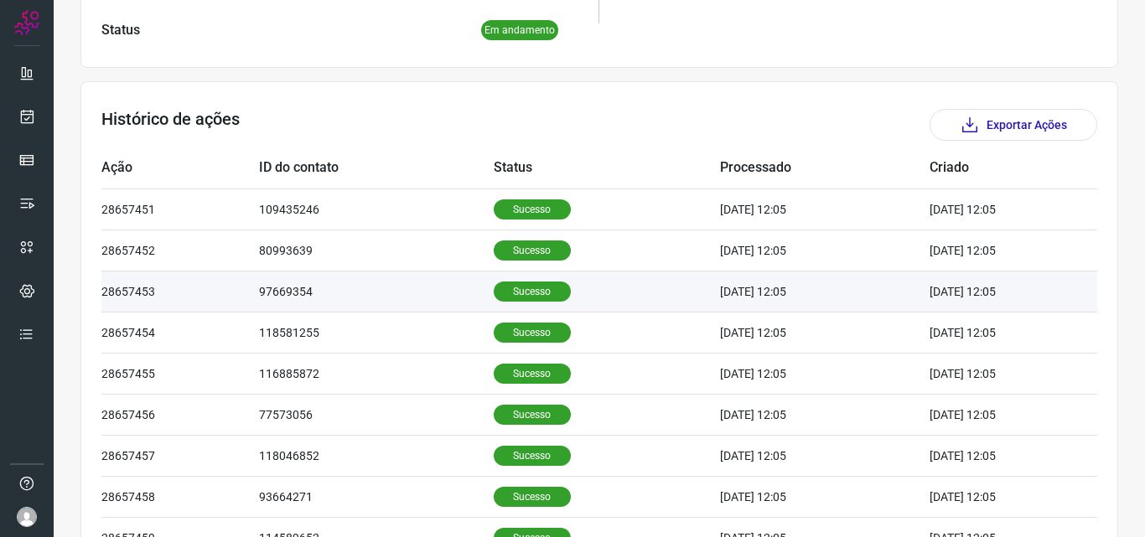
scroll to position [419, 0]
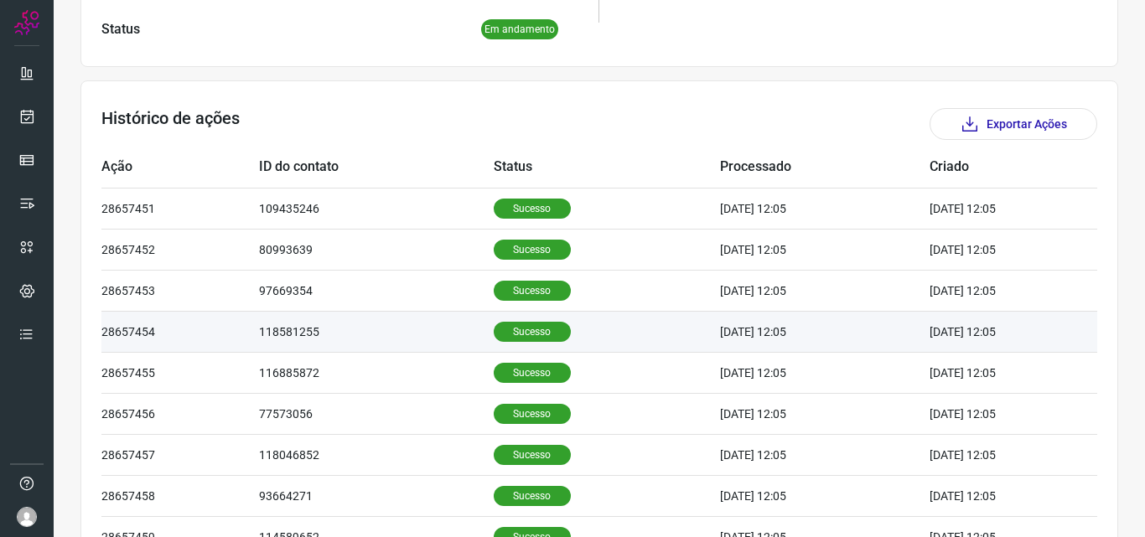
click at [520, 334] on p "Sucesso" at bounding box center [532, 332] width 77 height 20
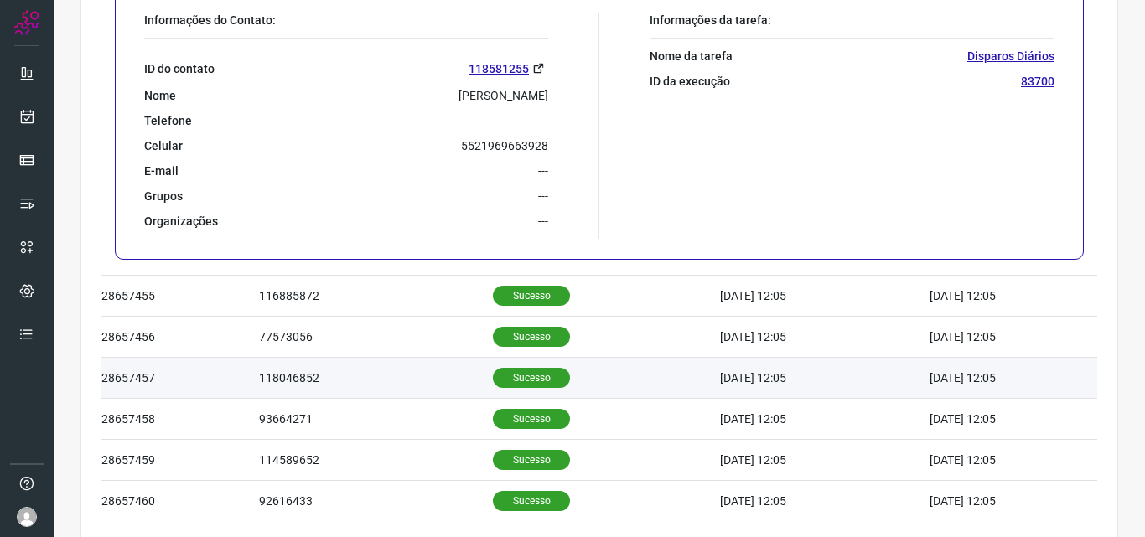
scroll to position [922, 0]
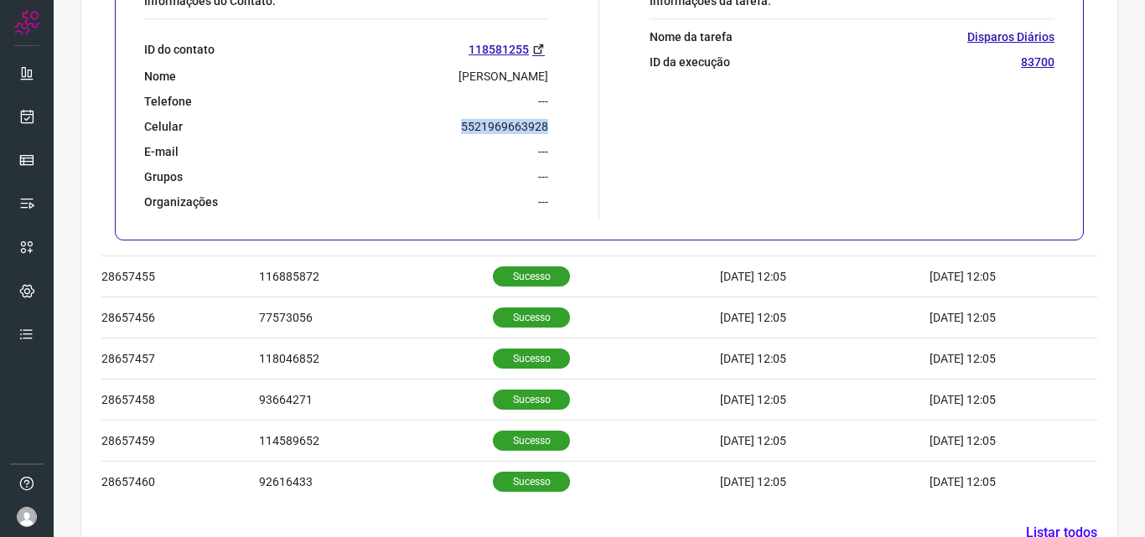
drag, startPoint x: 440, startPoint y: 118, endPoint x: 563, endPoint y: 124, distance: 123.3
click at [563, 124] on div "Informações do Contato: ID do contato 118581255 Nome [PERSON_NAME] Freitas Tele…" at bounding box center [367, 106] width 463 height 226
copy p "5521969663928"
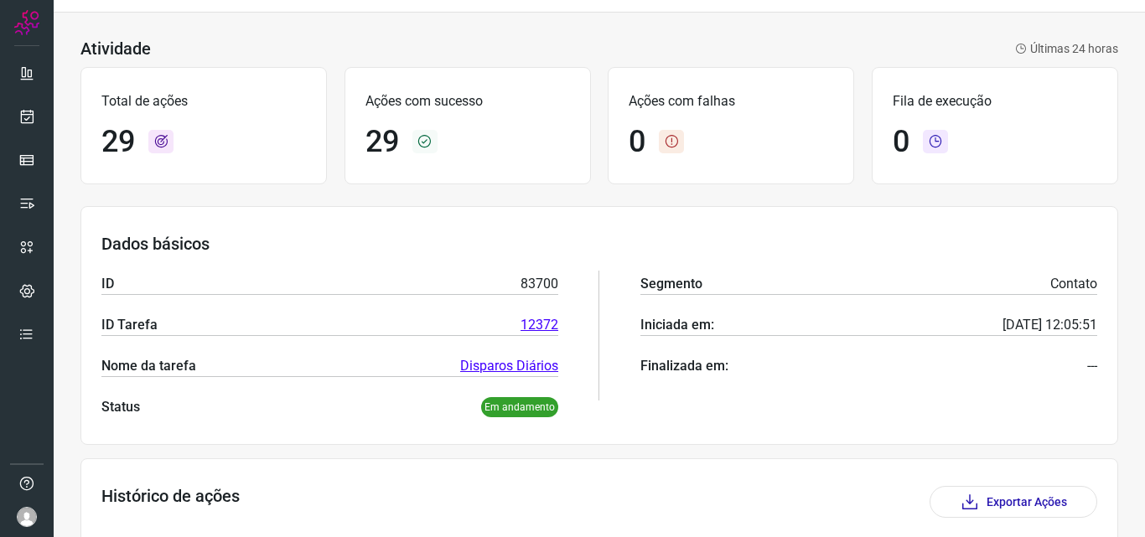
scroll to position [0, 0]
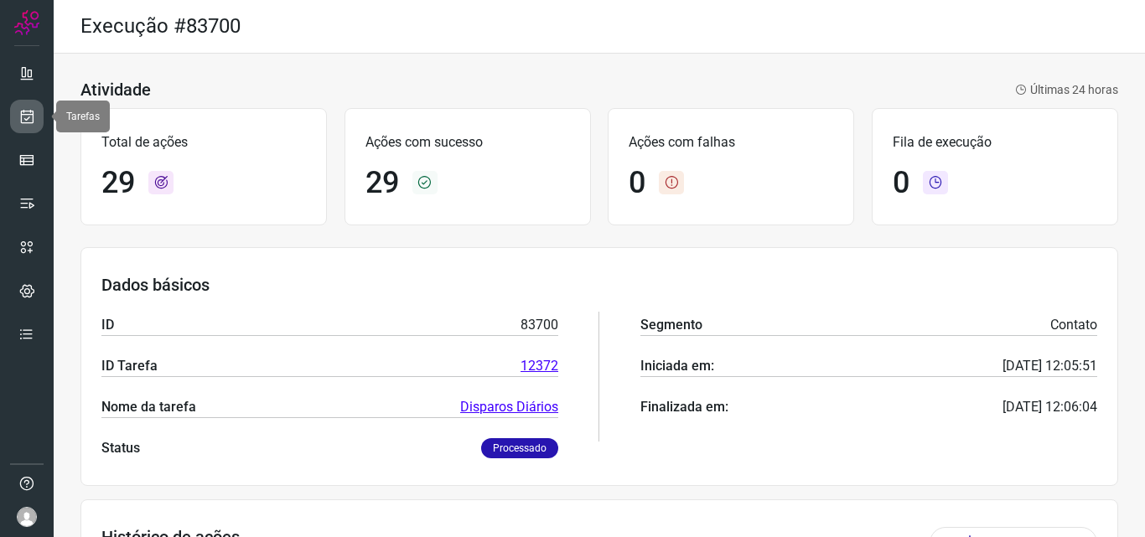
click at [30, 116] on icon at bounding box center [27, 116] width 18 height 17
